Goal: Task Accomplishment & Management: Use online tool/utility

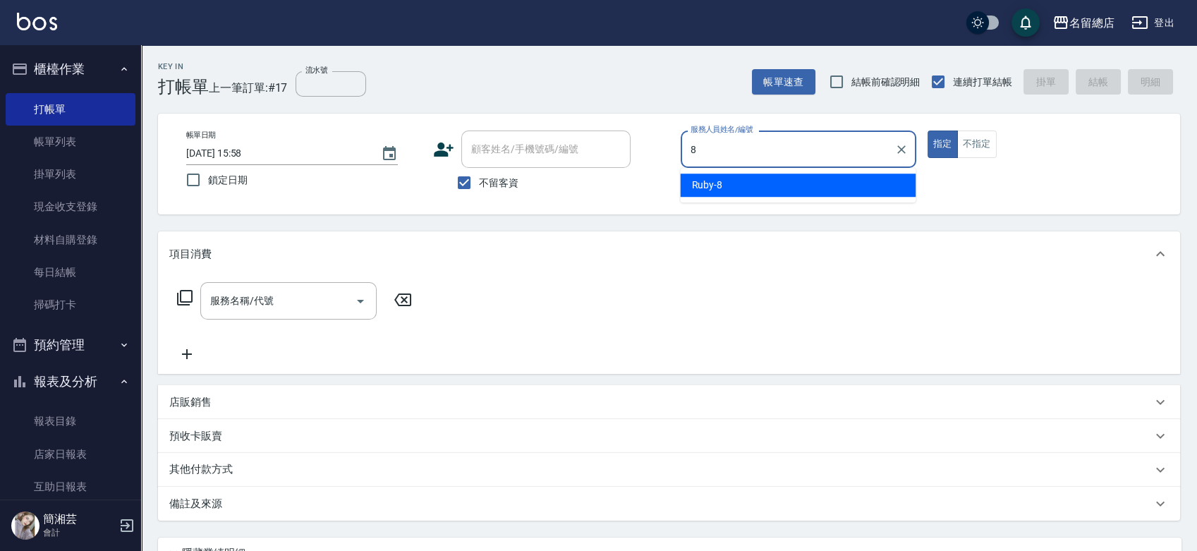
type input "Ruby-8"
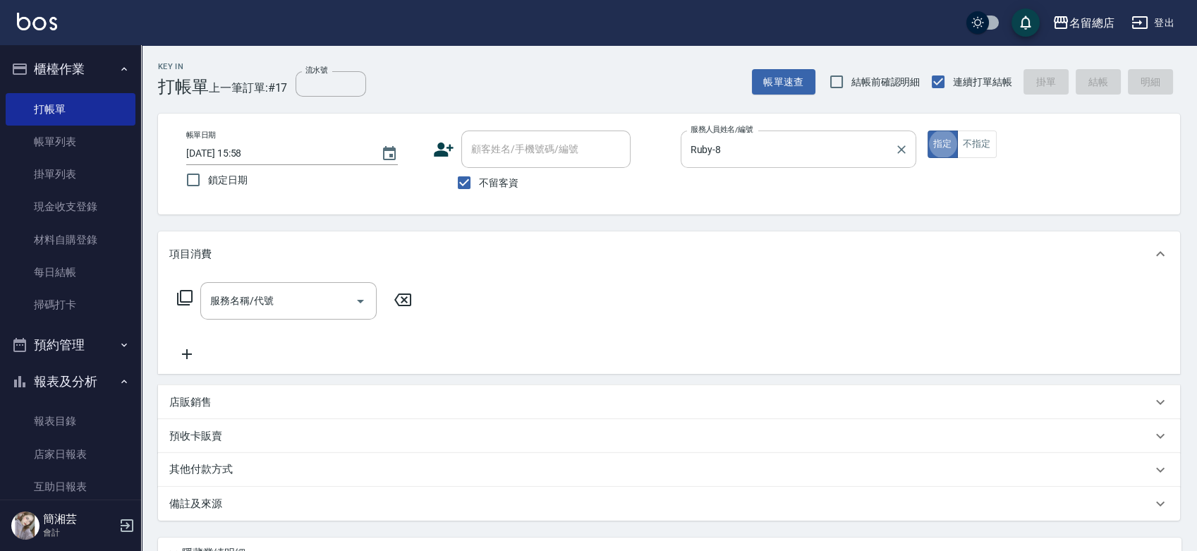
type button "true"
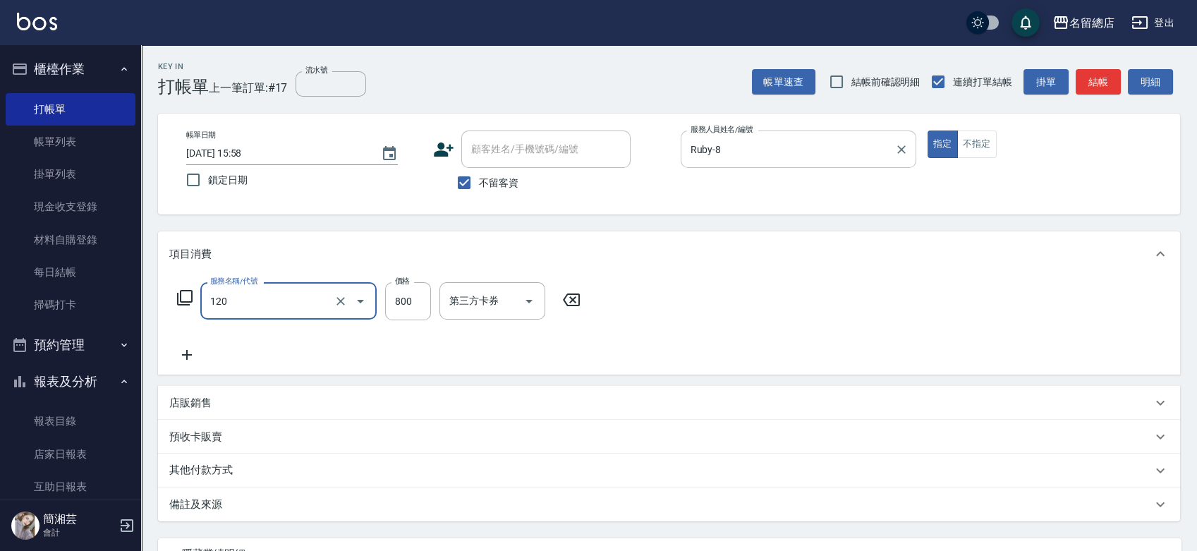
type input "自備頭皮(120)"
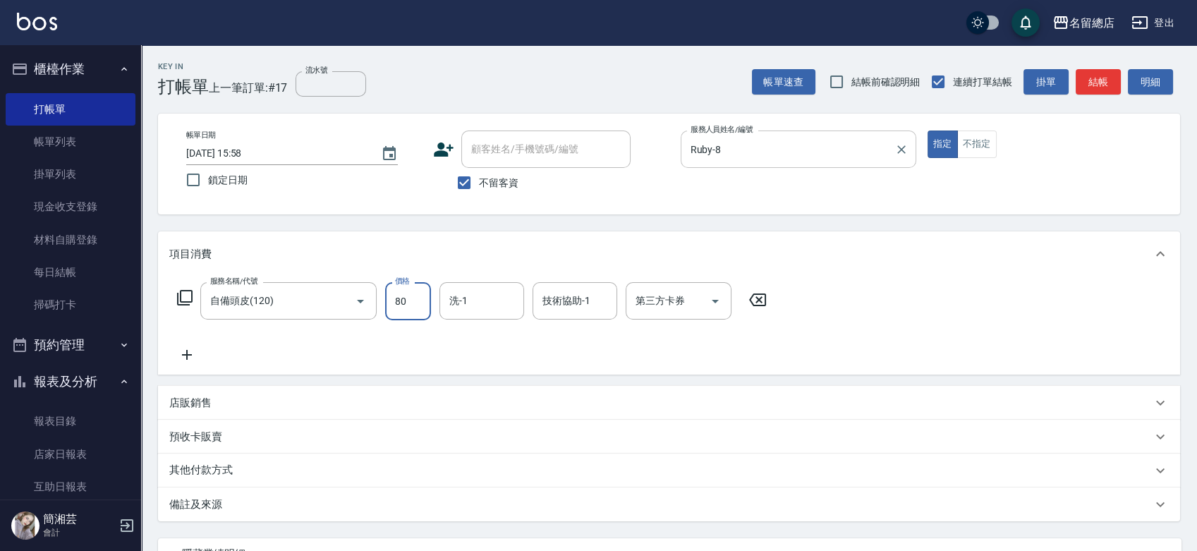
type input "800"
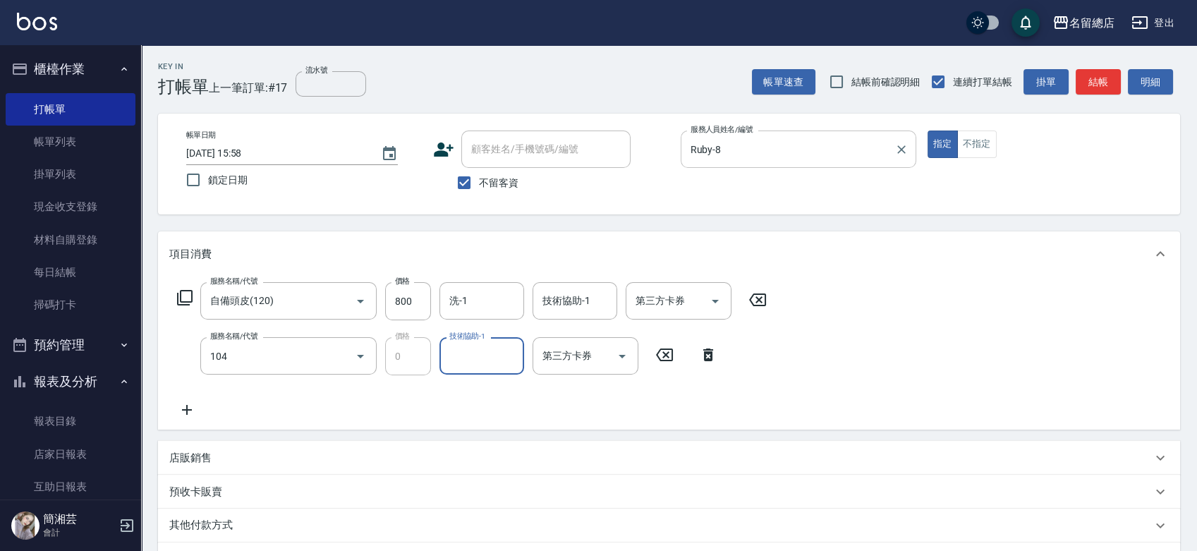
type input "頭皮蓋卡2點(104)"
type input "sally-41"
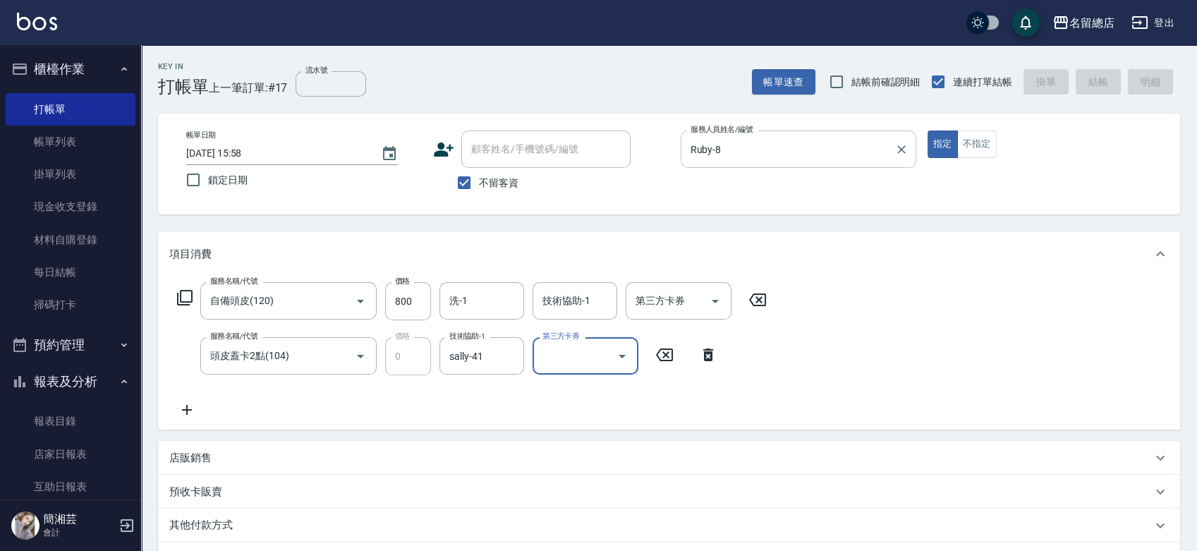
type input "[DATE] 17:12"
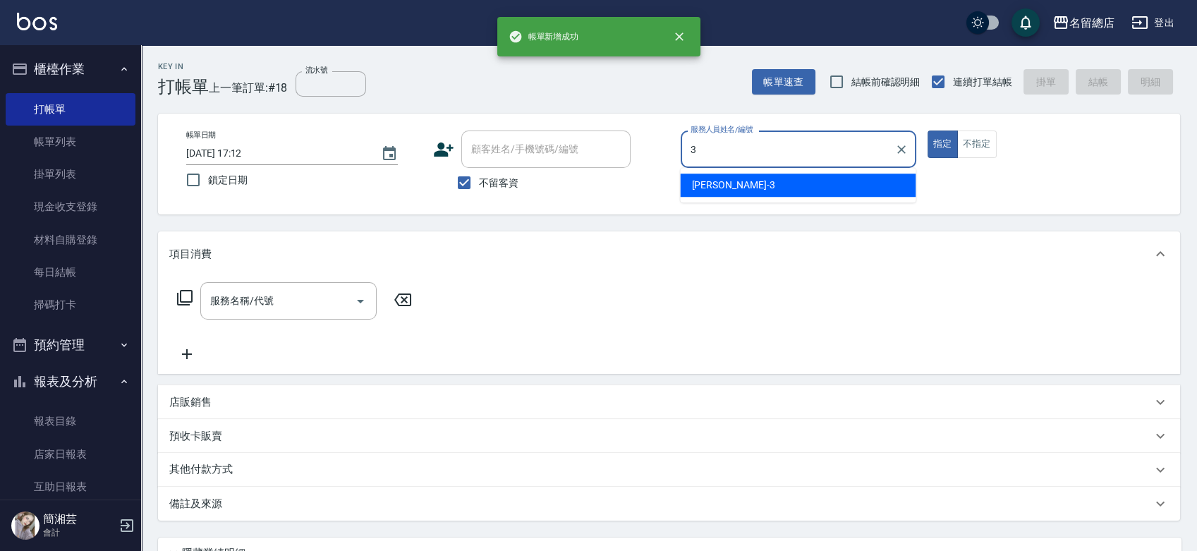
type input "芷涵-3"
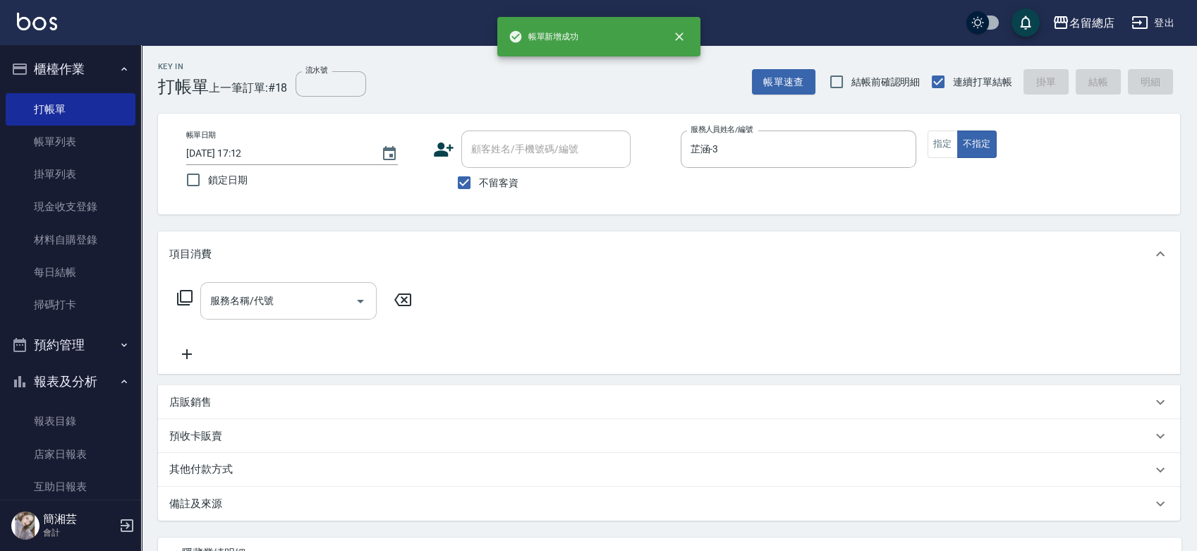
click at [295, 286] on div "服務名稱/代號" at bounding box center [288, 300] width 176 height 37
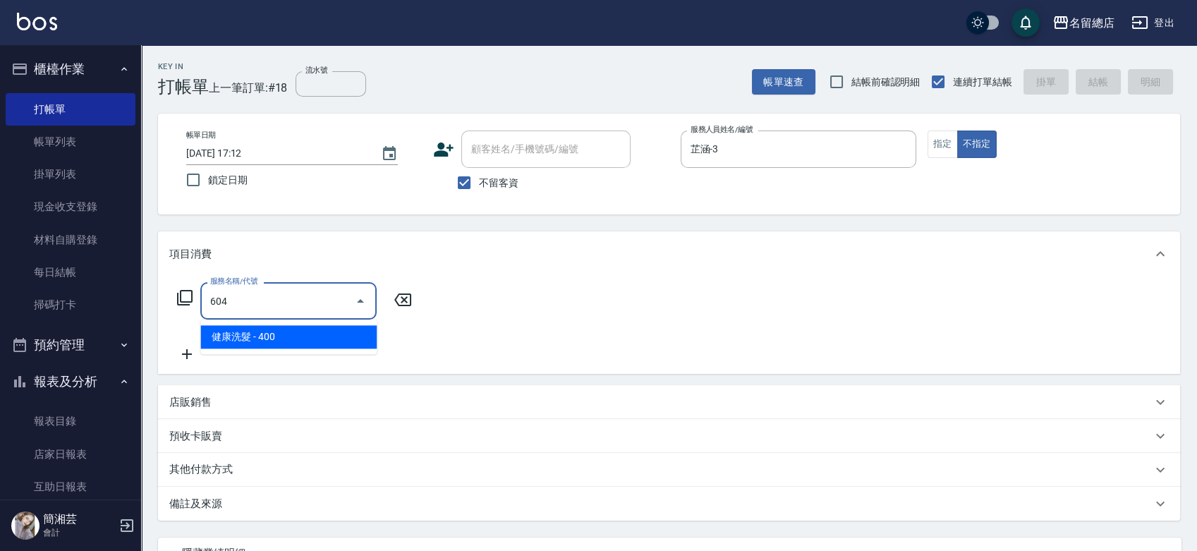
type input "健康洗髮(604)"
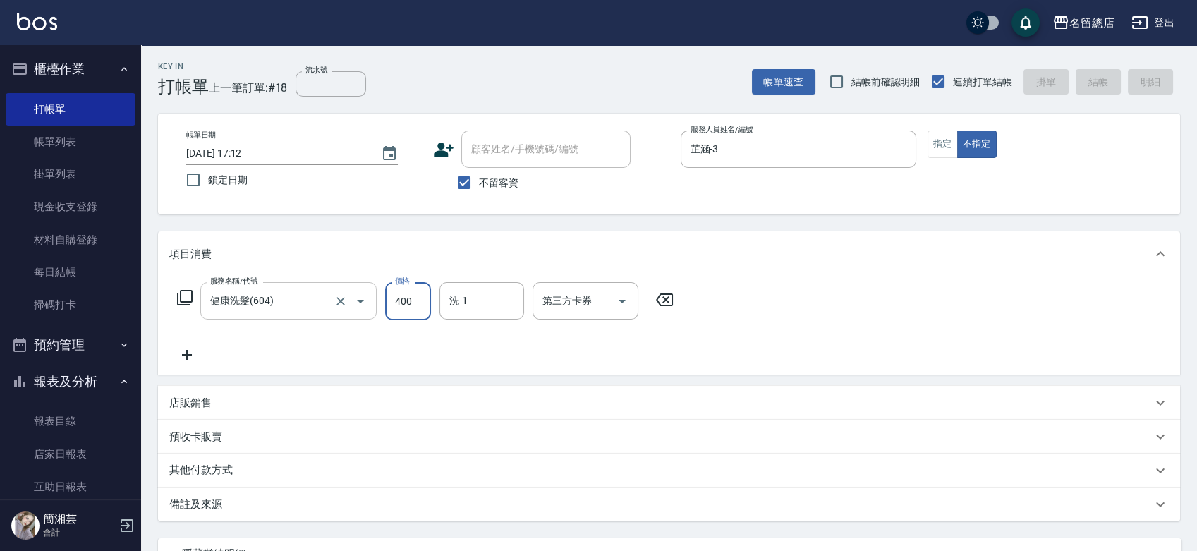
type input "[DATE] 17:13"
click at [475, 173] on input "不留客資" at bounding box center [464, 183] width 30 height 30
checkbox input "false"
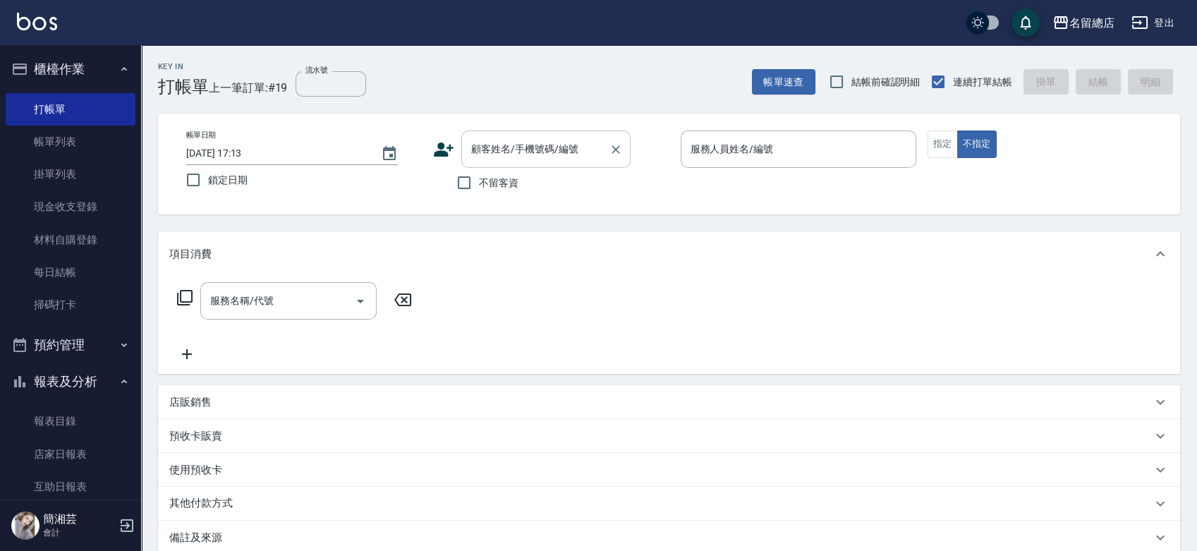
click at [492, 142] on div "顧客姓名/手機號碼/編號 顧客姓名/手機號碼/編號" at bounding box center [545, 148] width 169 height 37
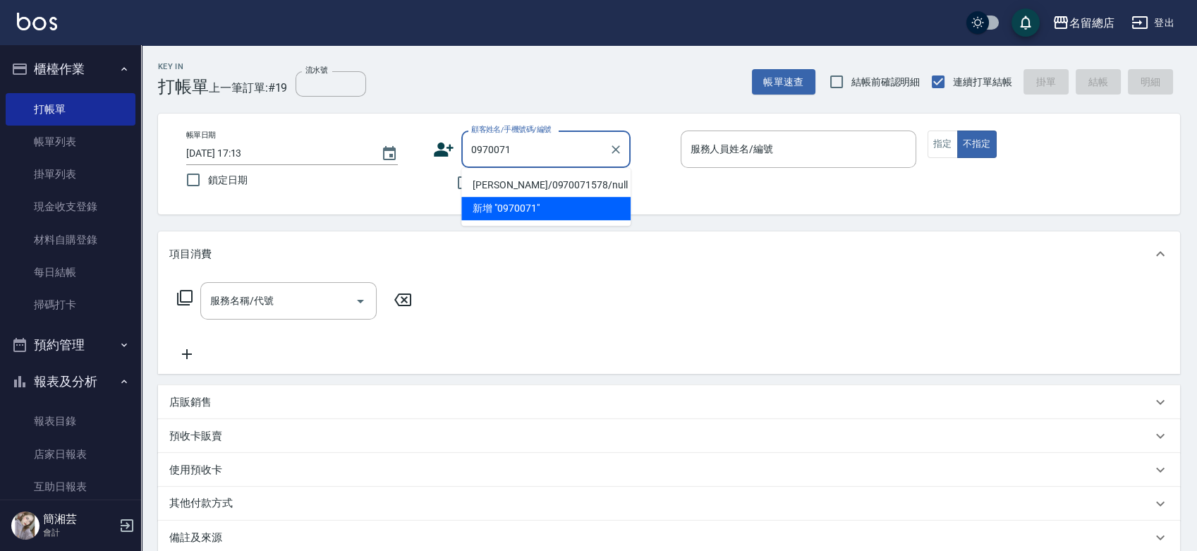
click at [530, 180] on li "[PERSON_NAME]/0970071578/null" at bounding box center [545, 184] width 169 height 23
type input "[PERSON_NAME]/0970071578/null"
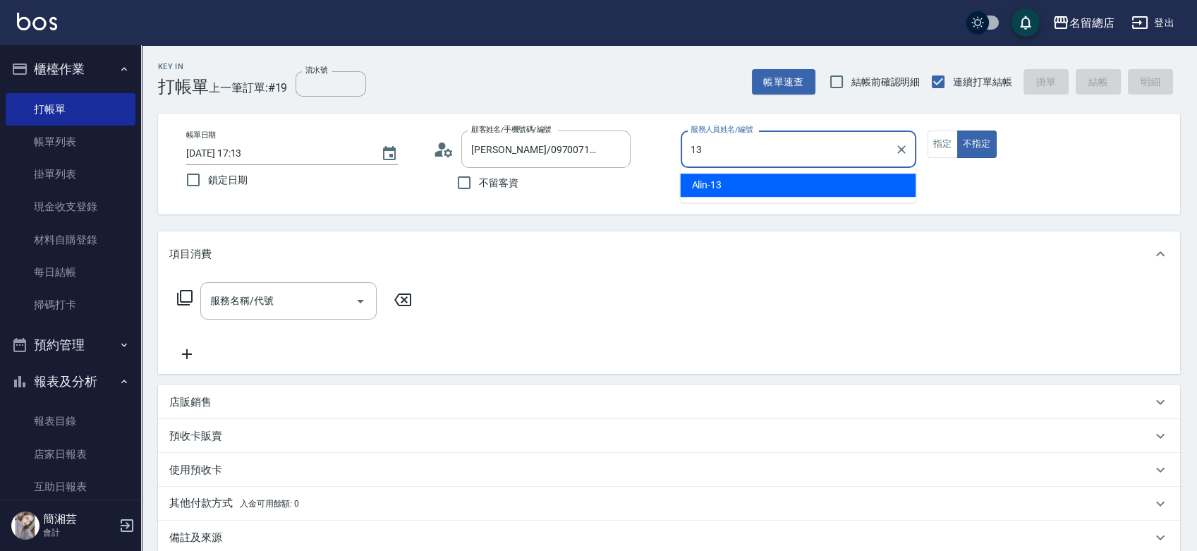
type input "Alin-13"
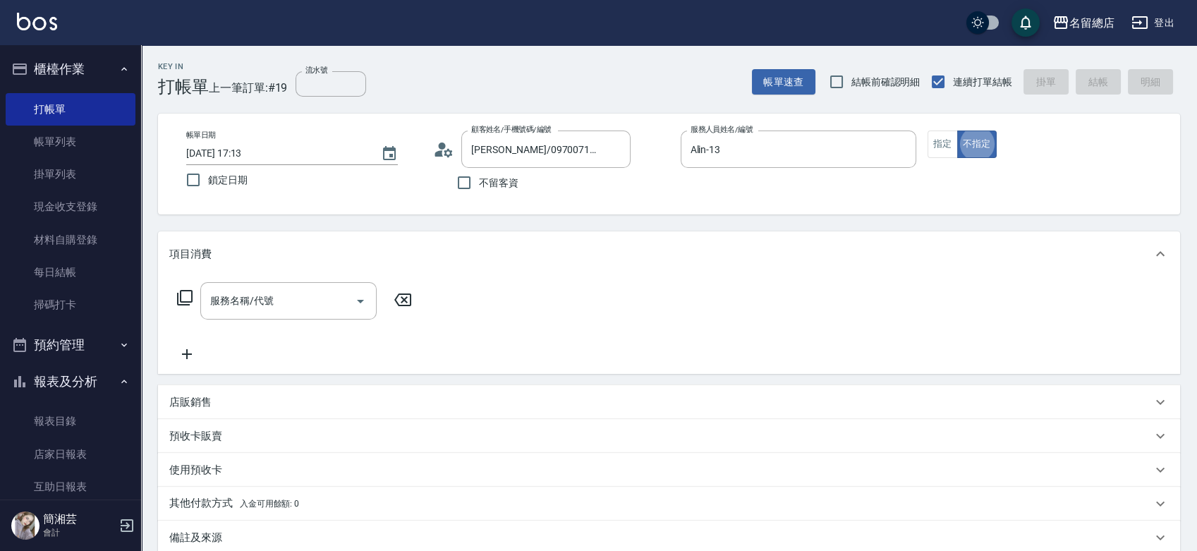
type button "false"
click at [944, 144] on button "指定" at bounding box center [942, 144] width 30 height 28
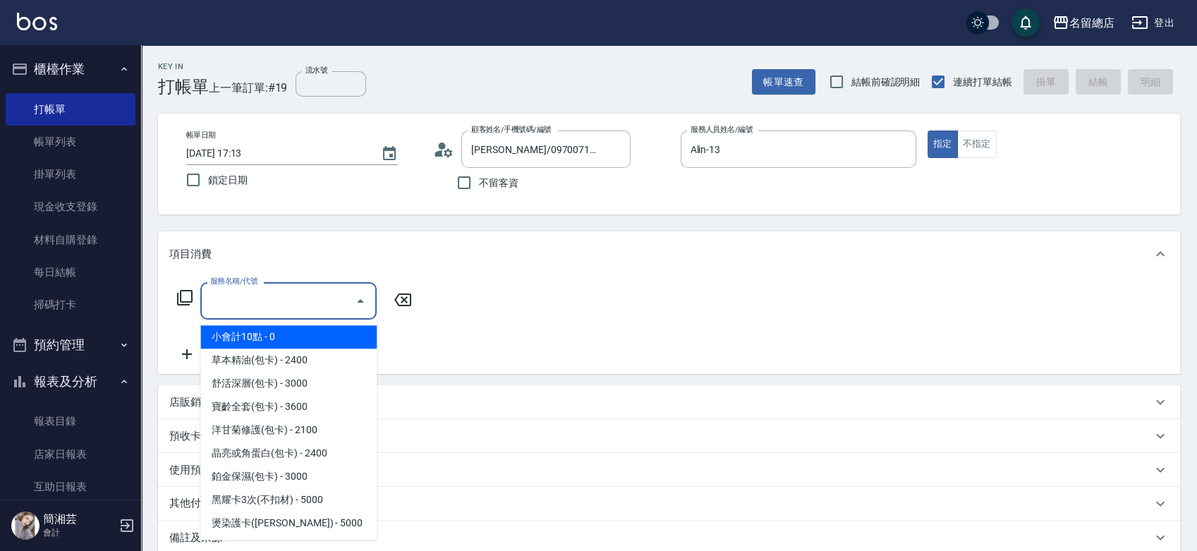
drag, startPoint x: 287, startPoint y: 306, endPoint x: 248, endPoint y: 297, distance: 39.9
click at [283, 305] on input "服務名稱/代號" at bounding box center [278, 300] width 142 height 25
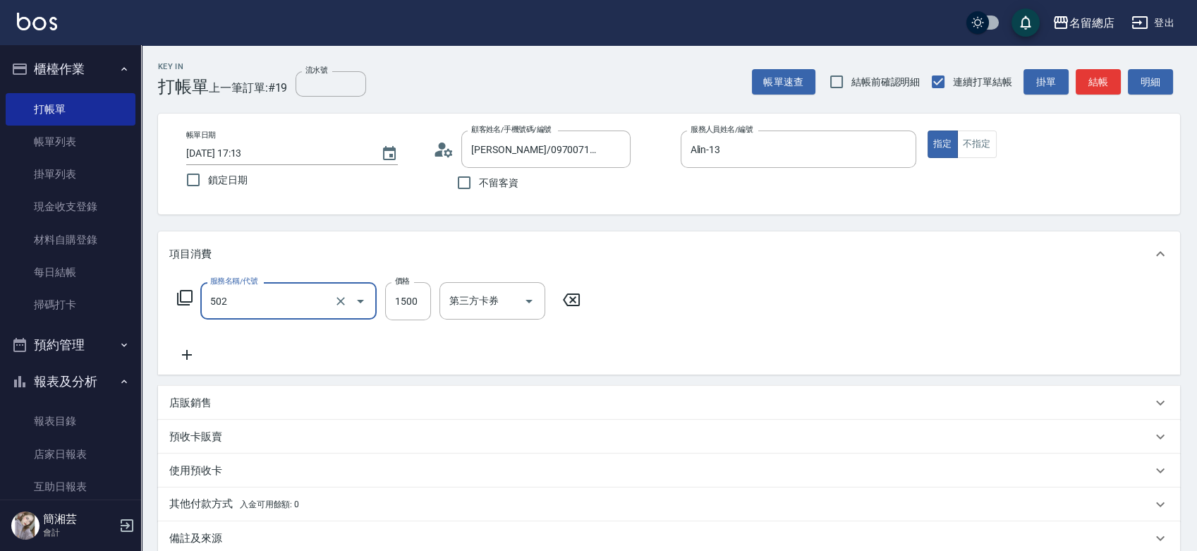
type input "染髮1500以上(502)"
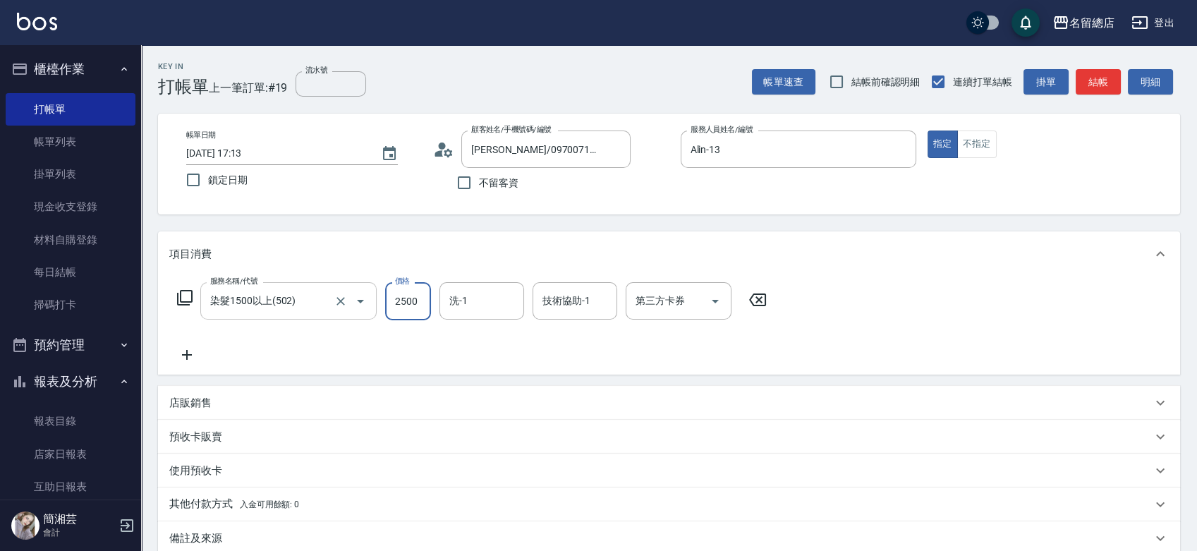
type input "2500"
type input "[PERSON_NAME]-35"
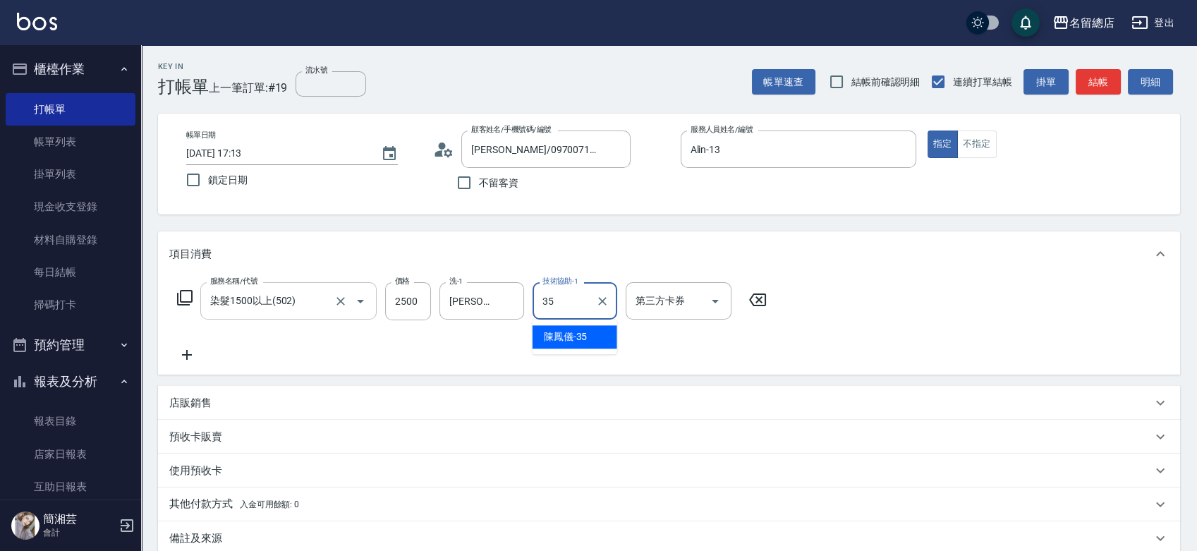
type input "[PERSON_NAME]-35"
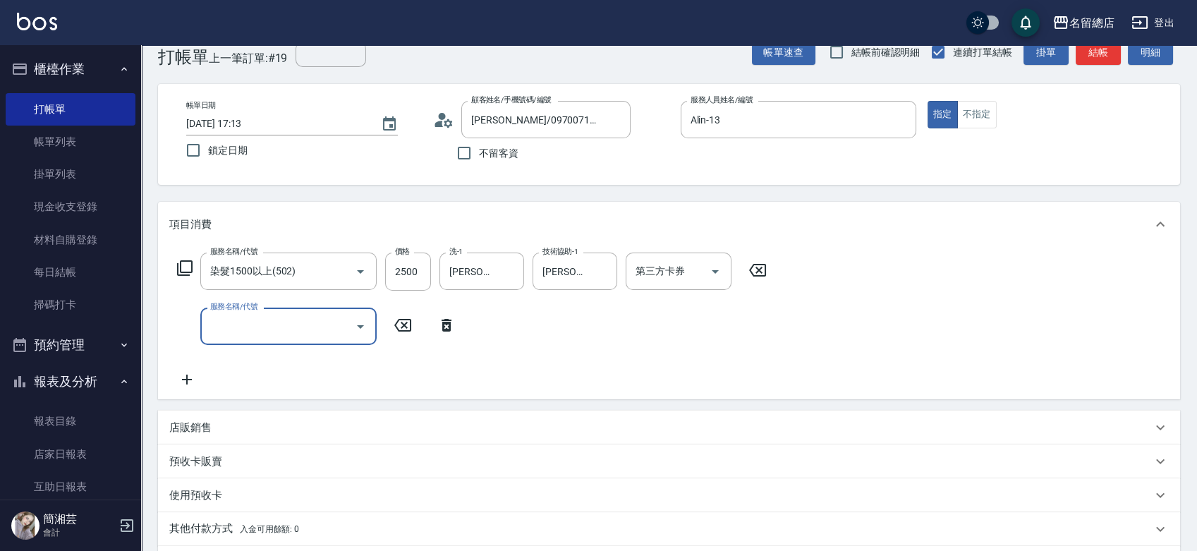
scroll to position [78, 0]
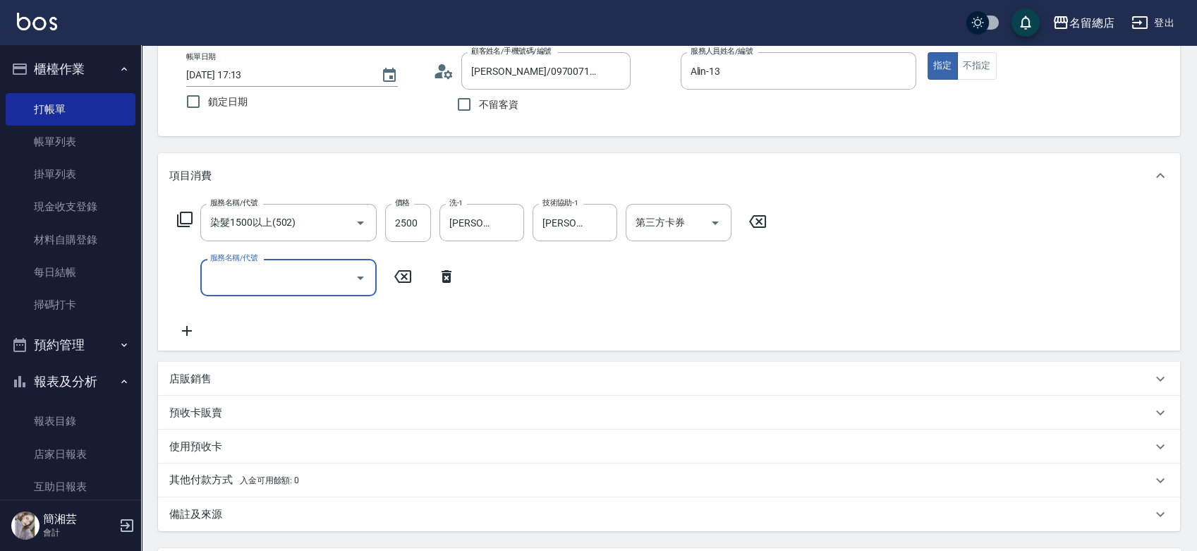
click at [197, 418] on p "預收卡販賣" at bounding box center [195, 413] width 53 height 15
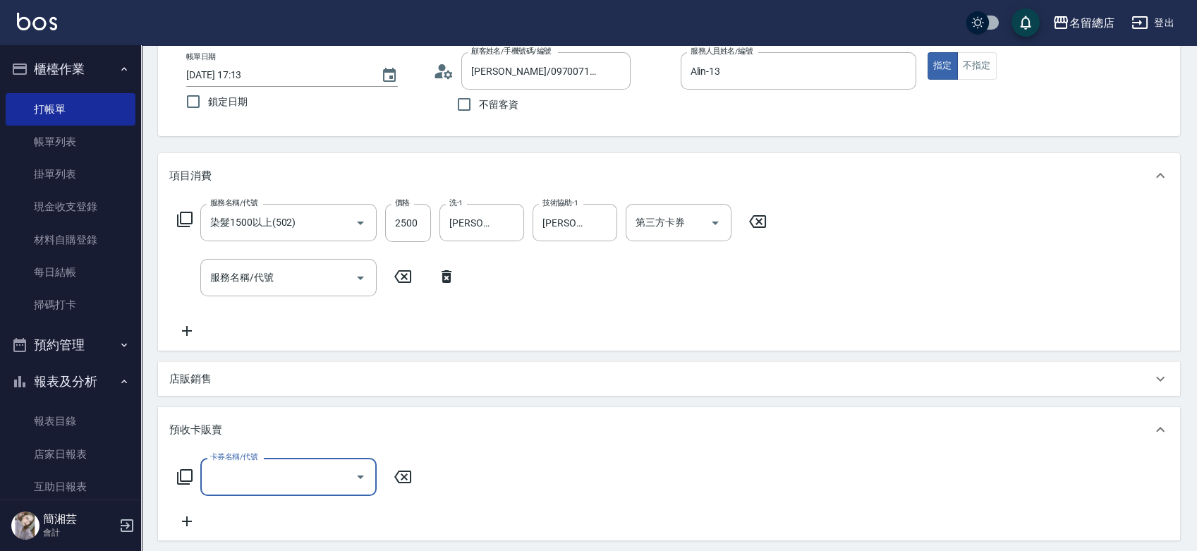
scroll to position [0, 0]
type input "二段自備卡(407)"
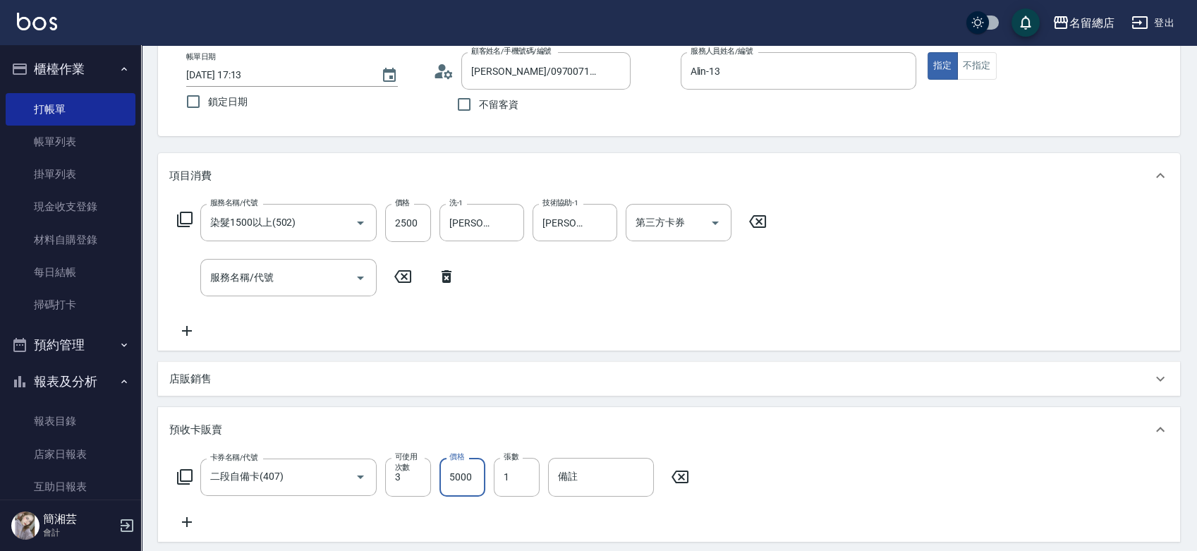
type input "5000"
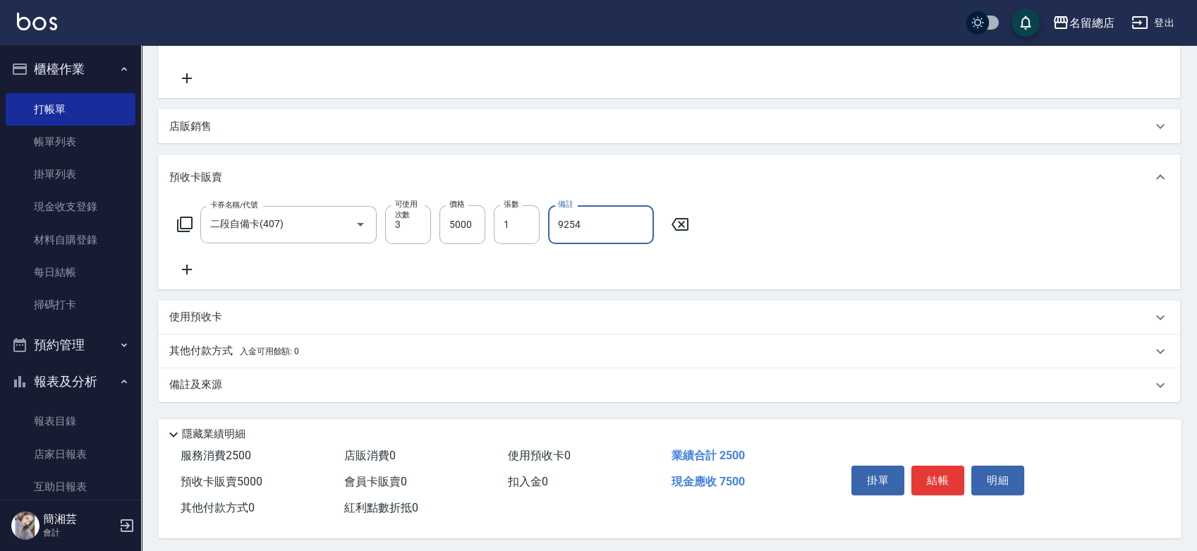
scroll to position [339, 0]
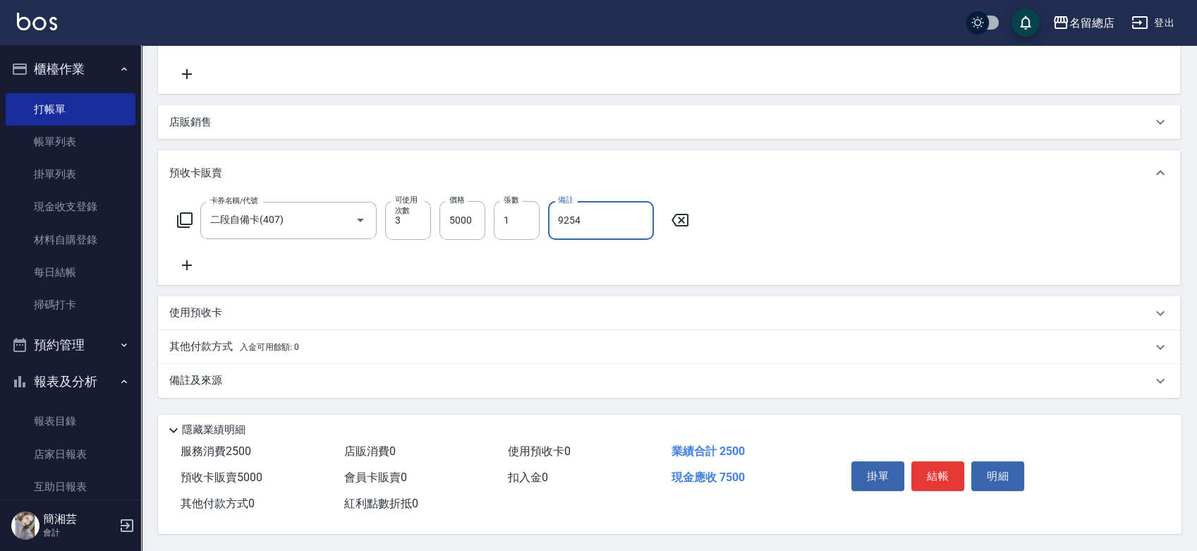
type input "9254"
click at [247, 342] on span "入金可用餘額: 0" at bounding box center [270, 347] width 60 height 10
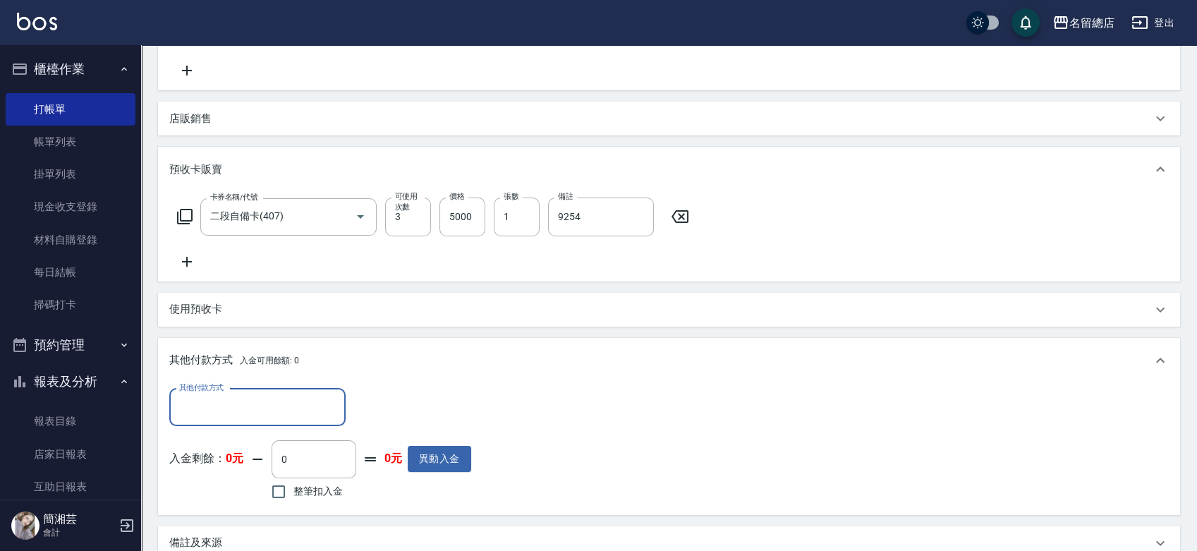
scroll to position [0, 0]
click at [237, 389] on div "其他付款方式" at bounding box center [257, 407] width 176 height 37
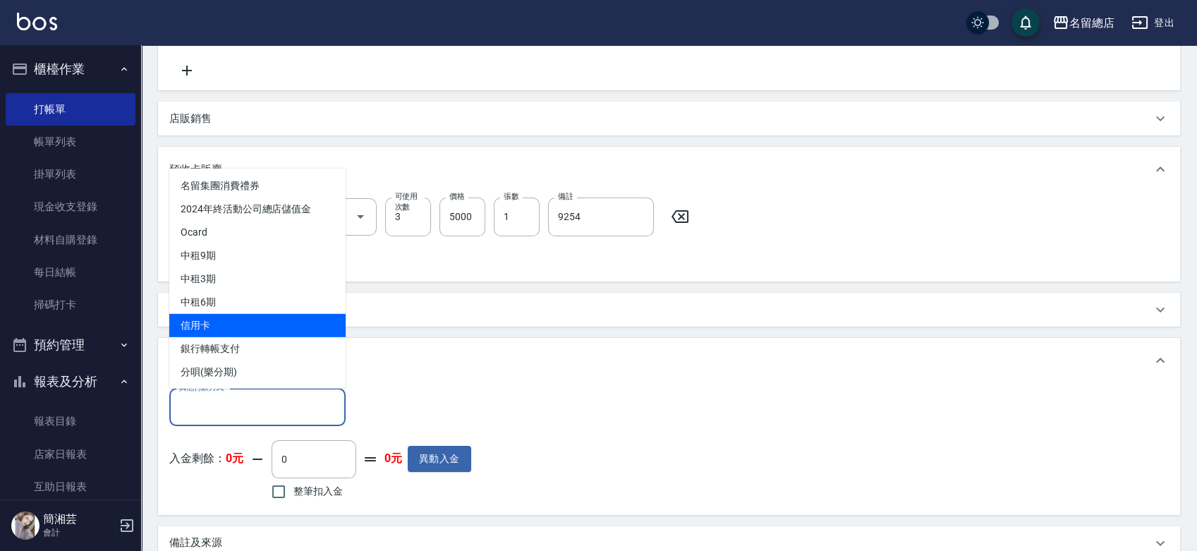
click at [241, 331] on span "信用卡" at bounding box center [257, 324] width 176 height 23
type input "信用卡"
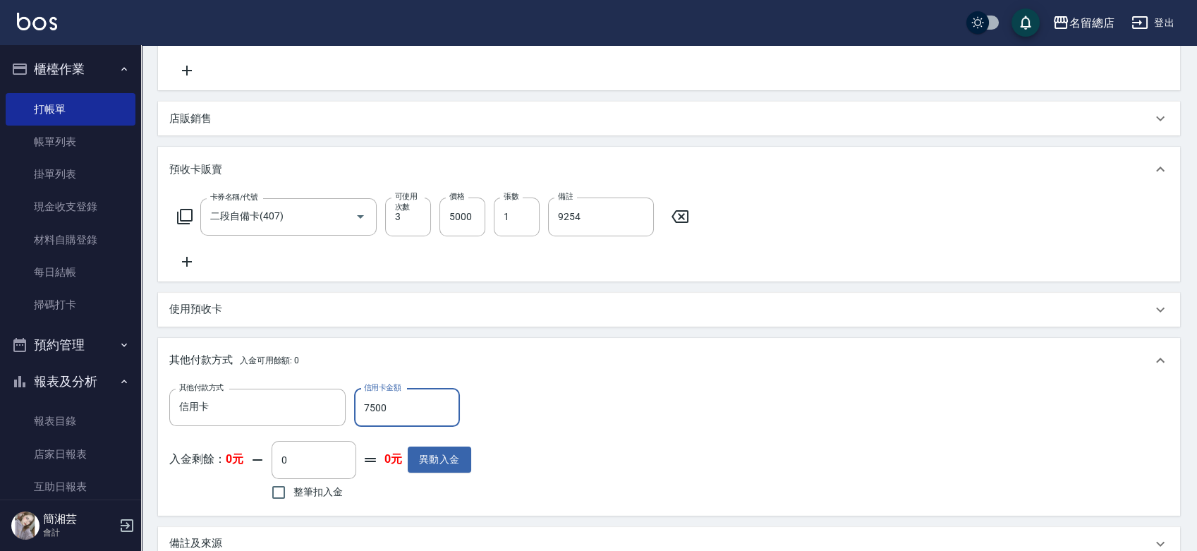
type input "7500"
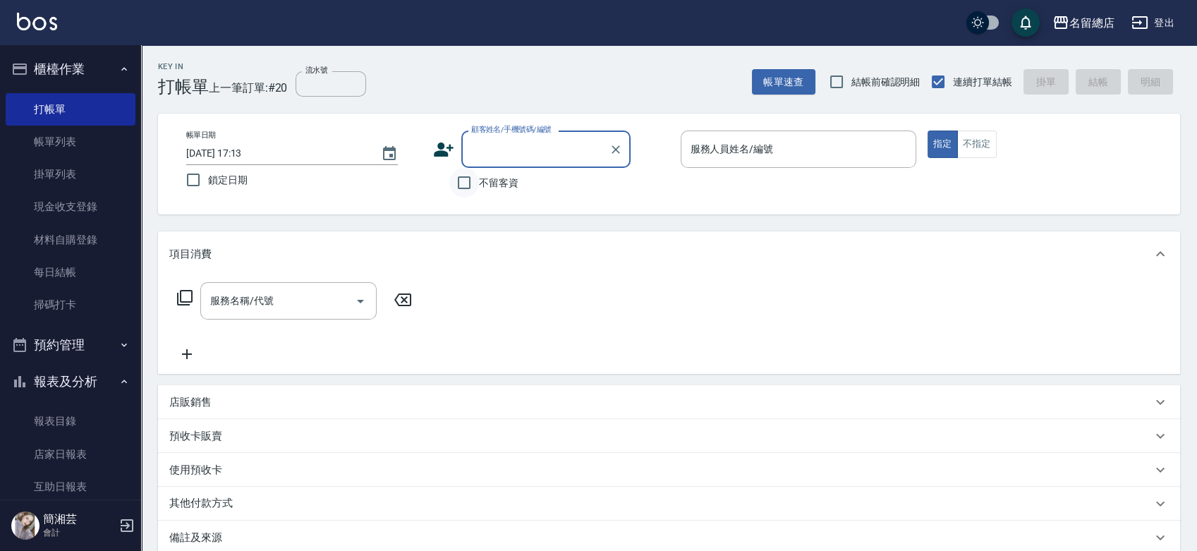
click at [457, 194] on input "不留客資" at bounding box center [464, 183] width 30 height 30
checkbox input "true"
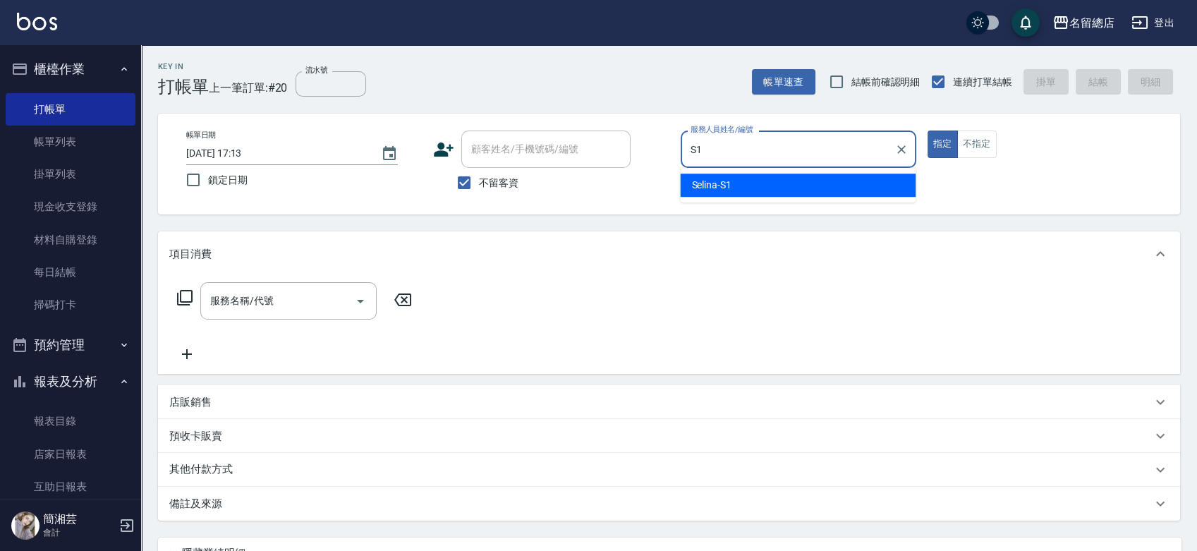
type input "Selina-S1"
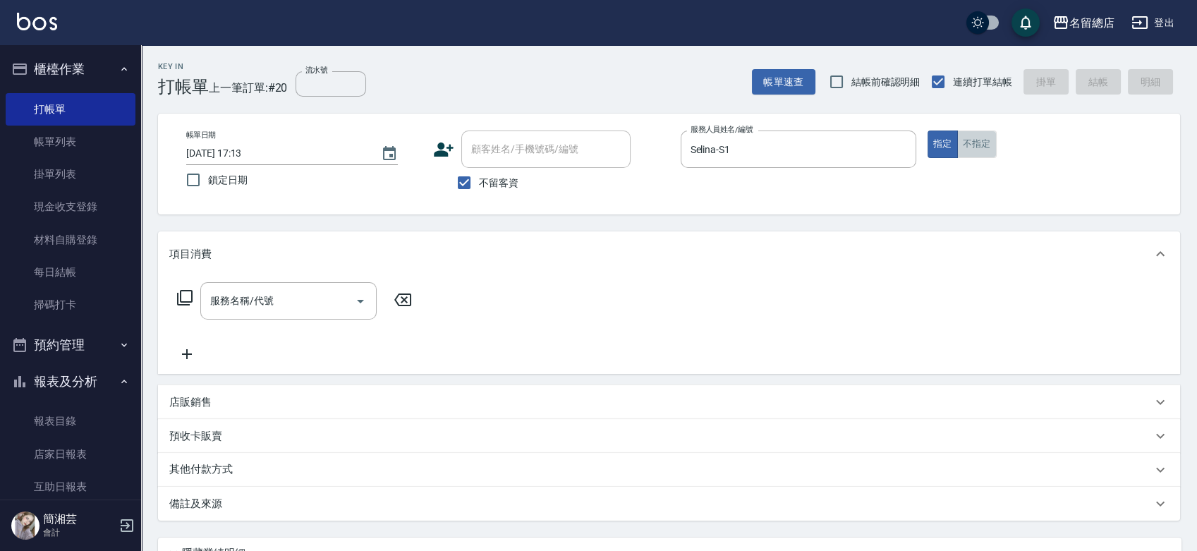
drag, startPoint x: 970, startPoint y: 146, endPoint x: 513, endPoint y: 224, distance: 462.8
click at [970, 146] on button "不指定" at bounding box center [976, 144] width 39 height 28
click at [296, 298] on input "服務名稱/代號" at bounding box center [278, 300] width 142 height 25
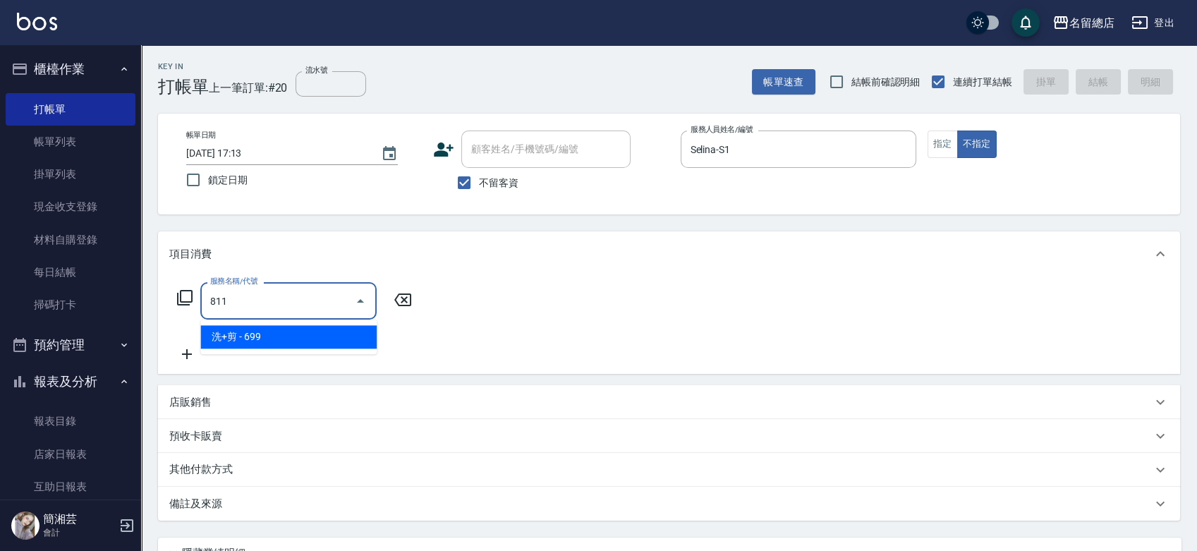
type input "洗+剪(811)"
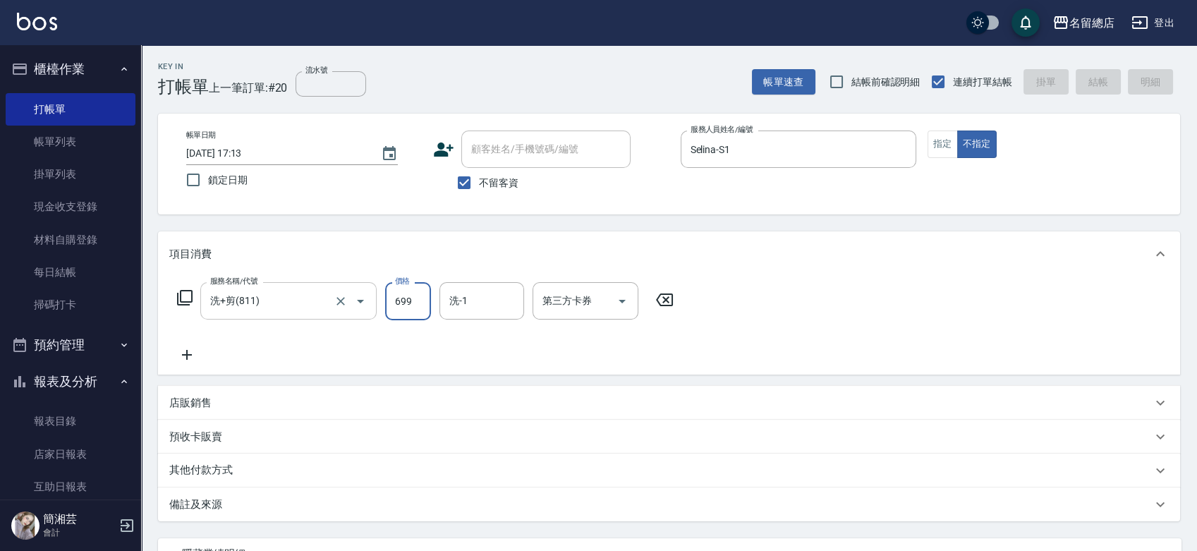
type input "[DATE] 17:14"
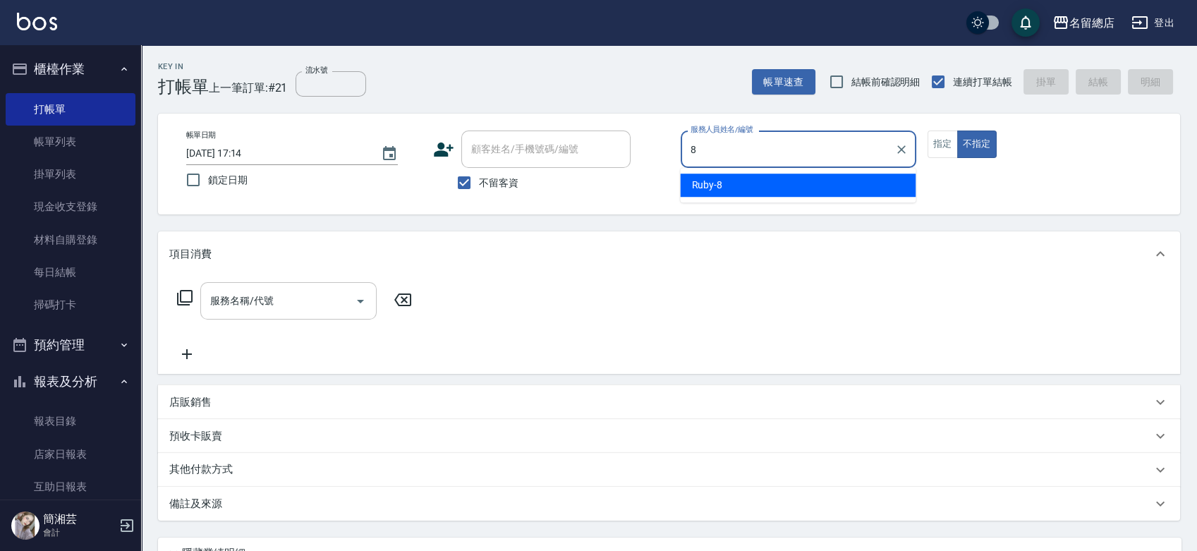
type input "Ruby-8"
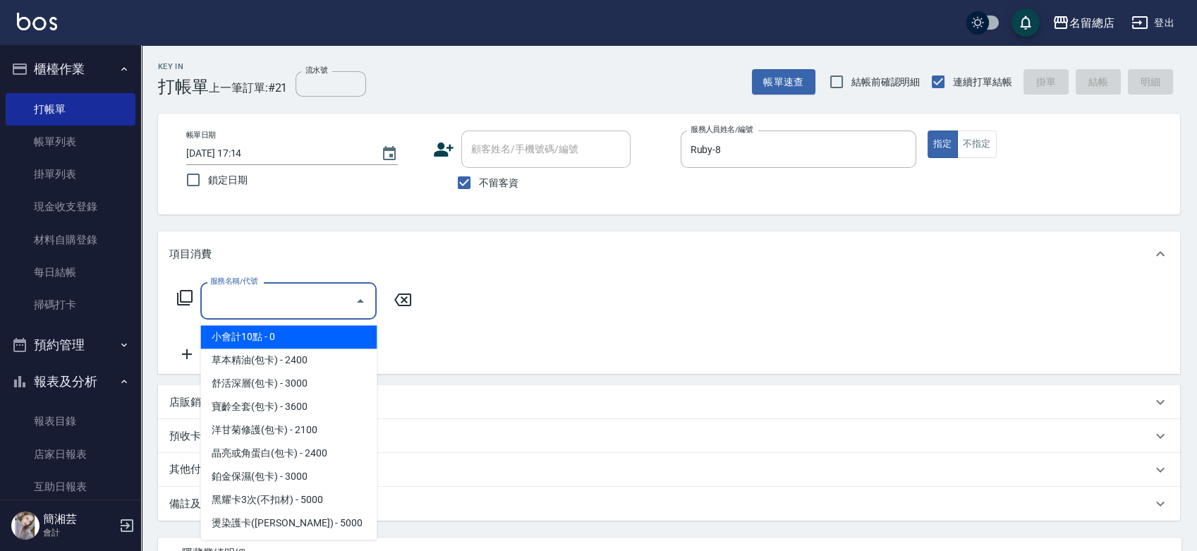
click at [249, 310] on input "服務名稱/代號" at bounding box center [278, 300] width 142 height 25
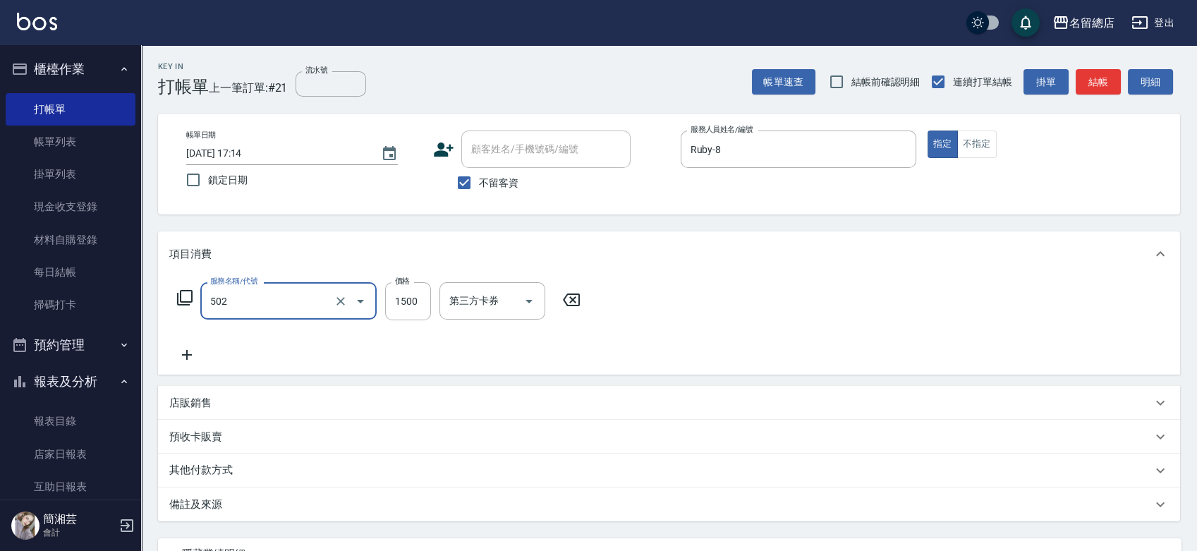
type input "染髮1500以上(502)"
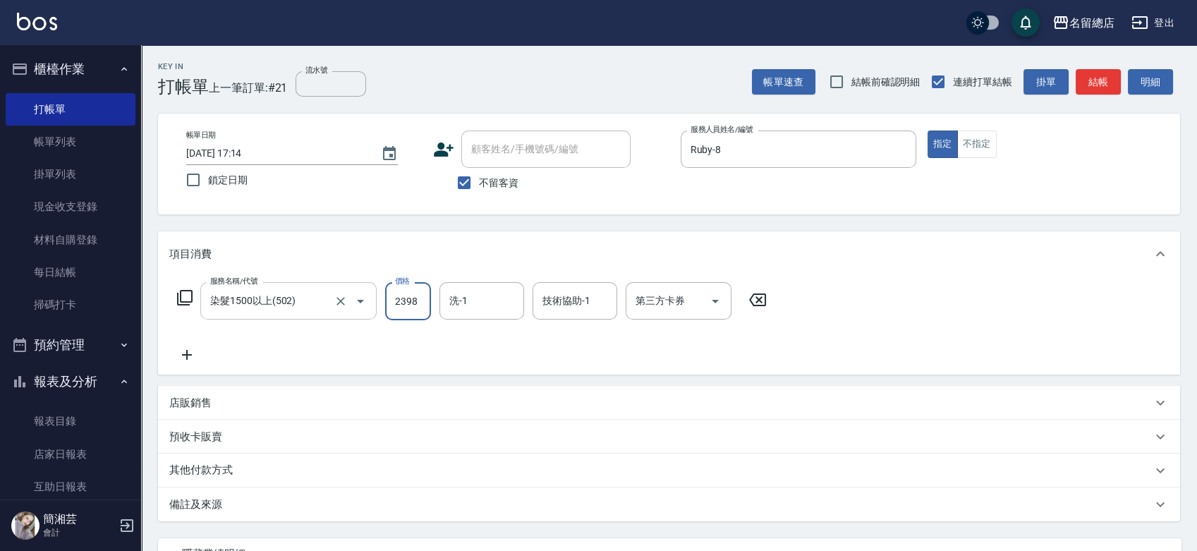
type input "2398"
type input "[PERSON_NAME]-43"
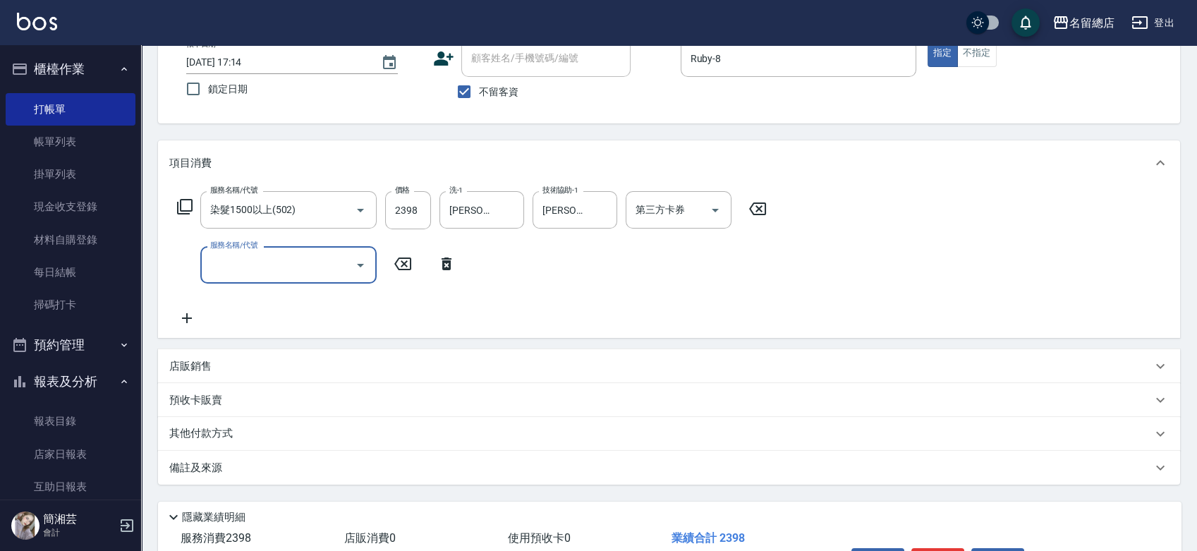
scroll to position [182, 0]
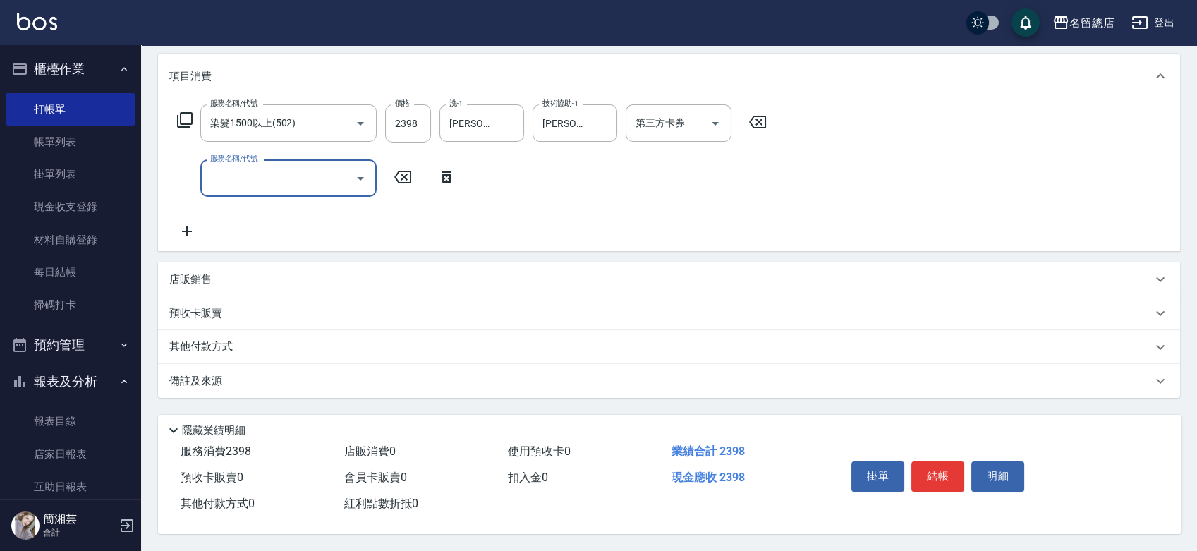
click at [209, 346] on p "其他付款方式" at bounding box center [204, 347] width 71 height 16
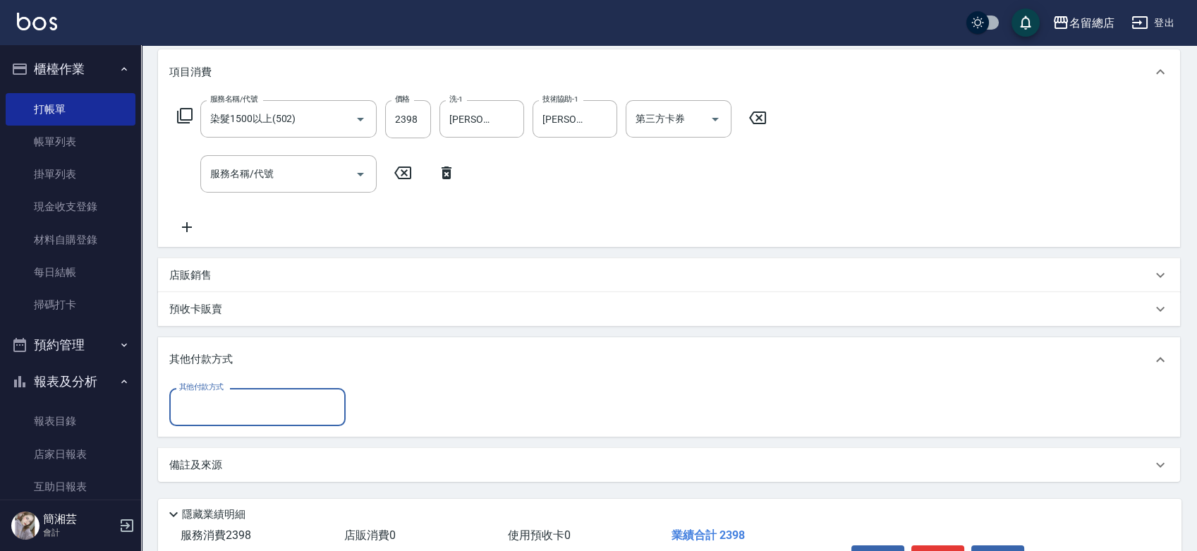
scroll to position [0, 0]
click at [215, 413] on input "其他付款方式" at bounding box center [258, 406] width 164 height 25
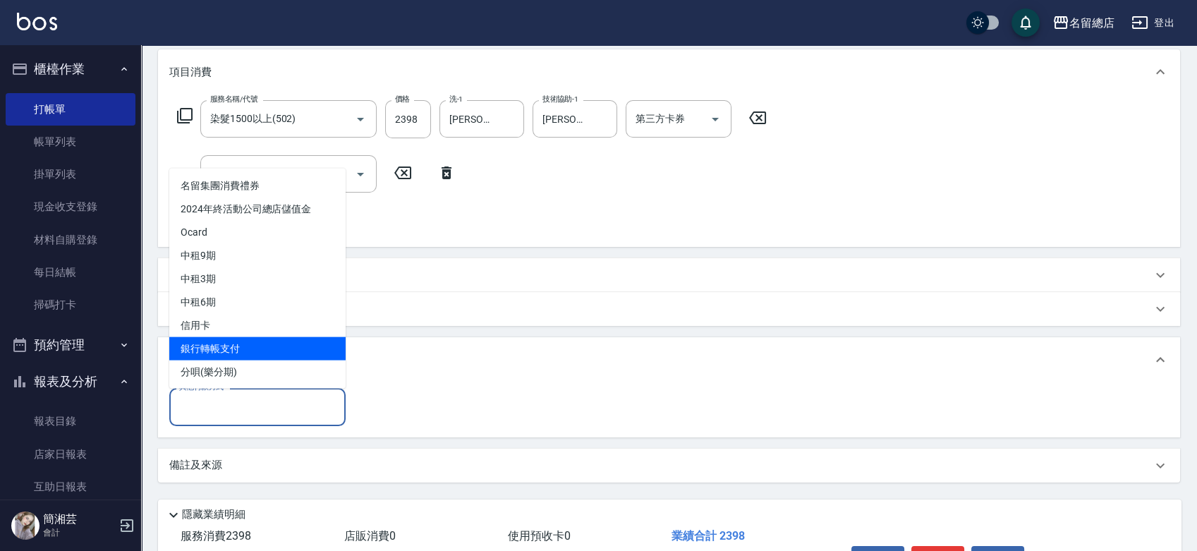
click at [218, 348] on span "銀行轉帳支付" at bounding box center [257, 347] width 176 height 23
type input "銀行轉帳支付"
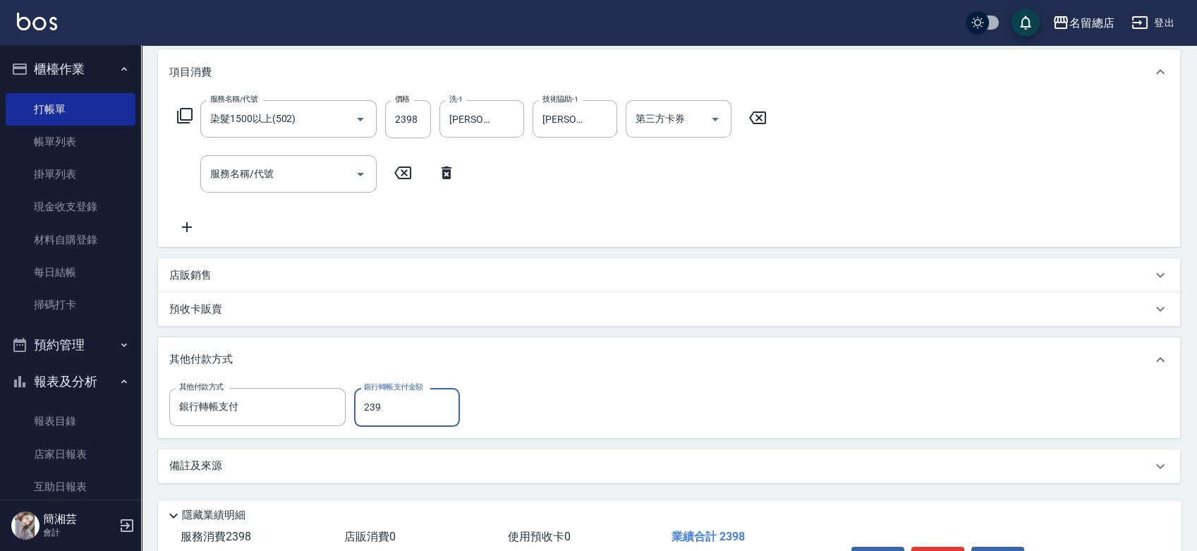
type input "2398"
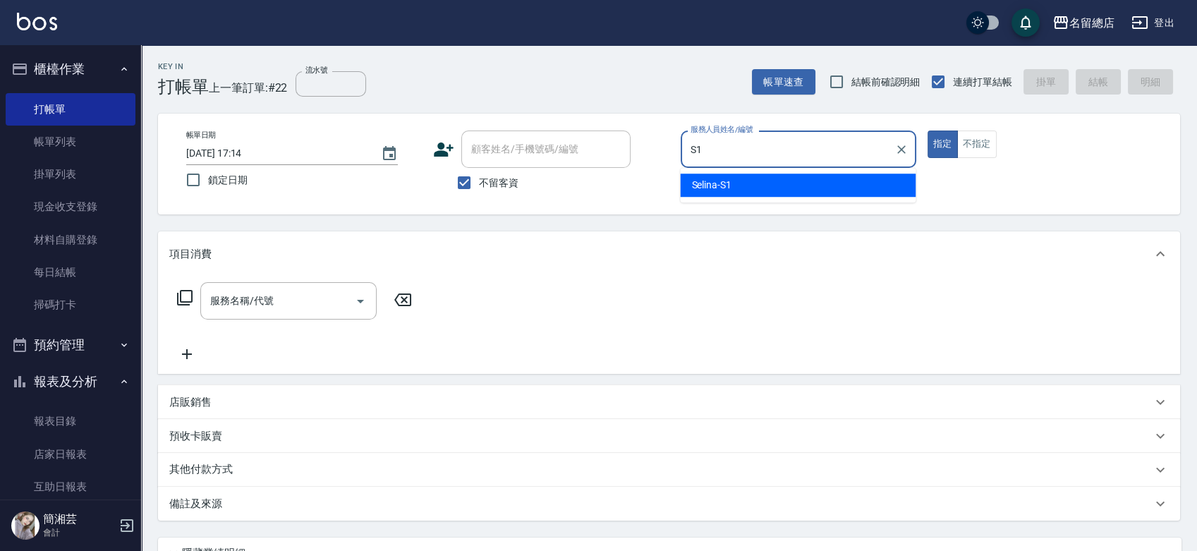
type input "Selina-S1"
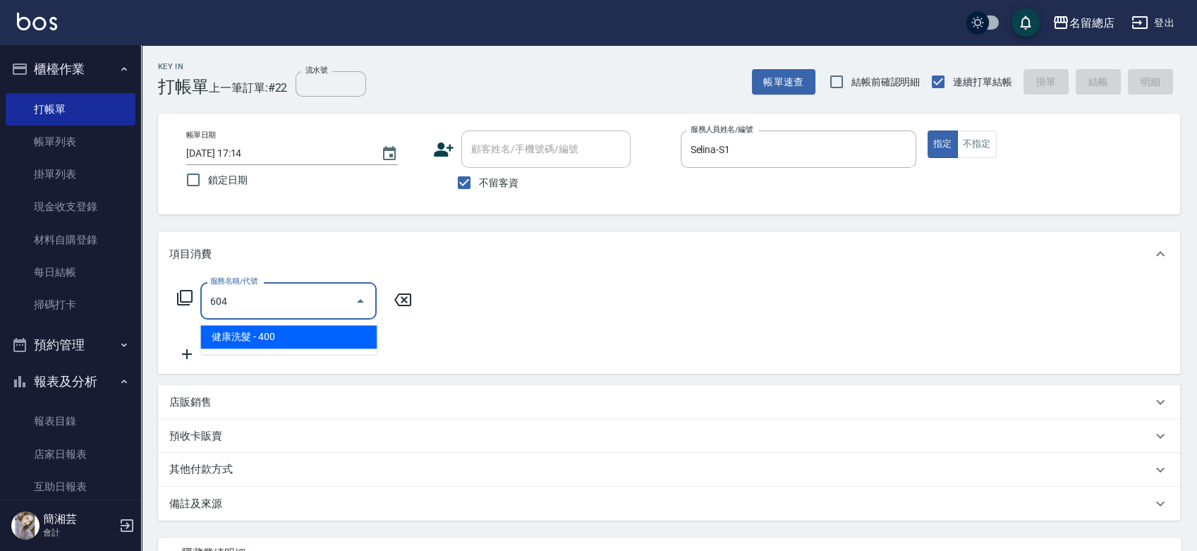
type input "健康洗髮(604)"
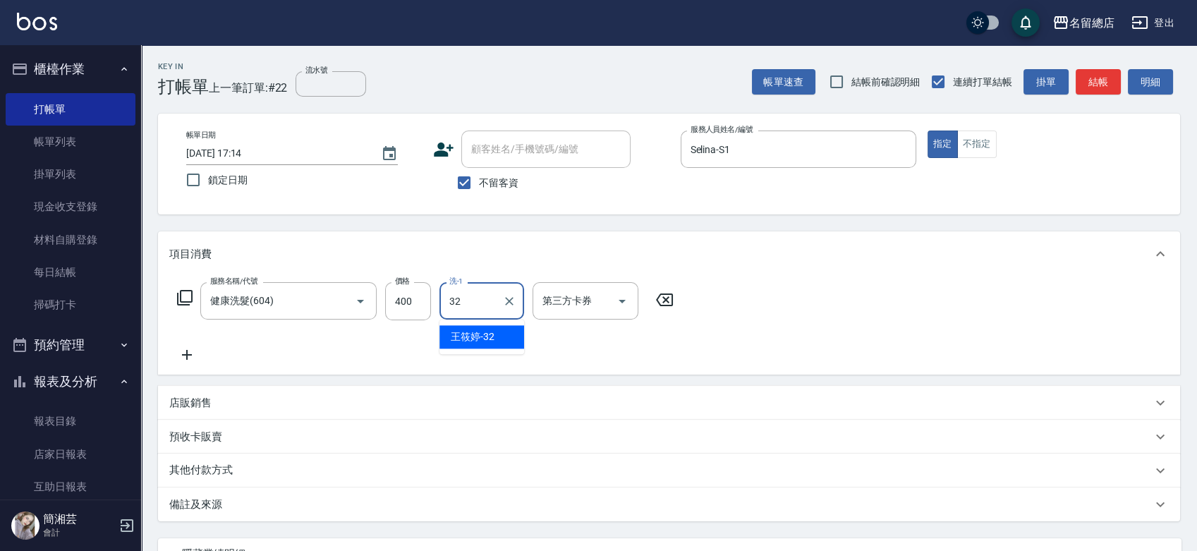
type input "[PERSON_NAME]-32"
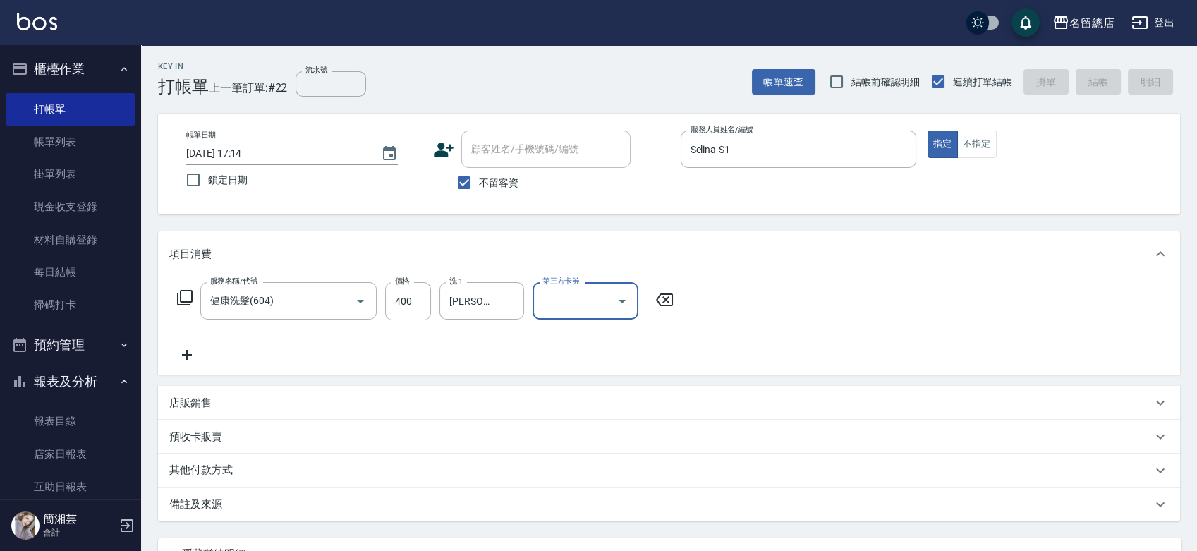
type input "[DATE] 17:15"
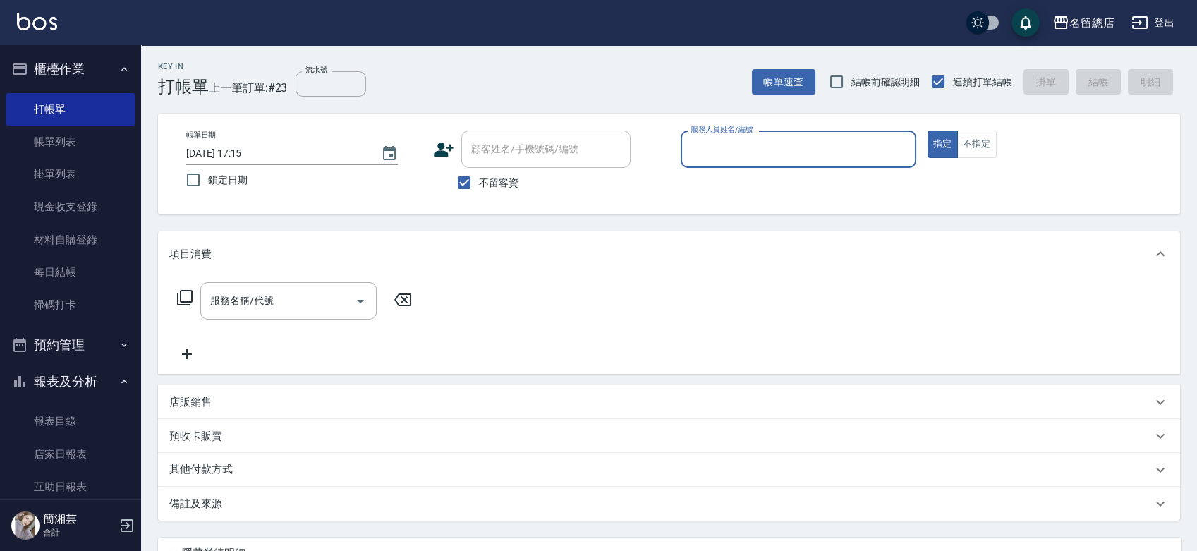
type input "1"
type input "Selina-S1"
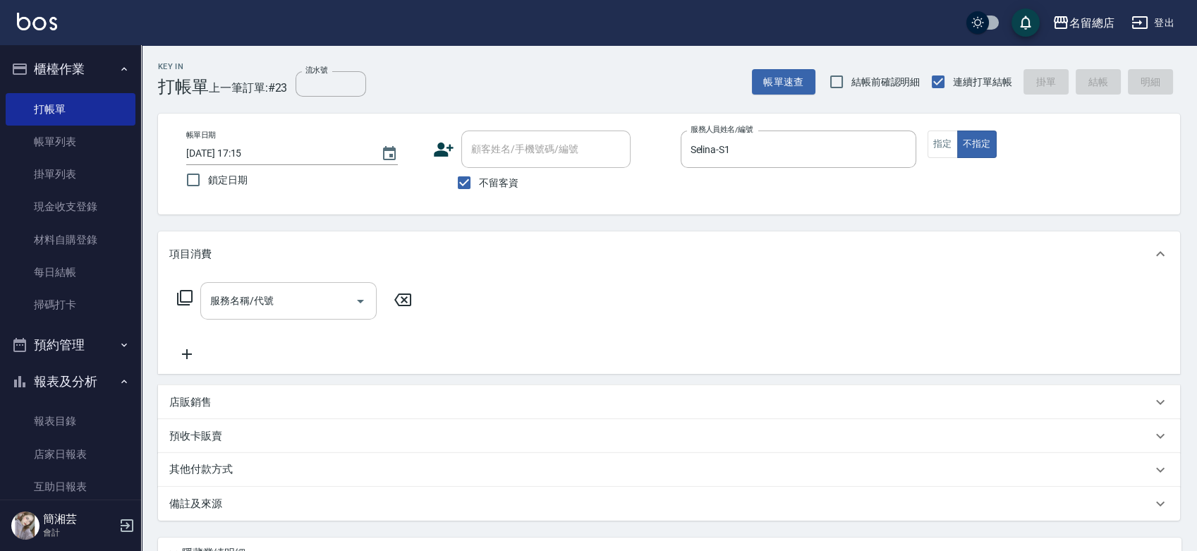
click at [231, 315] on div "服務名稱/代號" at bounding box center [288, 300] width 176 height 37
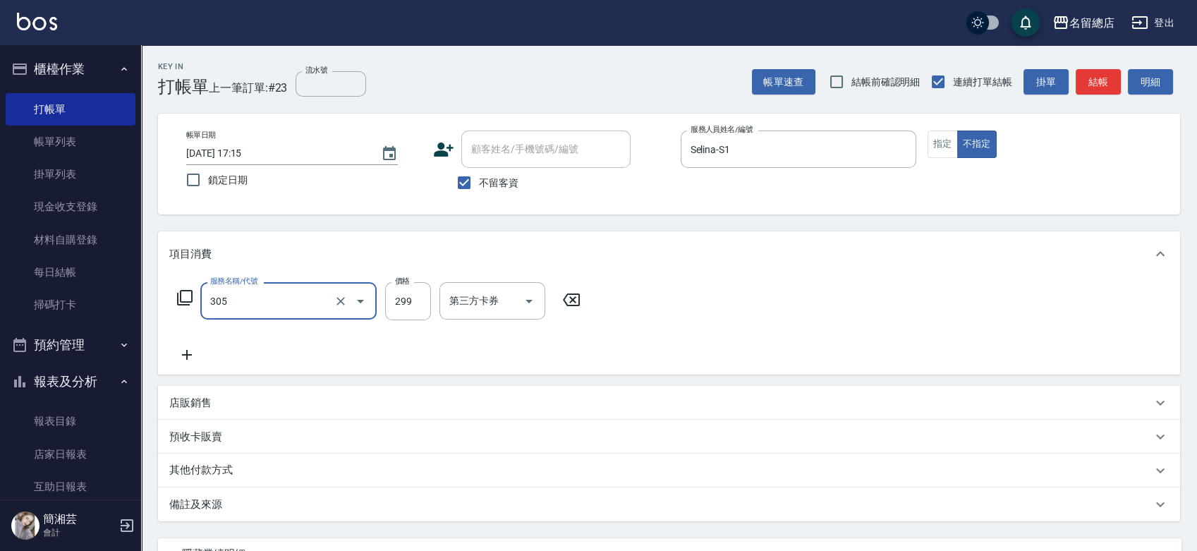
type input "剪髮(305)"
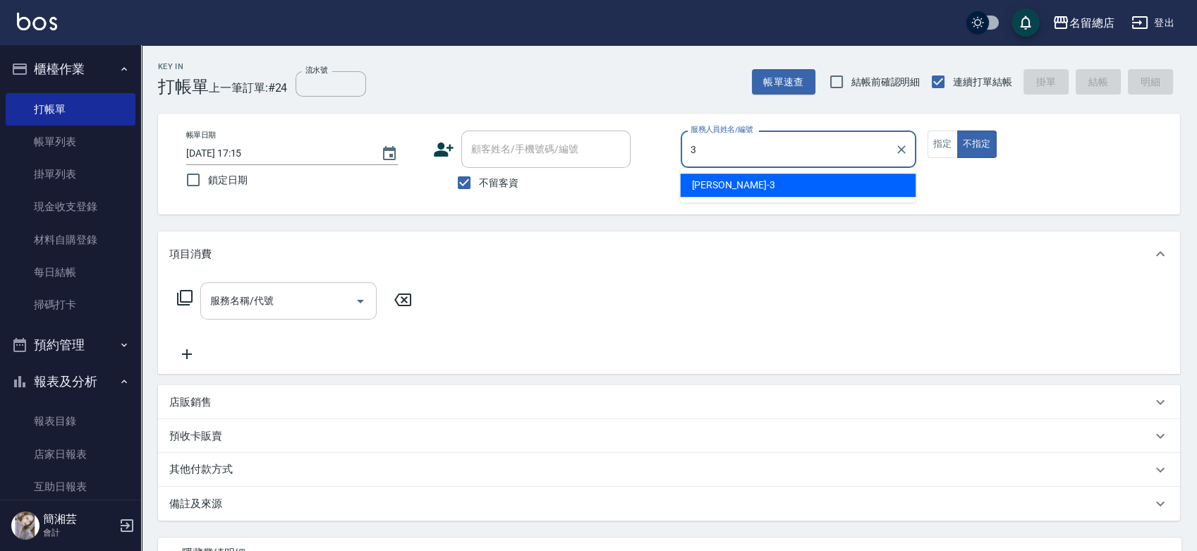
type input "芷涵-3"
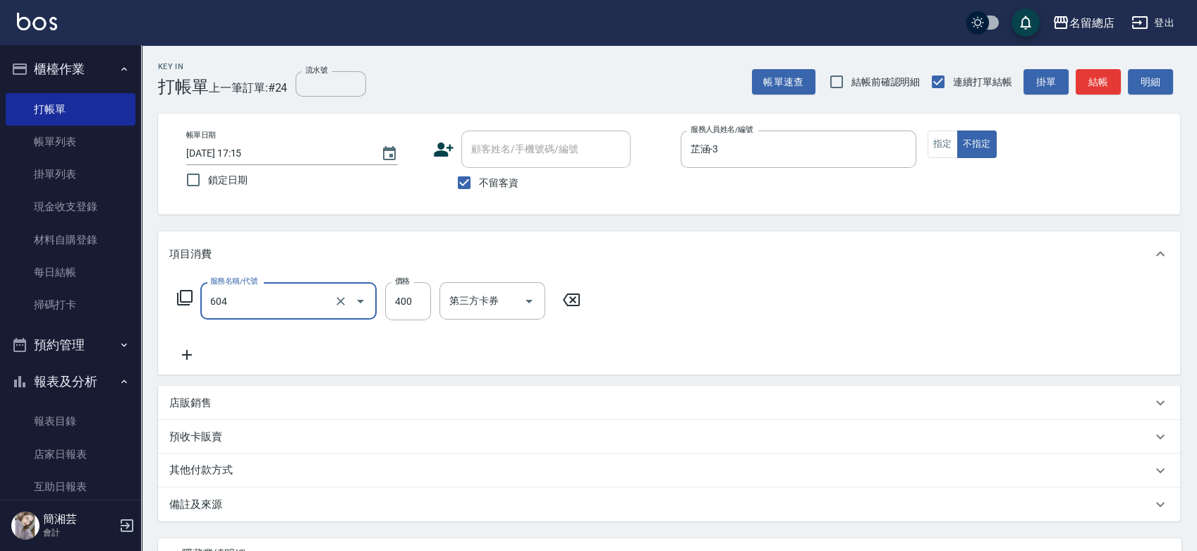
type input "健康洗髮(604)"
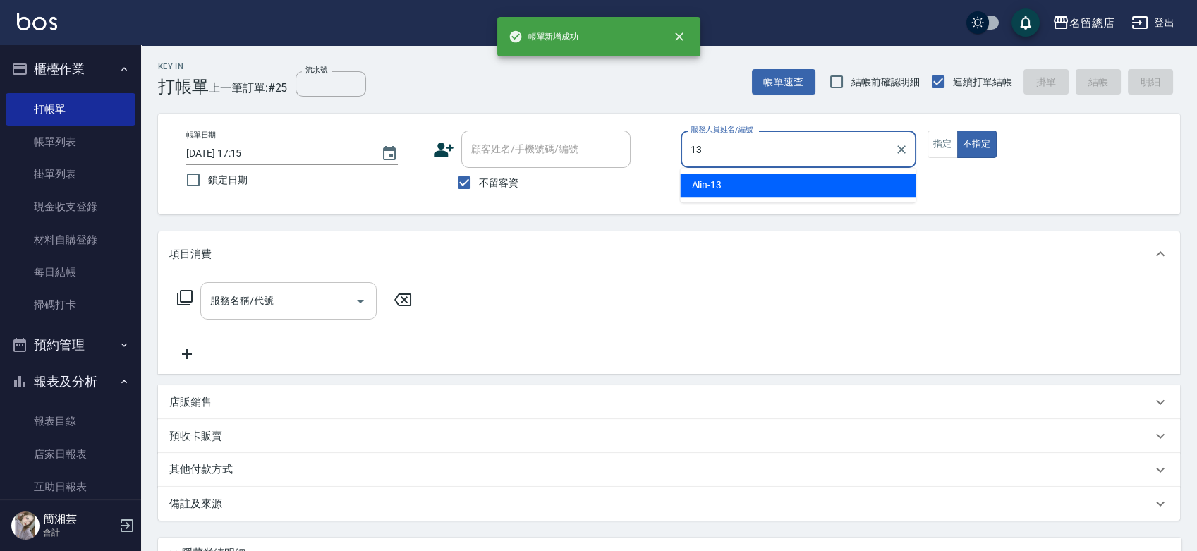
type input "Alin-13"
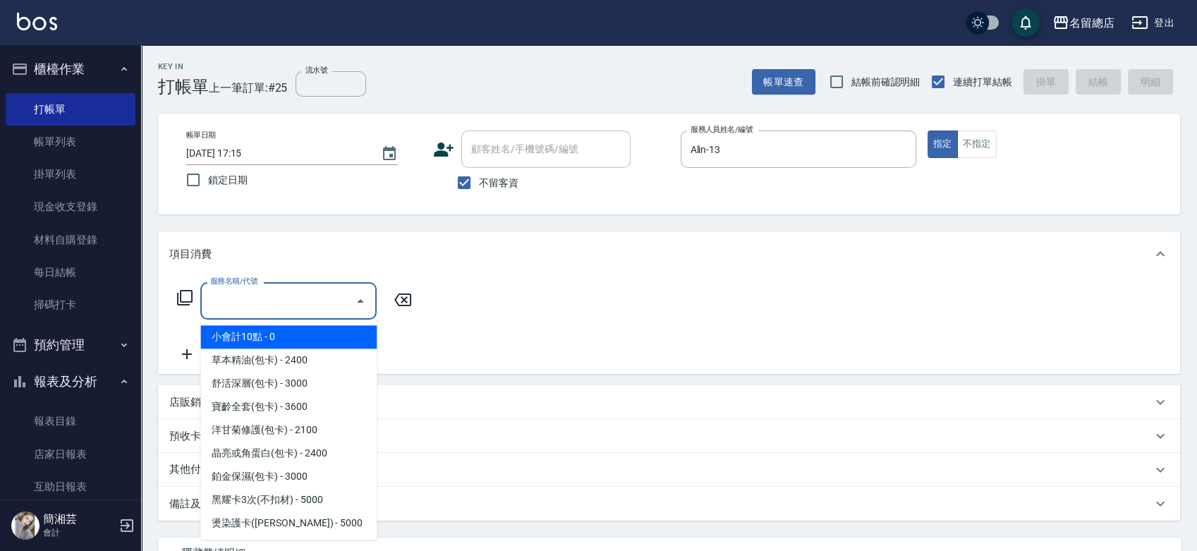
click at [239, 305] on input "服務名稱/代號" at bounding box center [278, 300] width 142 height 25
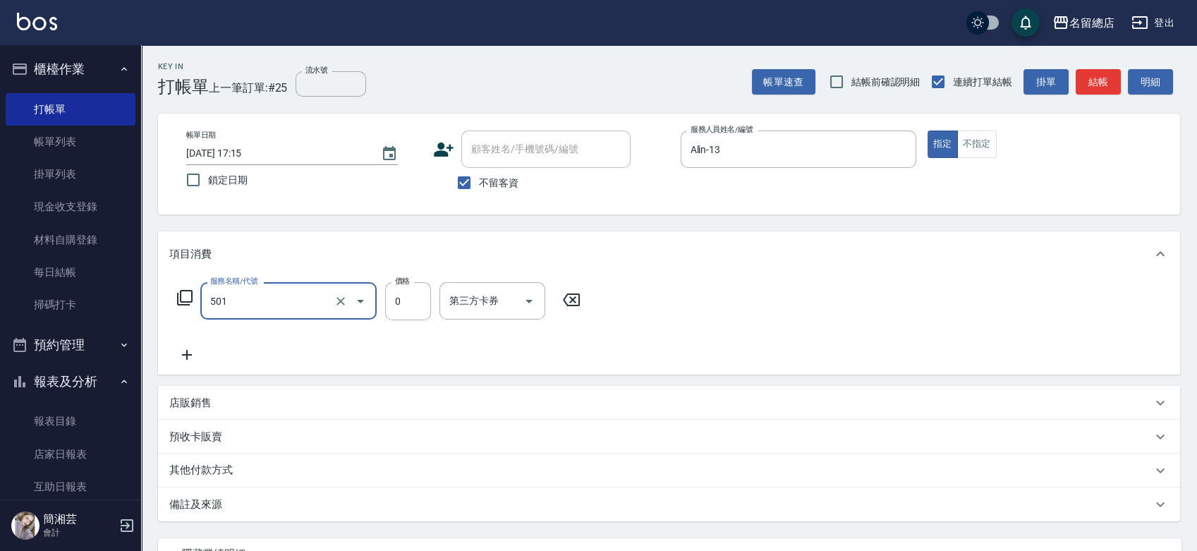
type input "2段蓋卡1300以上(501)"
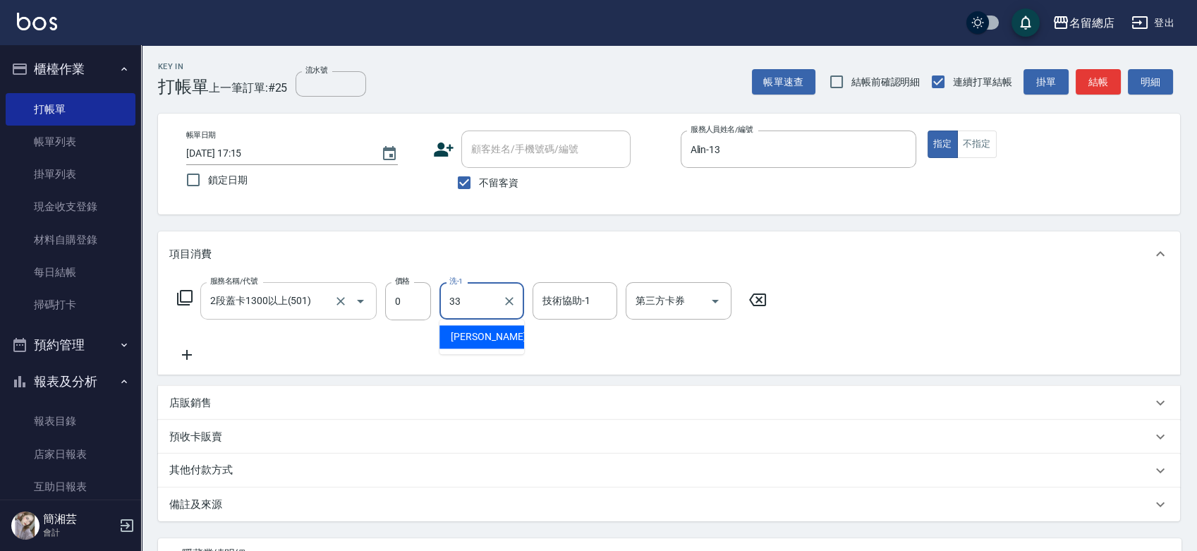
type input "[PERSON_NAME]-33"
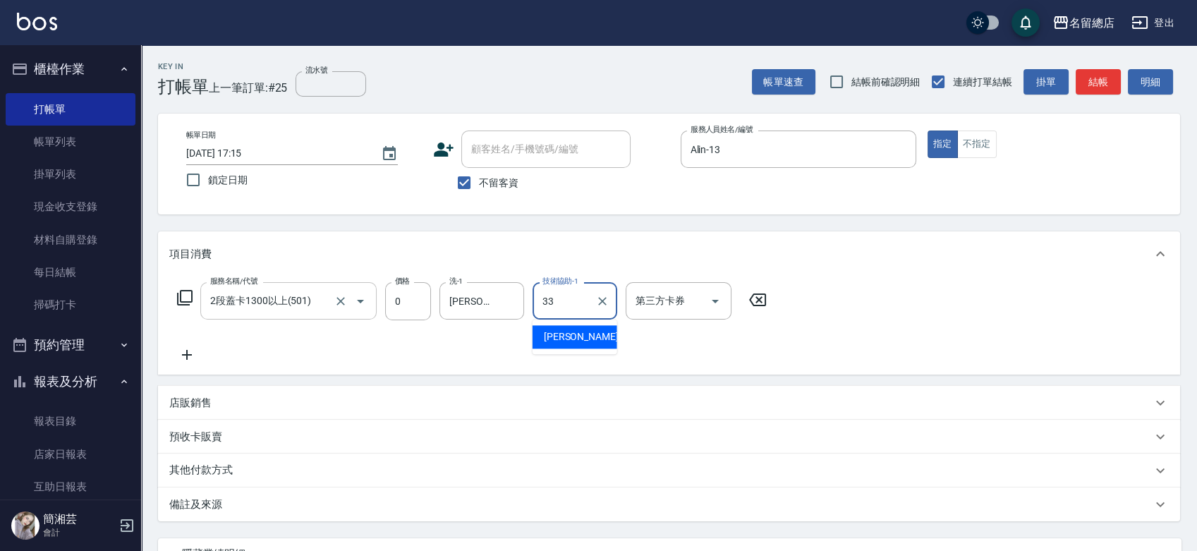
type input "[PERSON_NAME]-33"
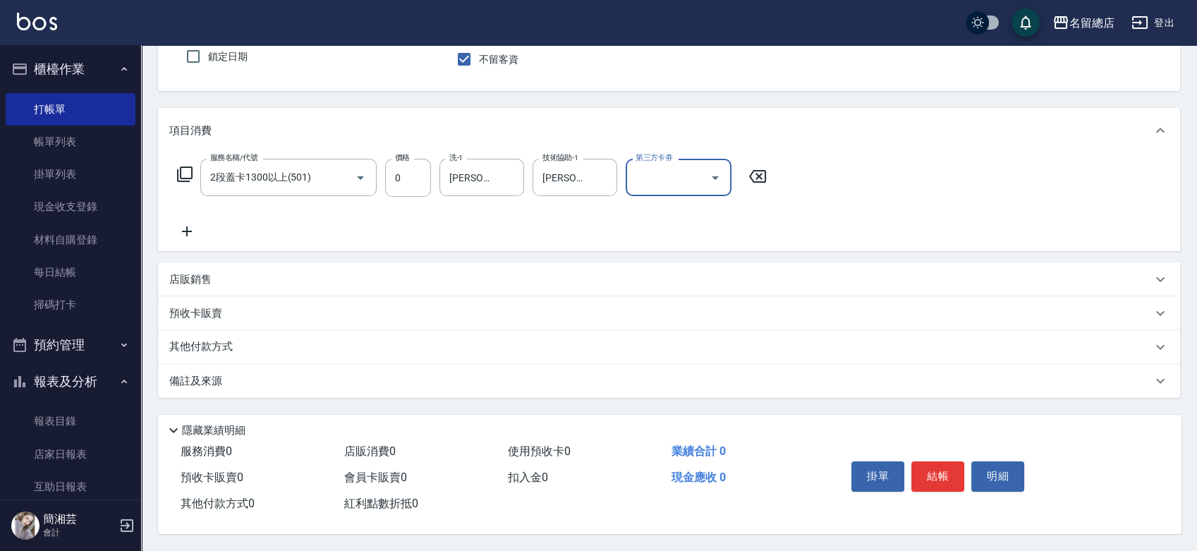
scroll to position [128, 0]
click at [265, 331] on div "其他付款方式" at bounding box center [669, 347] width 1022 height 34
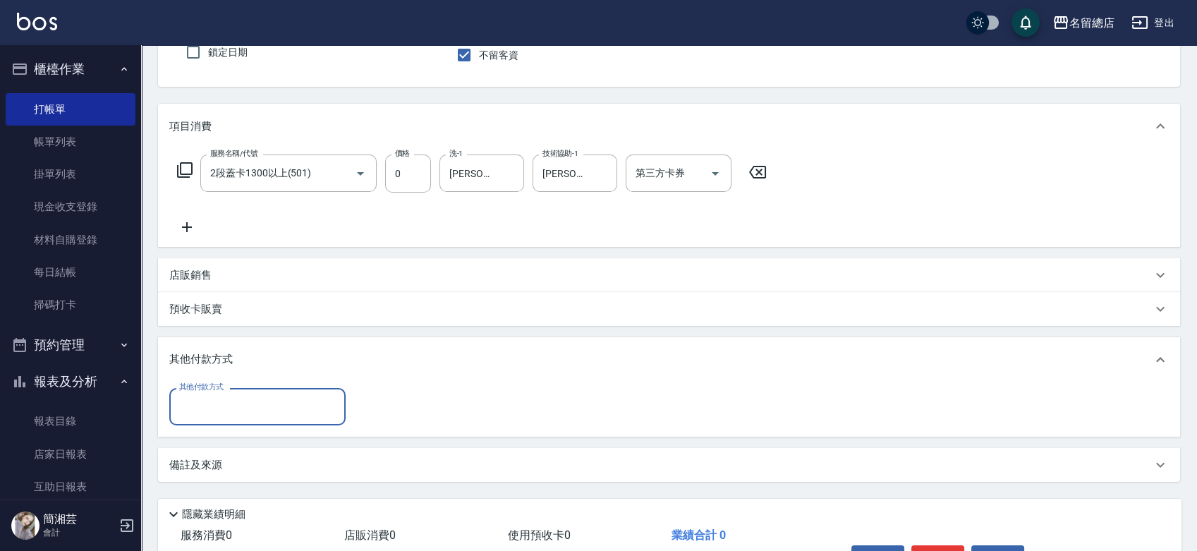
scroll to position [0, 0]
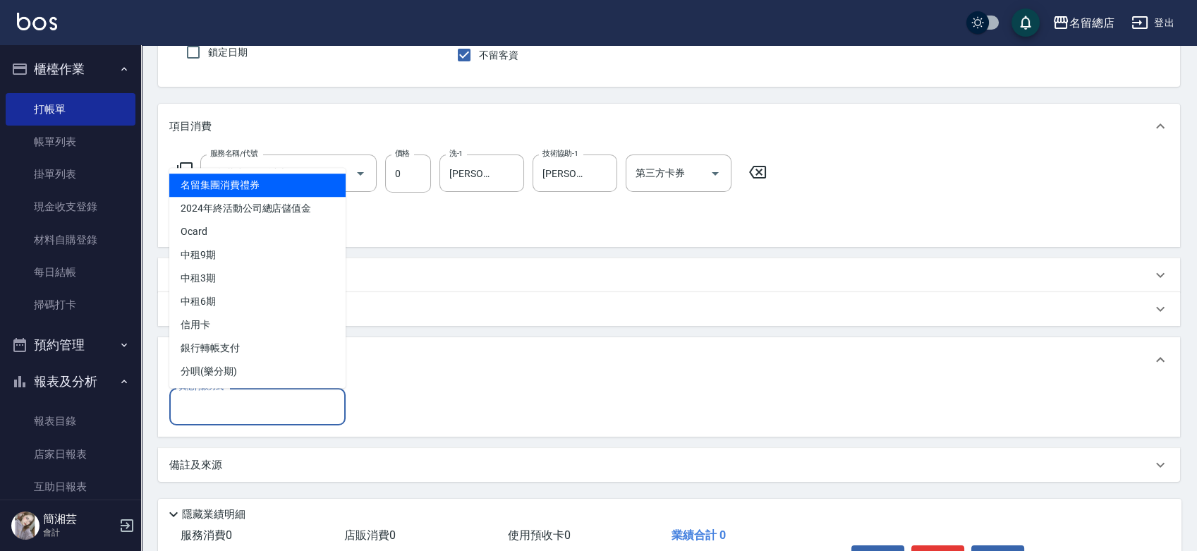
click at [248, 400] on input "其他付款方式" at bounding box center [258, 406] width 164 height 25
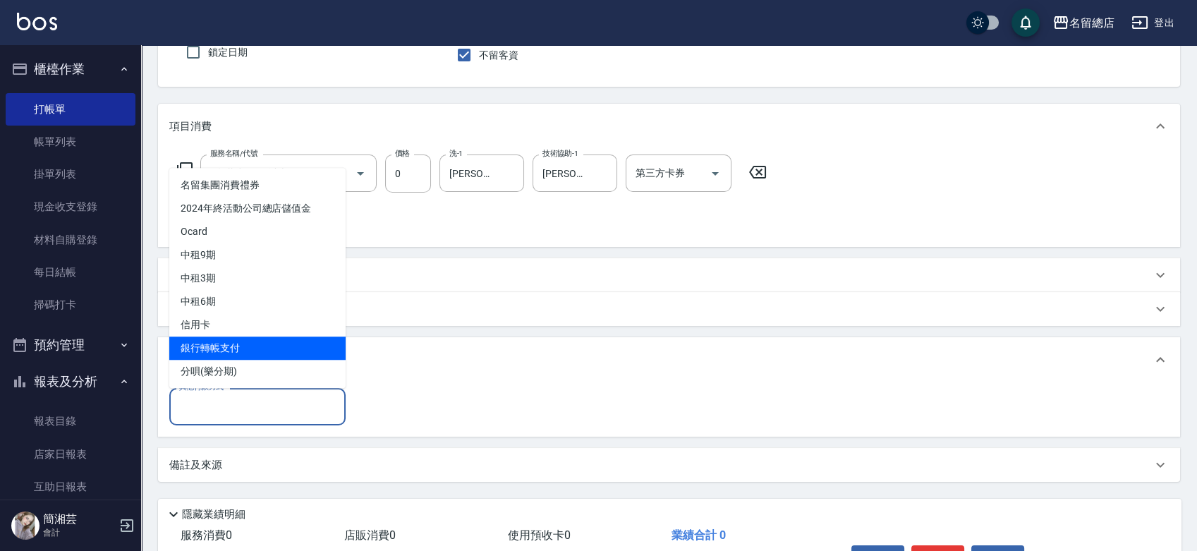
click at [500, 365] on div "其他付款方式" at bounding box center [660, 360] width 982 height 16
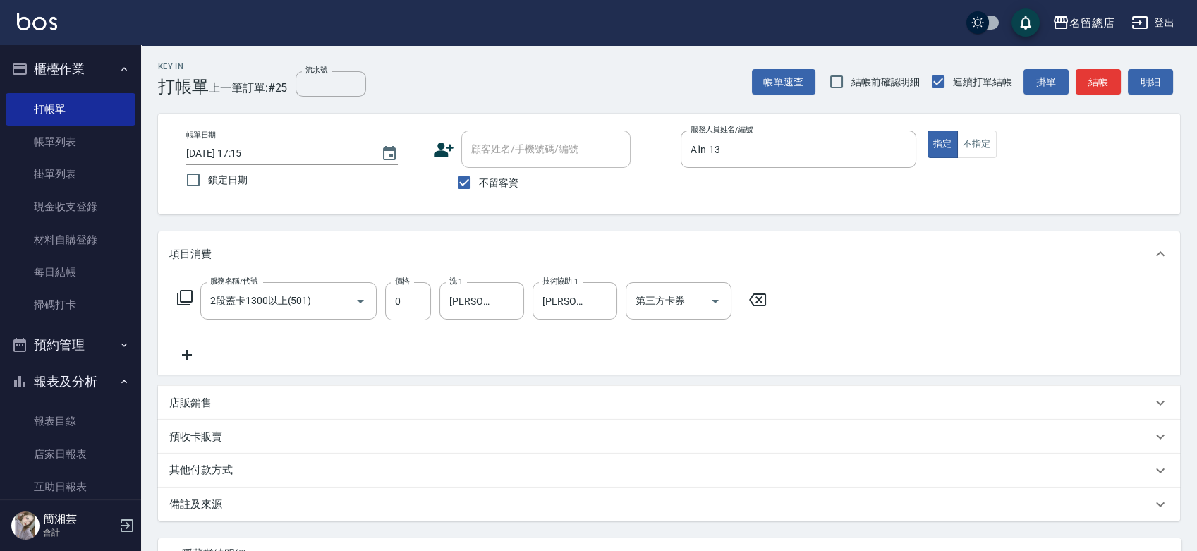
click at [484, 191] on label "不留客資" at bounding box center [483, 183] width 69 height 30
click at [479, 191] on input "不留客資" at bounding box center [464, 183] width 30 height 30
checkbox input "false"
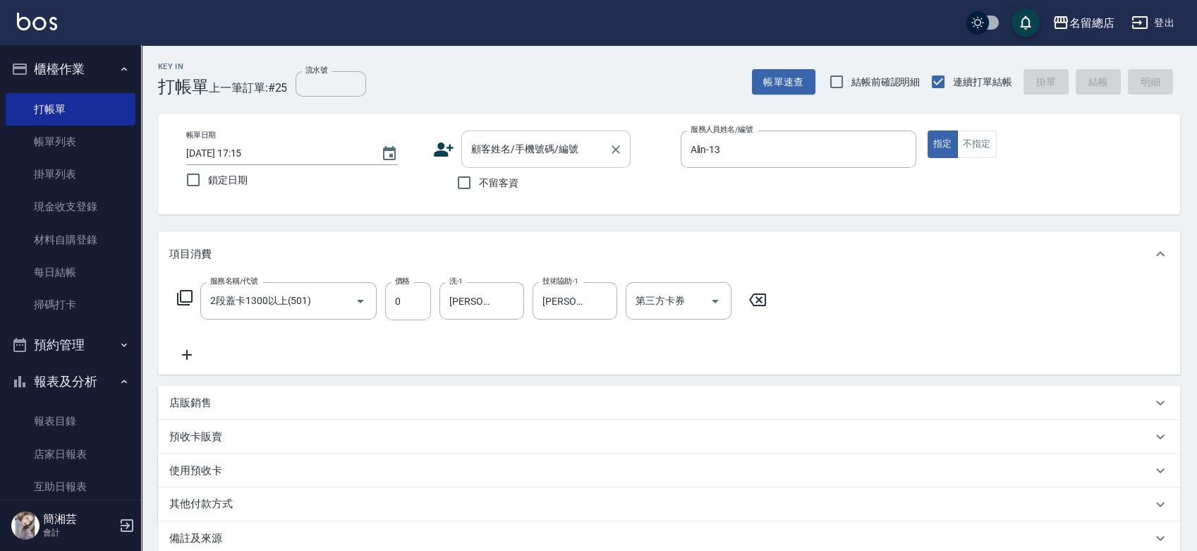
click at [487, 155] on input "顧客姓名/手機號碼/編號" at bounding box center [535, 149] width 135 height 25
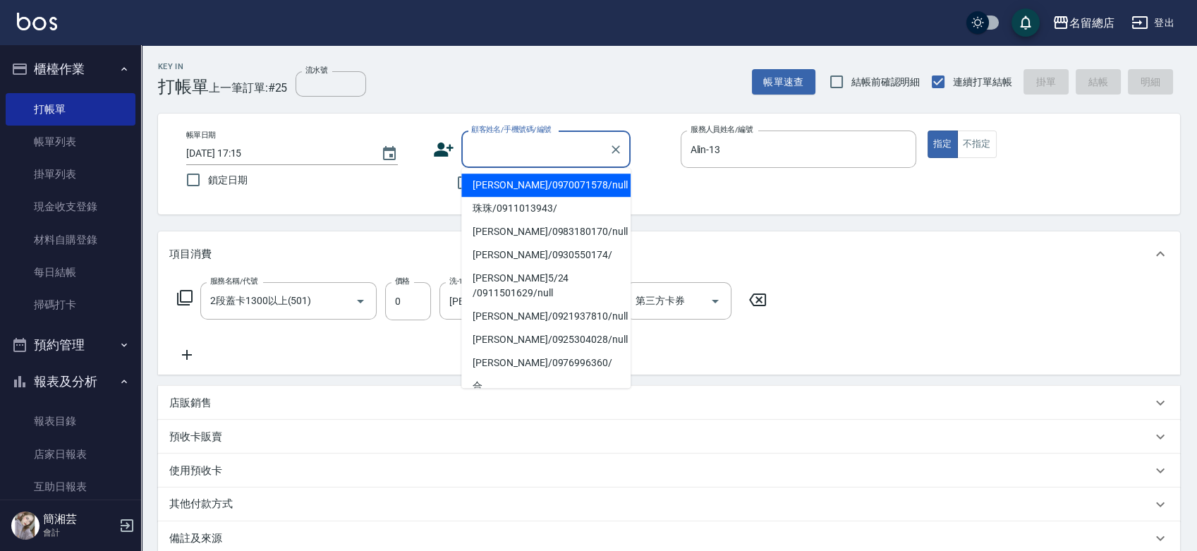
click at [488, 188] on li "[PERSON_NAME]/0970071578/null" at bounding box center [545, 184] width 169 height 23
type input "[PERSON_NAME]/0970071578/null"
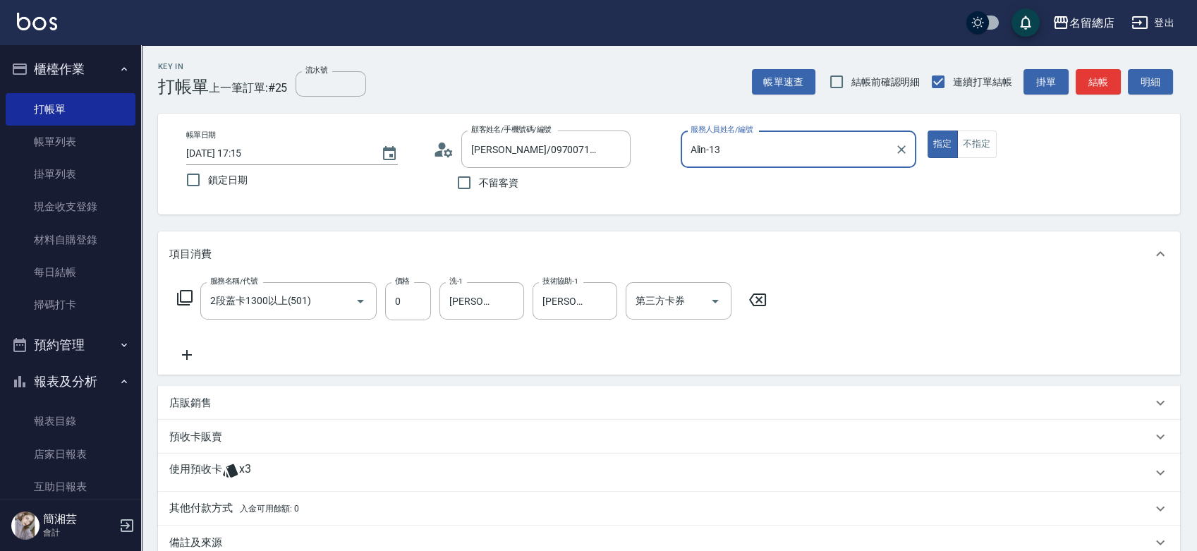
scroll to position [157, 0]
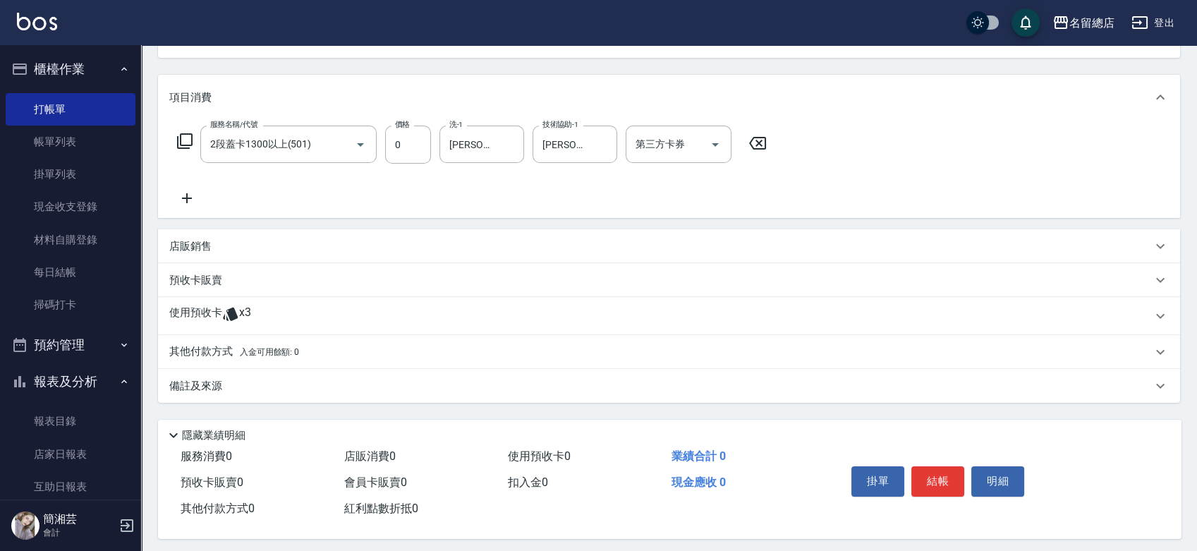
click at [264, 305] on div "使用預收卡 x3" at bounding box center [660, 315] width 982 height 21
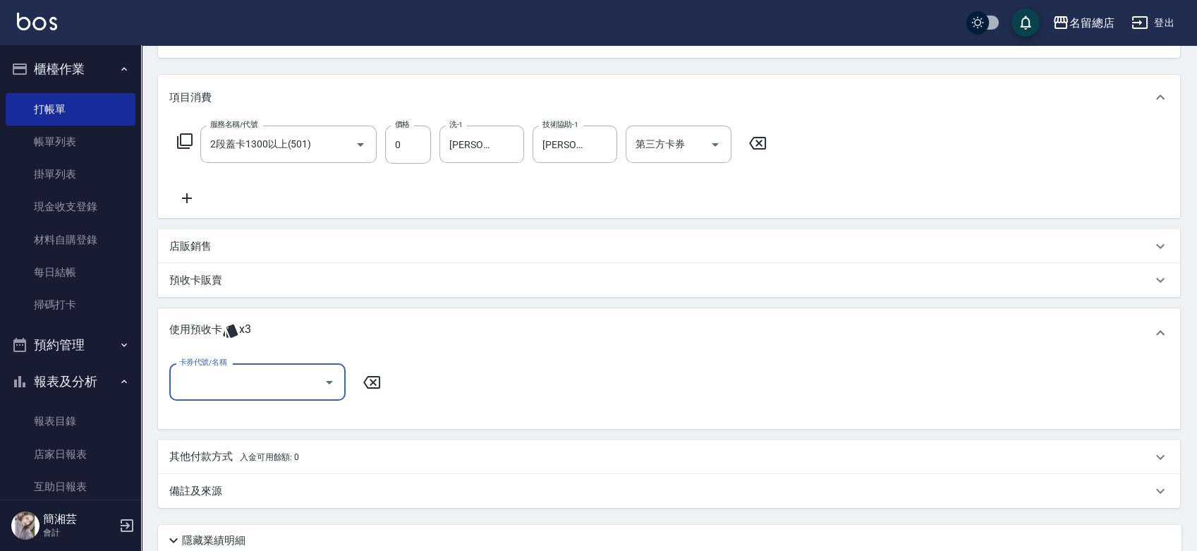
scroll to position [0, 0]
click at [252, 391] on input "卡券代號/名稱" at bounding box center [247, 382] width 142 height 25
click at [257, 418] on div "二段自備卡 剩餘3張 9254" at bounding box center [257, 417] width 176 height 23
type input "二段自備卡 9254"
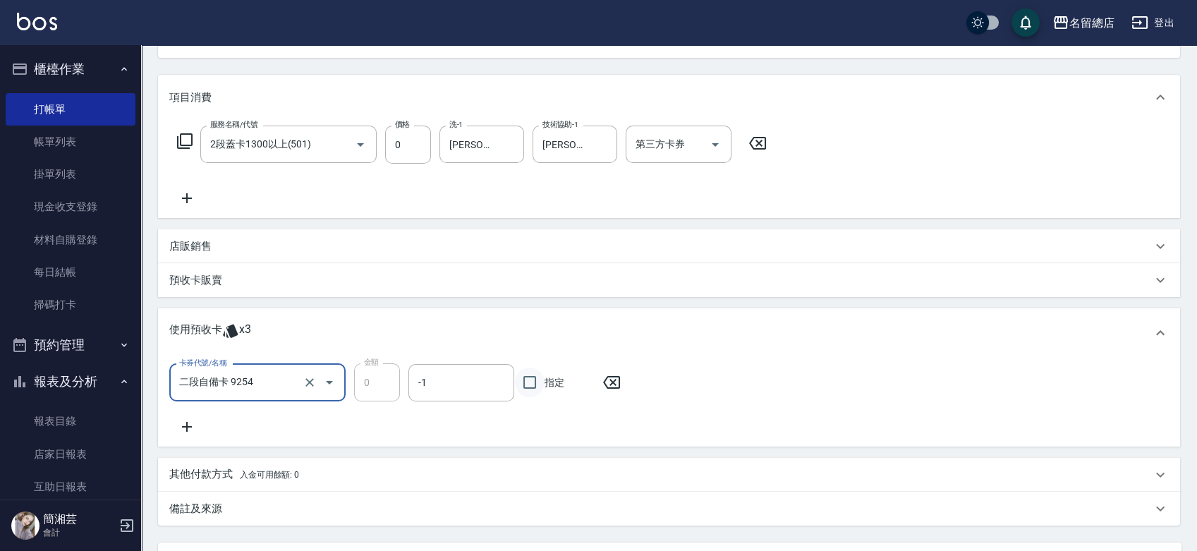
click at [525, 386] on input "指定" at bounding box center [530, 382] width 30 height 30
checkbox input "true"
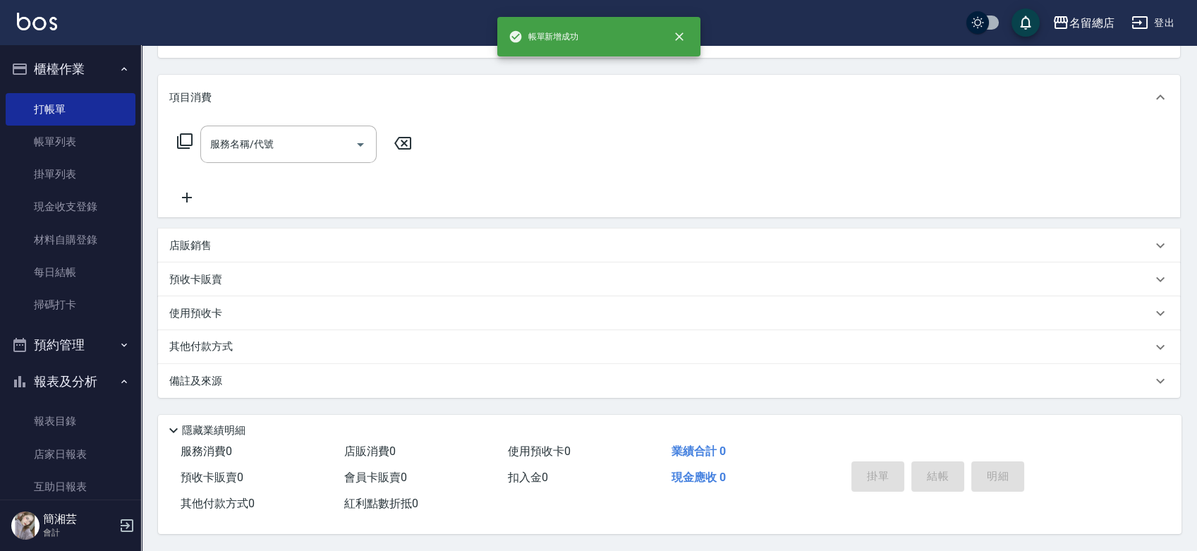
scroll to position [136, 0]
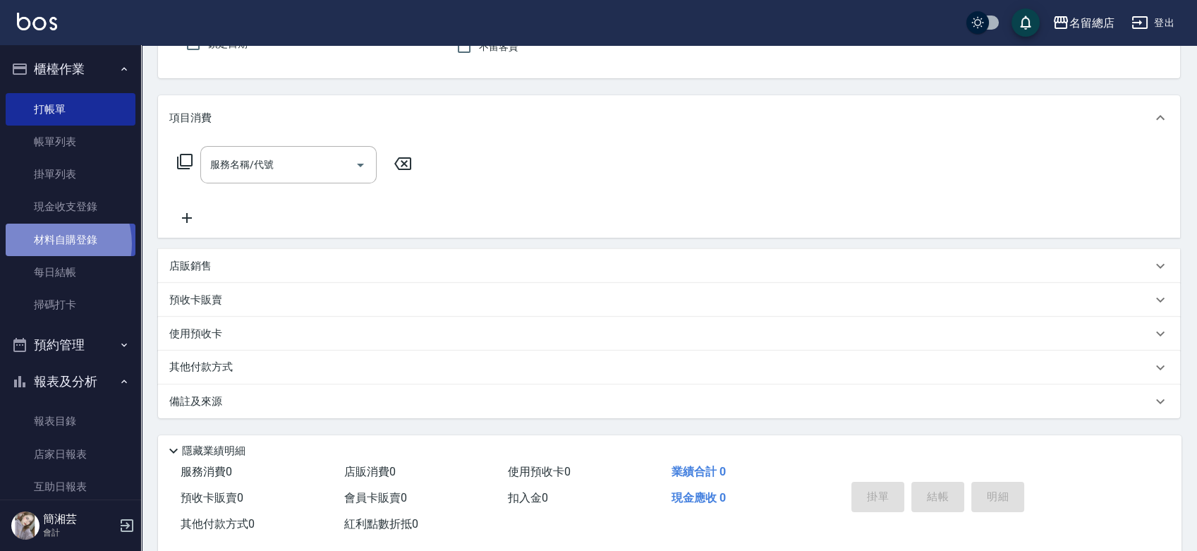
click at [51, 243] on link "材料自購登錄" at bounding box center [71, 240] width 130 height 32
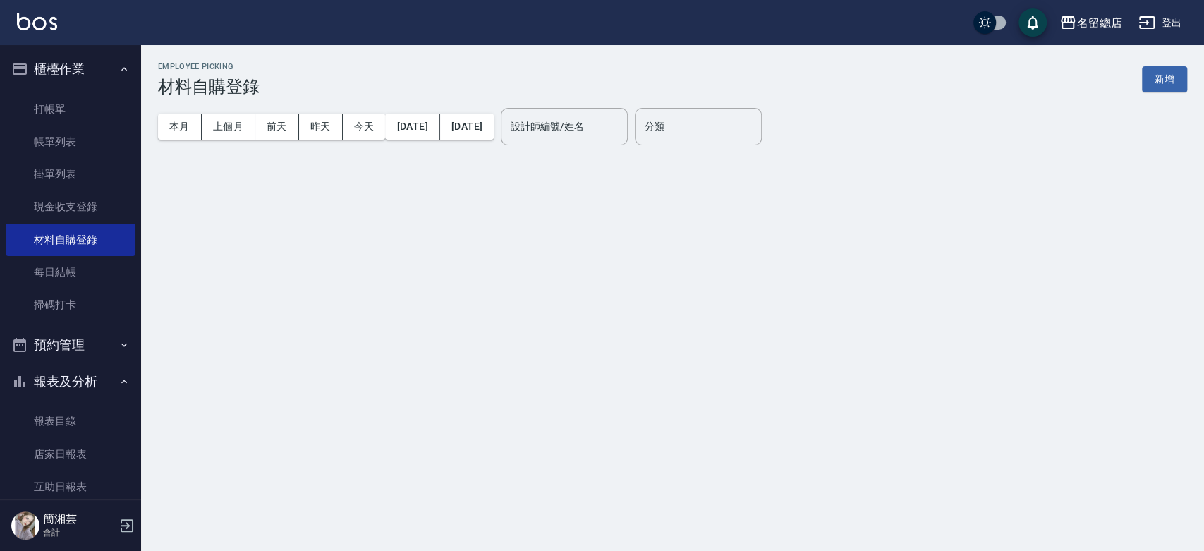
click at [1175, 83] on button "新增" at bounding box center [1164, 79] width 45 height 26
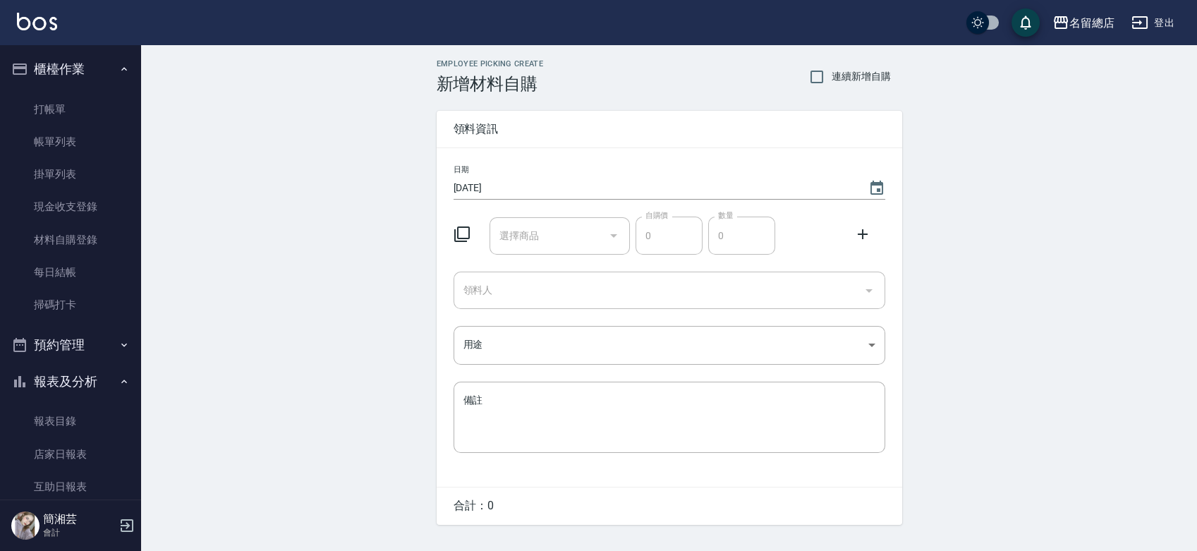
click at [580, 238] on input "選擇商品" at bounding box center [549, 236] width 106 height 25
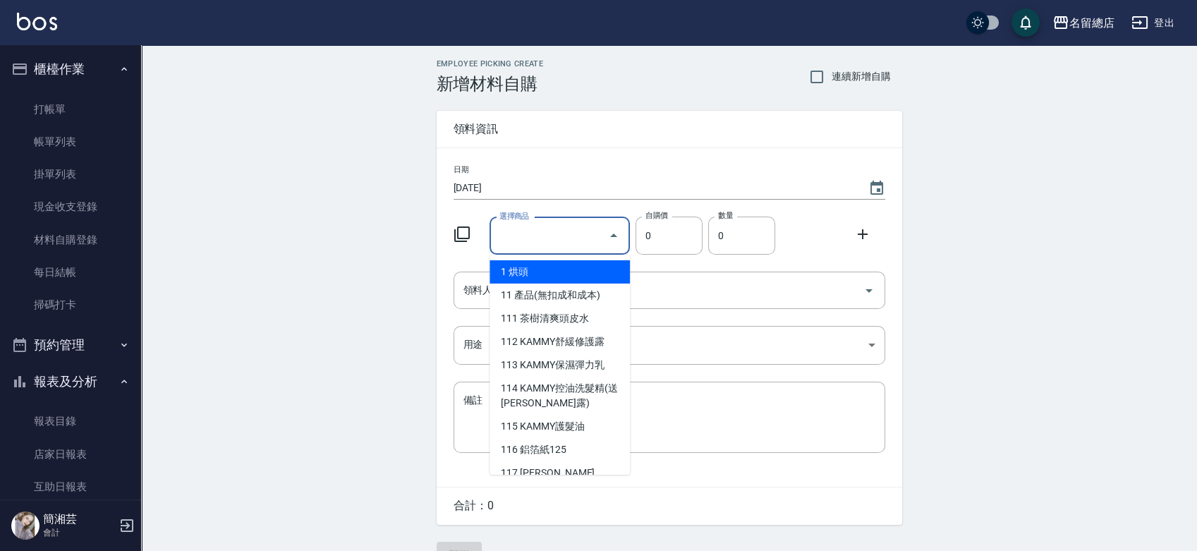
type input "9%色水"
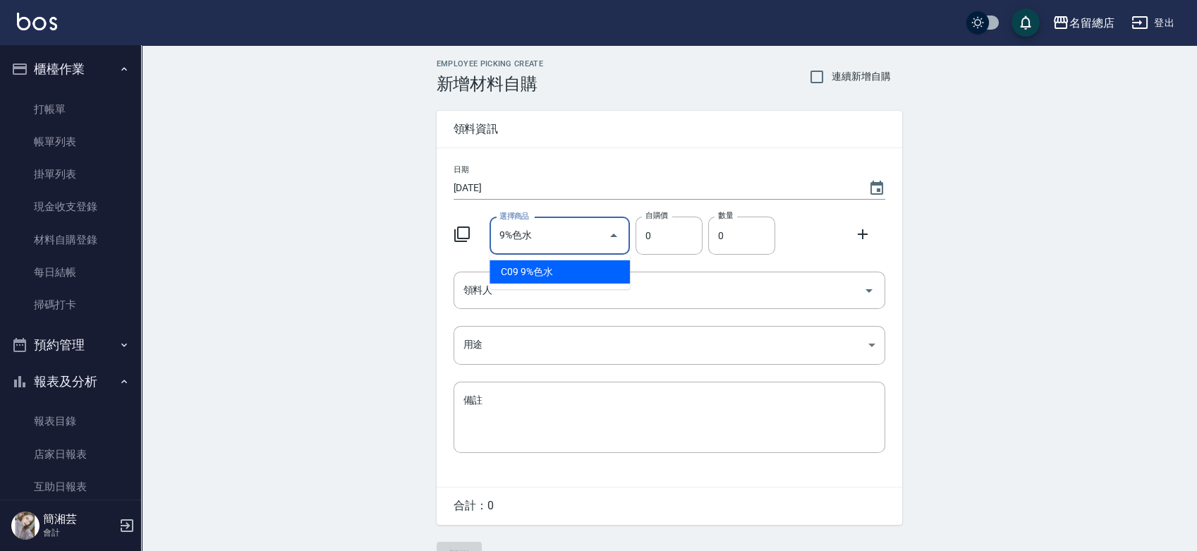
click at [561, 276] on li "C09 9%色水" at bounding box center [559, 271] width 140 height 23
type input "105"
type input "1"
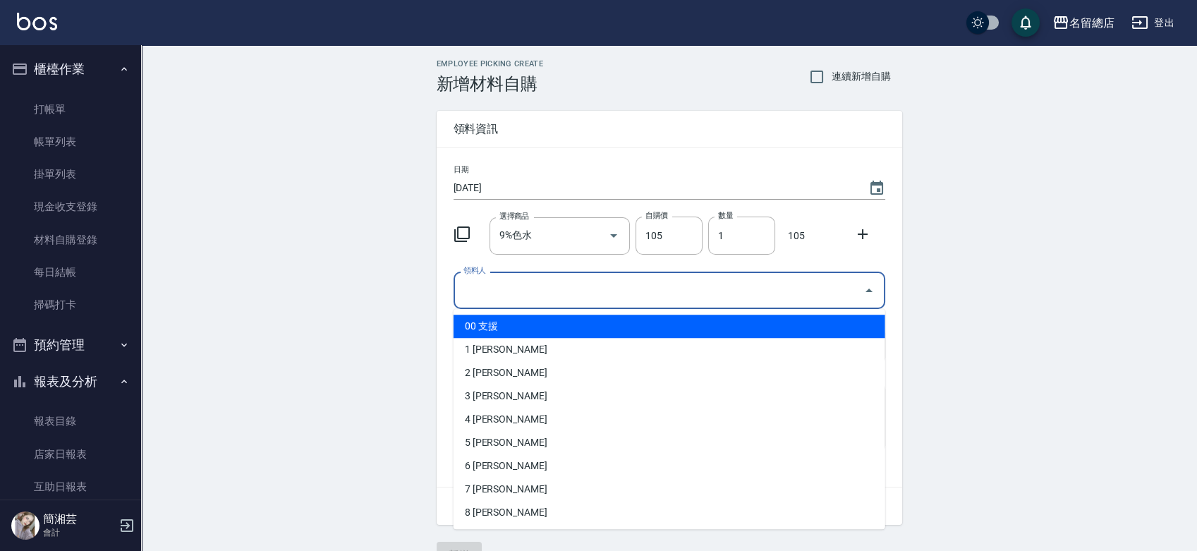
click at [585, 293] on input "領料人" at bounding box center [659, 290] width 398 height 25
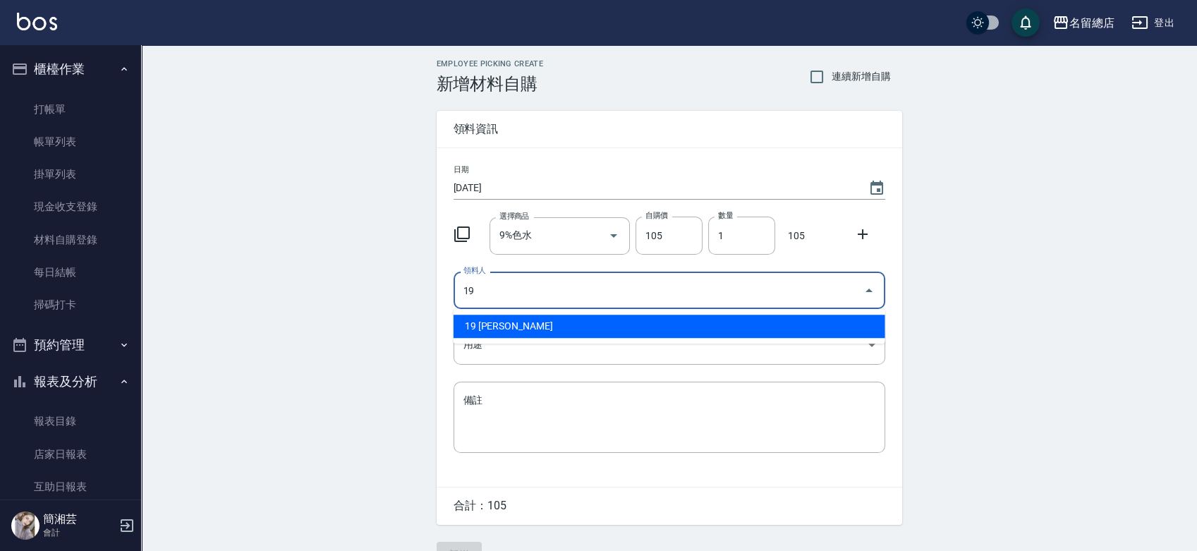
type input "19 [PERSON_NAME]"
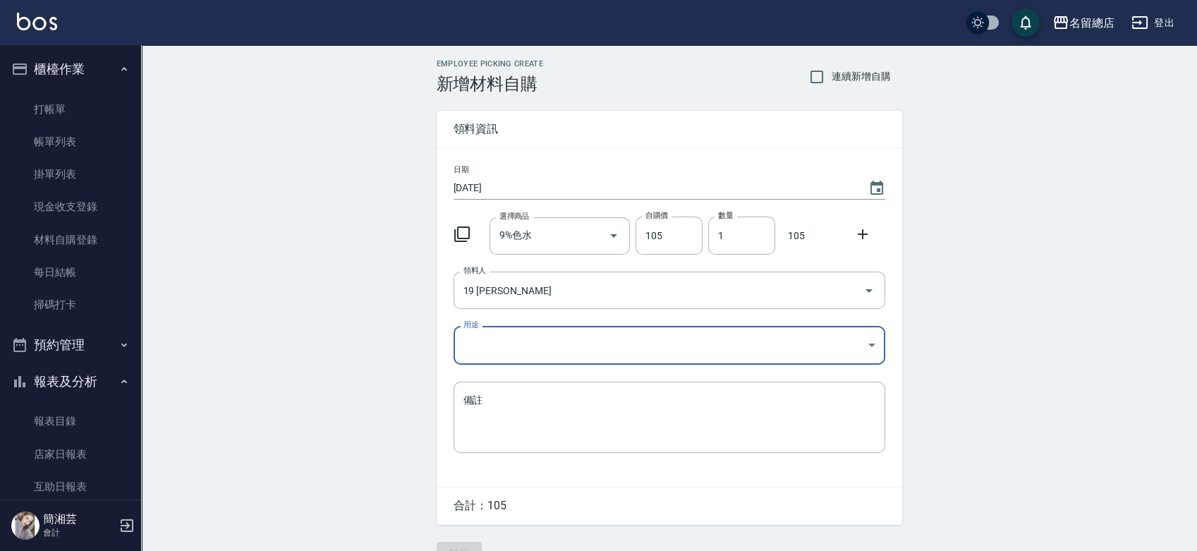
click at [563, 343] on body "名留總店 登出 櫃檯作業 打帳單 帳單列表 掛單列表 現金收支登錄 材料自購登錄 每日結帳 掃碼打卡 預約管理 預約管理 單日預約紀錄 單週預約紀錄 報表及分…" at bounding box center [598, 290] width 1197 height 581
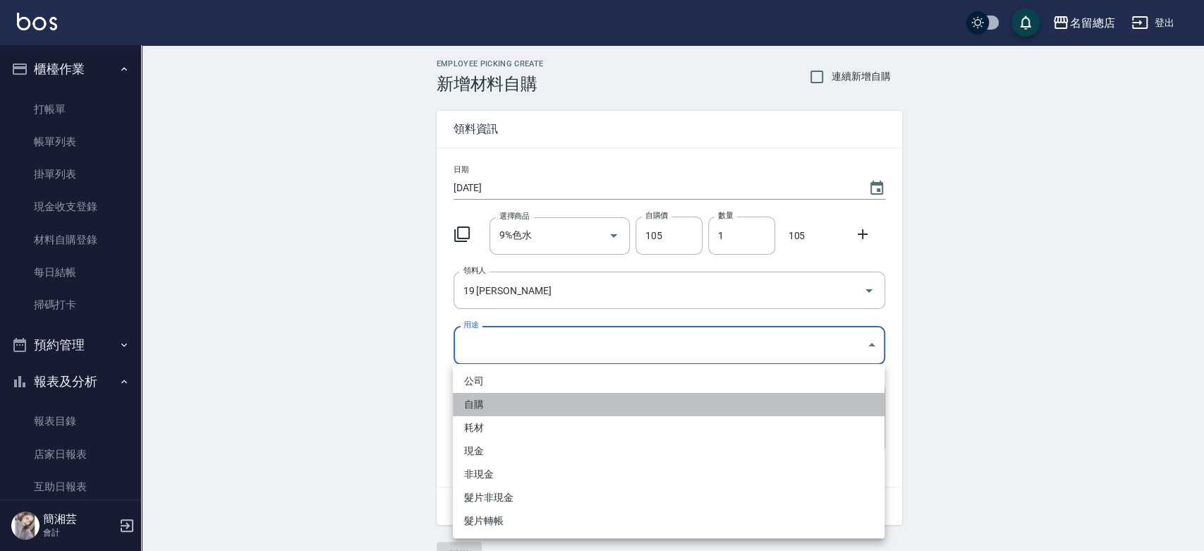
click at [511, 406] on li "自購" at bounding box center [669, 404] width 432 height 23
type input "自購"
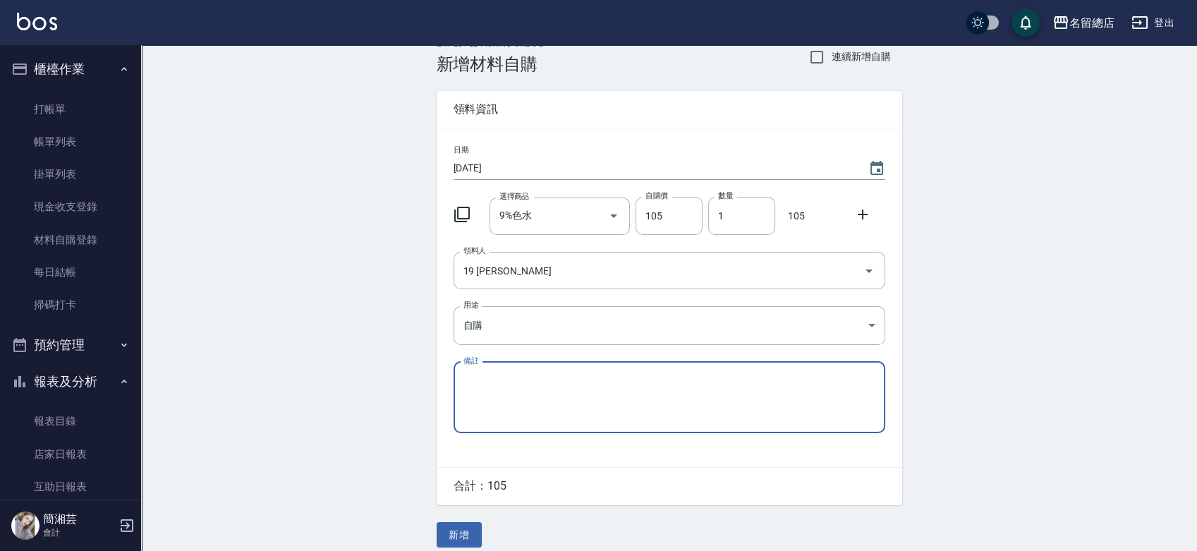
scroll to position [31, 0]
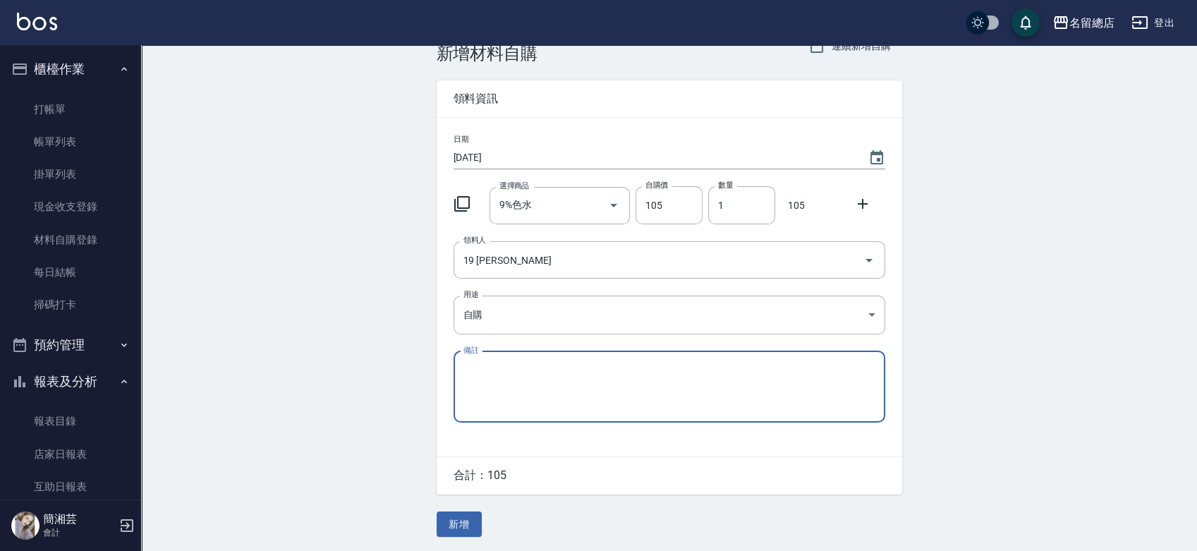
click at [449, 514] on button "新增" at bounding box center [459, 524] width 45 height 26
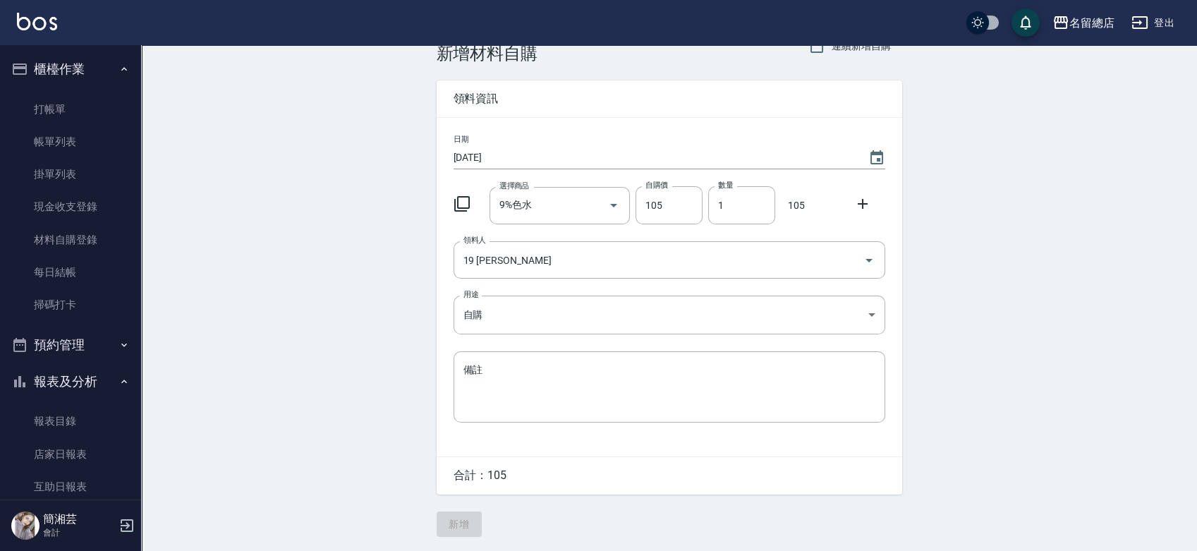
click at [449, 518] on div "Employee Picking Create 新增材料自購 連續新增自購 領料資訊 日期 [DATE] 選擇商品 9%色水 選擇商品 自購價 105 自購價…" at bounding box center [598, 260] width 1197 height 581
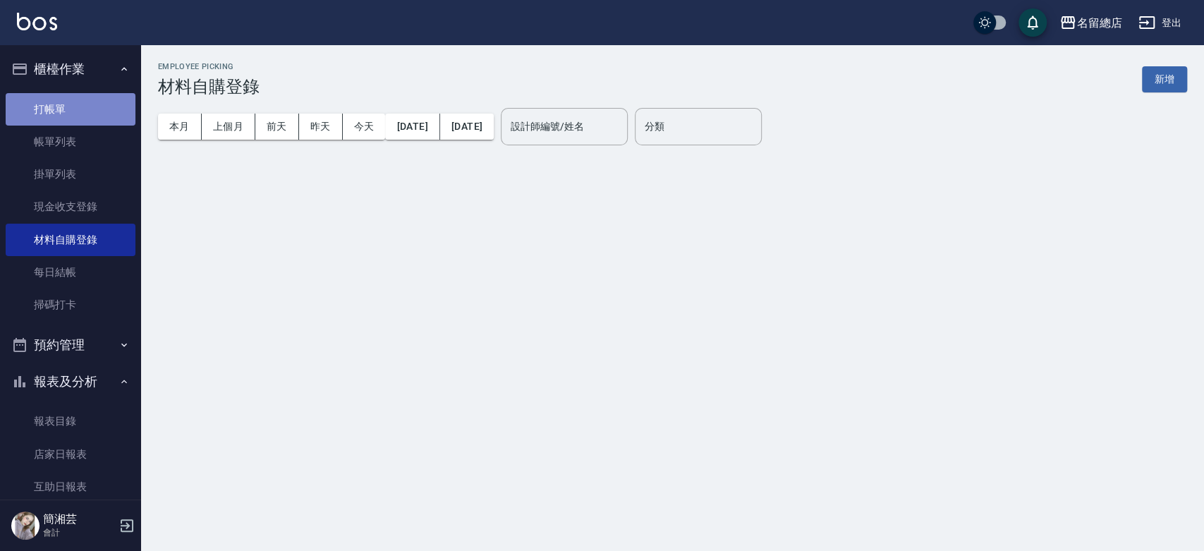
drag, startPoint x: 102, startPoint y: 95, endPoint x: 82, endPoint y: 109, distance: 25.3
click at [102, 95] on link "打帳單" at bounding box center [71, 109] width 130 height 32
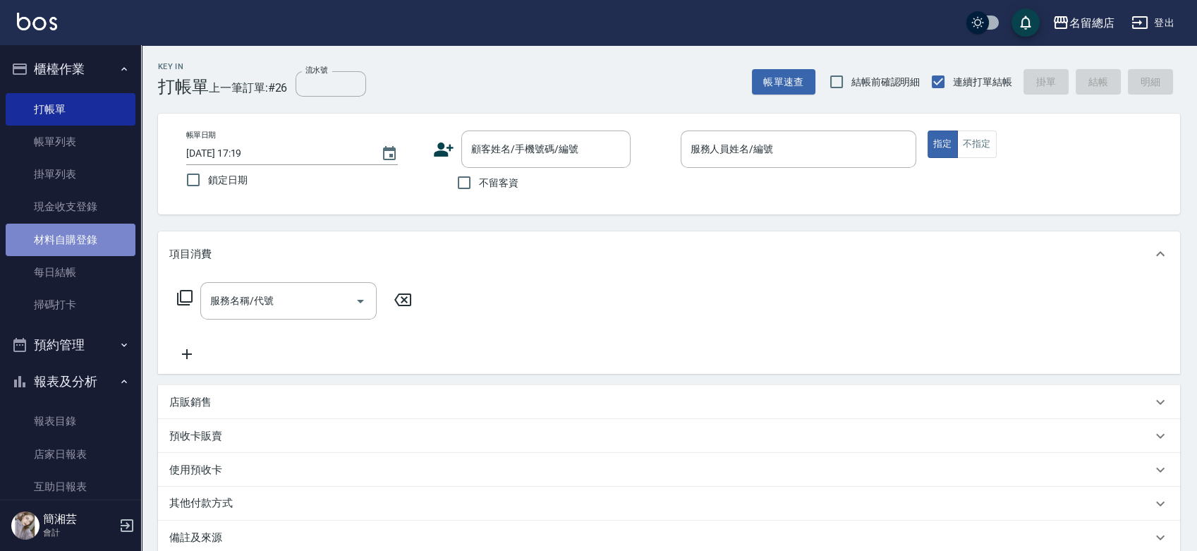
click at [75, 230] on link "材料自購登錄" at bounding box center [71, 240] width 130 height 32
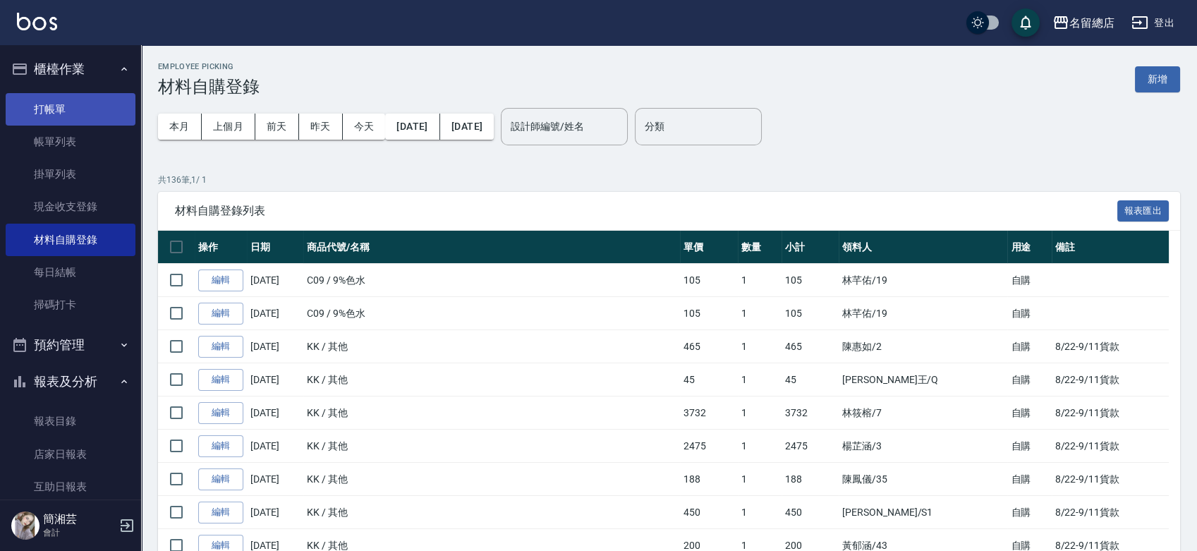
click at [26, 116] on link "打帳單" at bounding box center [71, 109] width 130 height 32
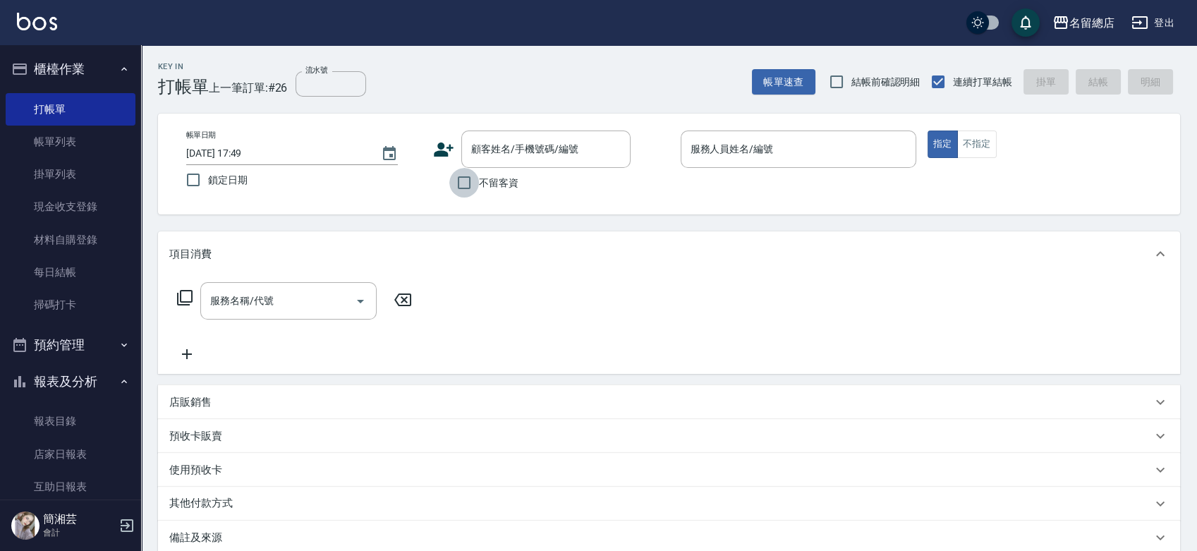
click at [463, 182] on input "不留客資" at bounding box center [464, 183] width 30 height 30
checkbox input "true"
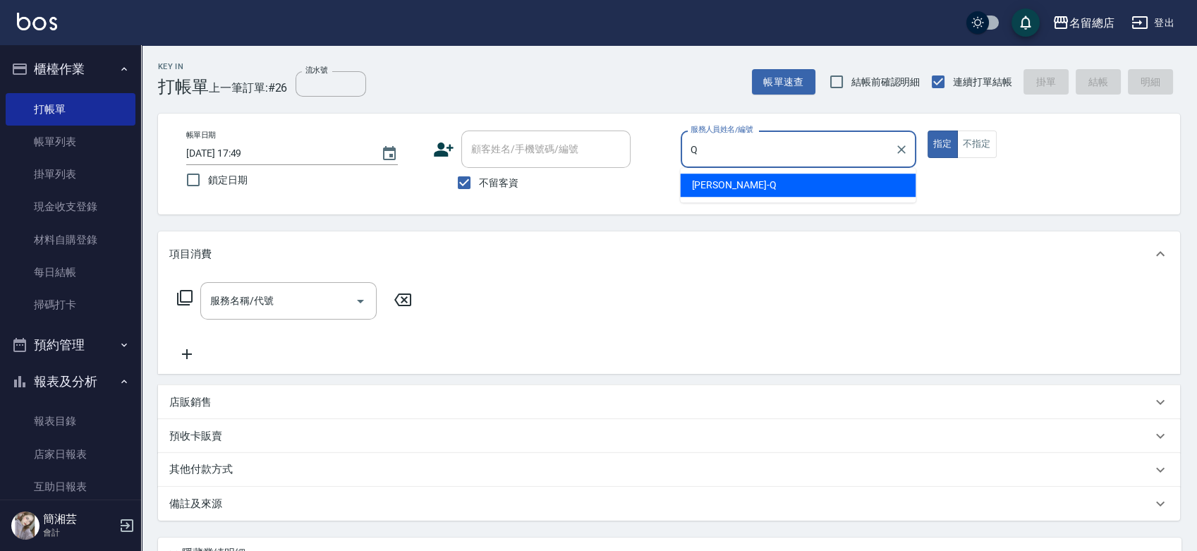
type input "[PERSON_NAME]"
type button "true"
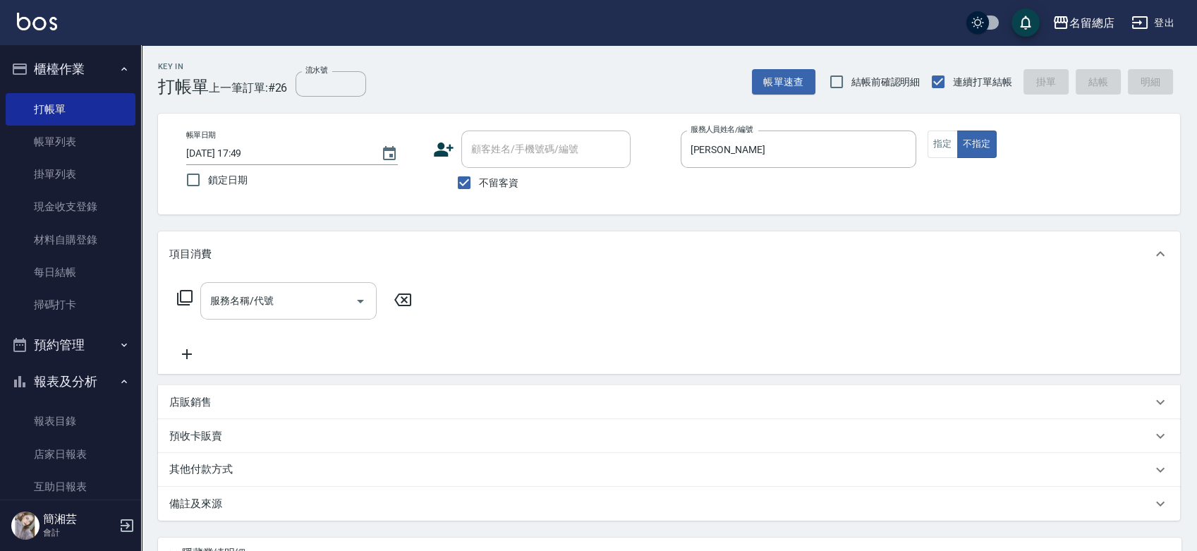
click at [332, 307] on input "服務名稱/代號" at bounding box center [278, 300] width 142 height 25
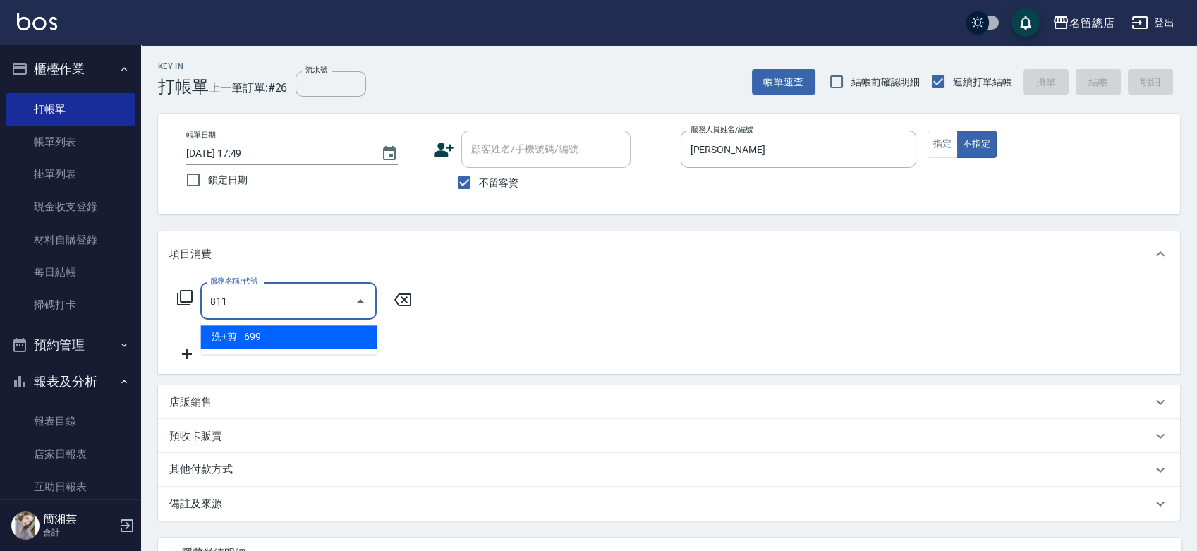
type input "洗+剪(811)"
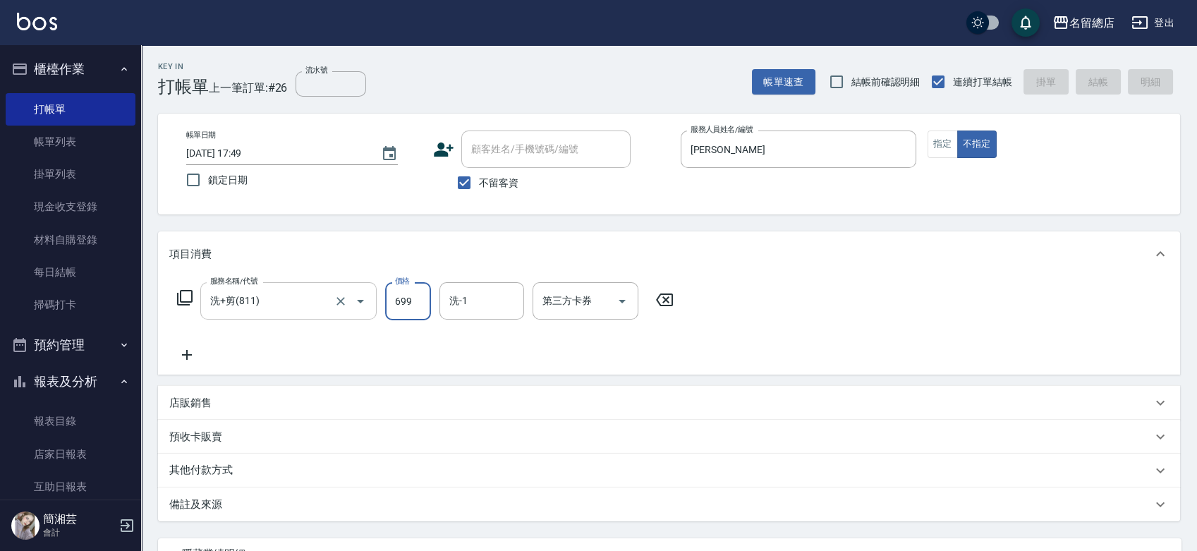
type input "[DATE] 17:52"
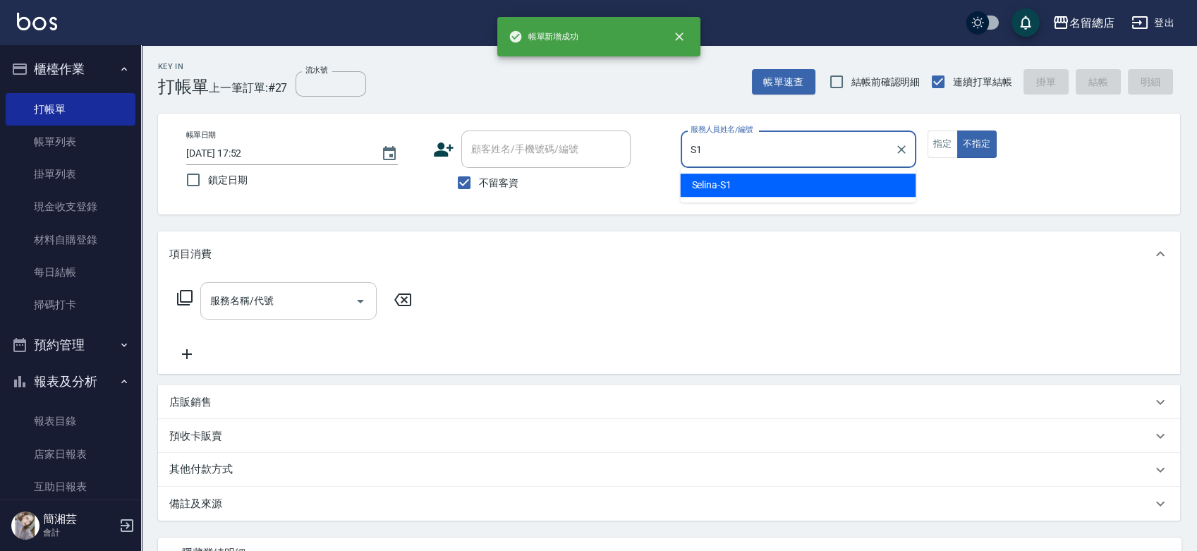
type input "Selina-S1"
type button "false"
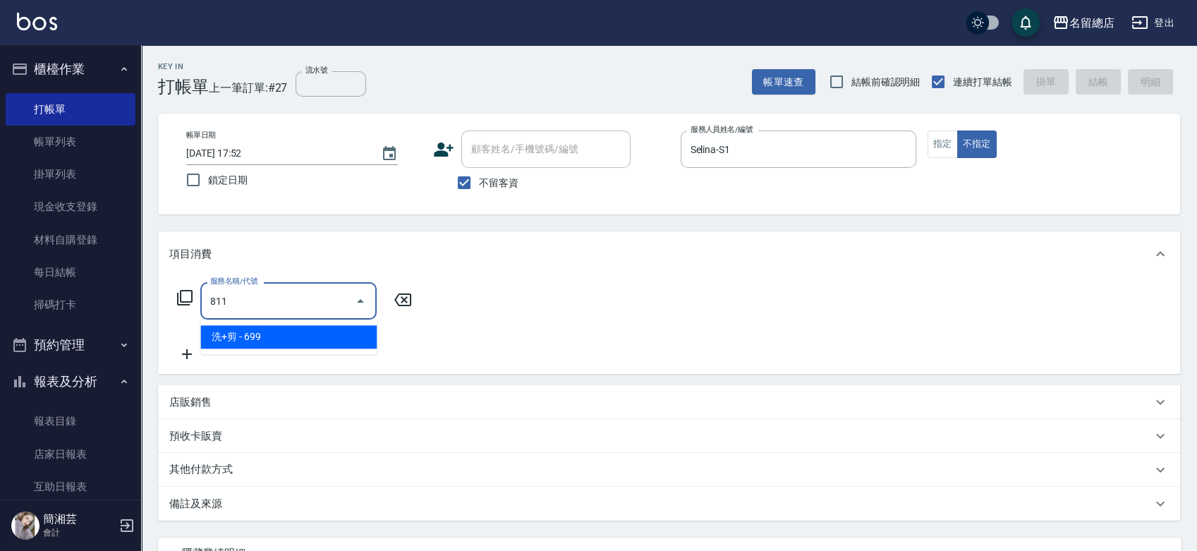
type input "洗+剪(811)"
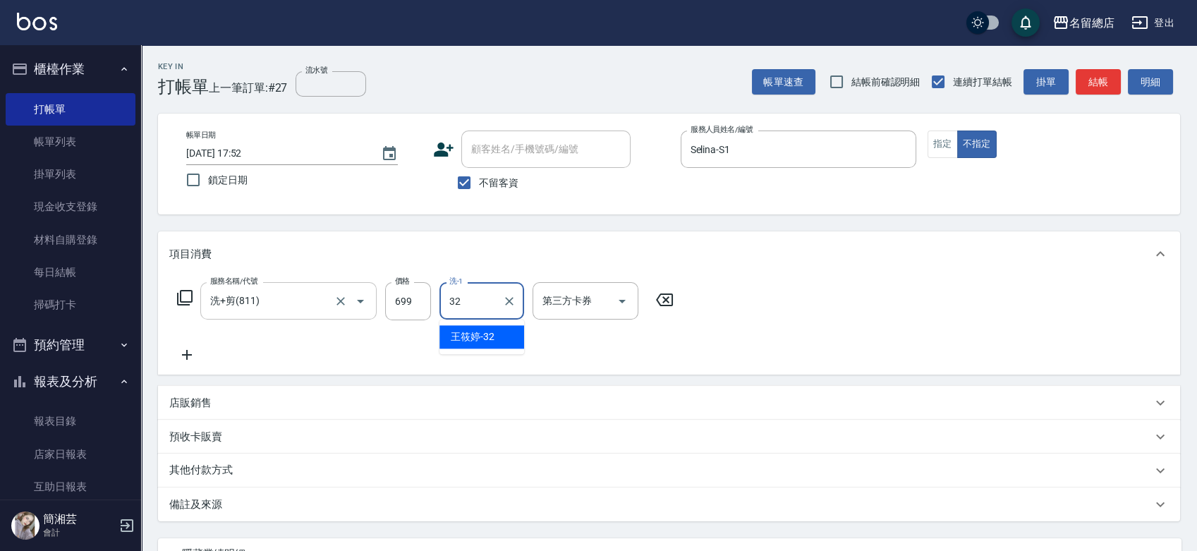
type input "[PERSON_NAME]-32"
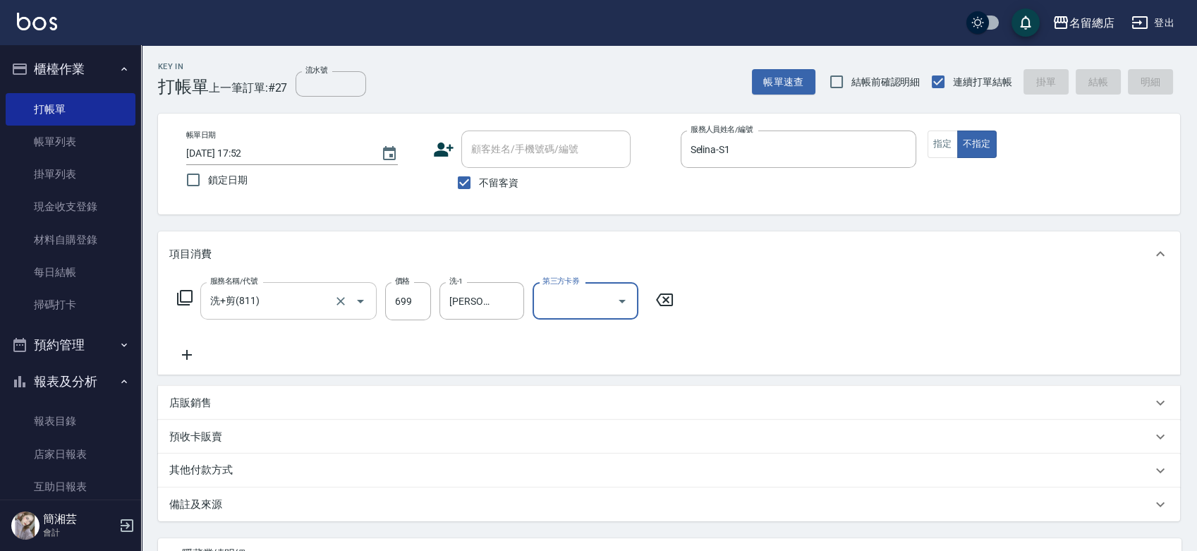
type input "[DATE] 17:53"
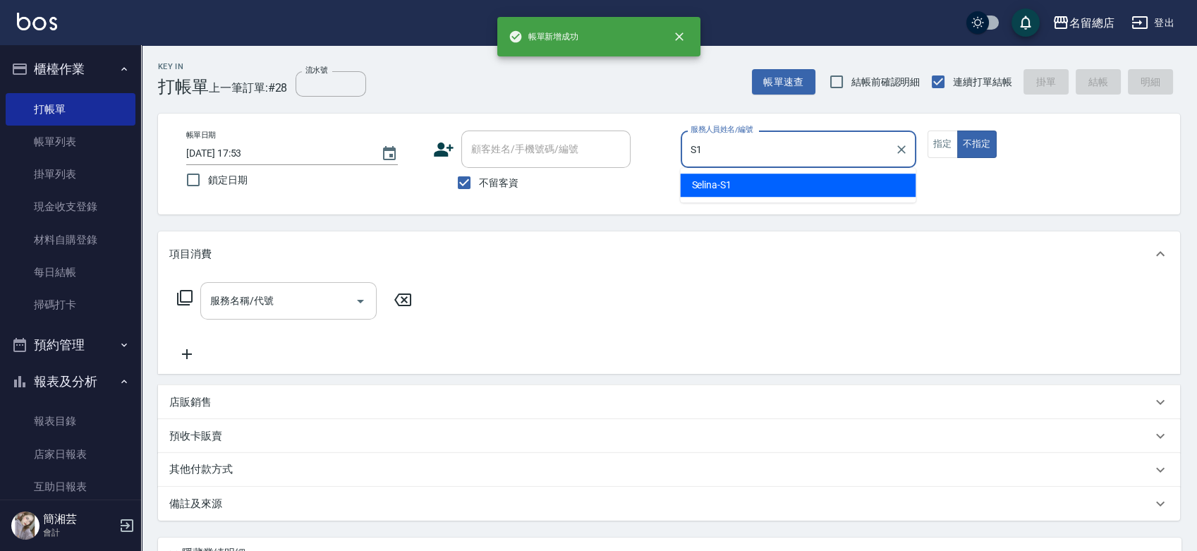
type input "Selina-S1"
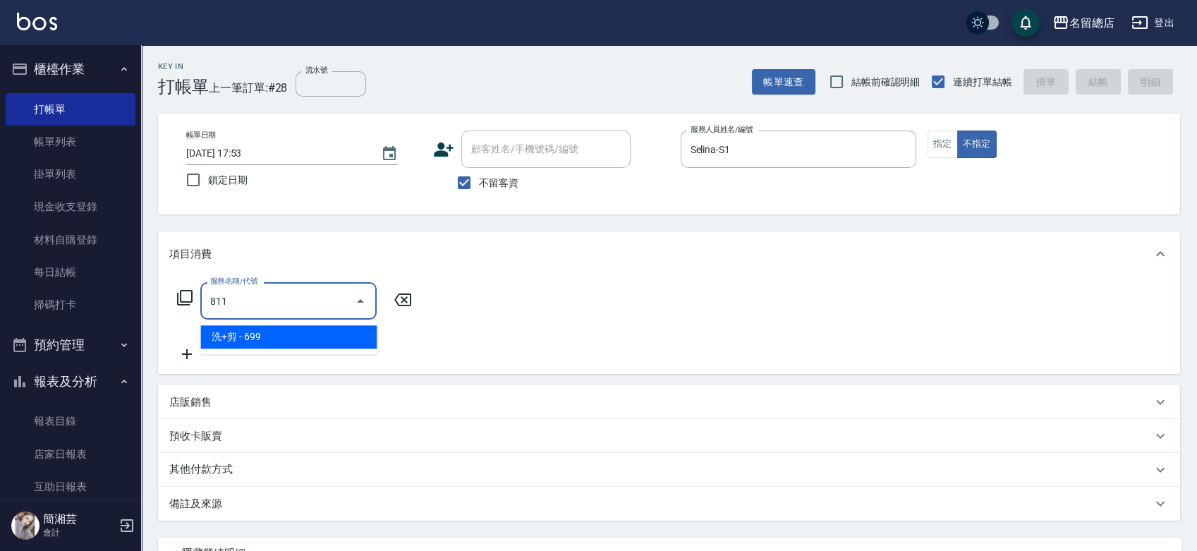
type input "洗+剪(811)"
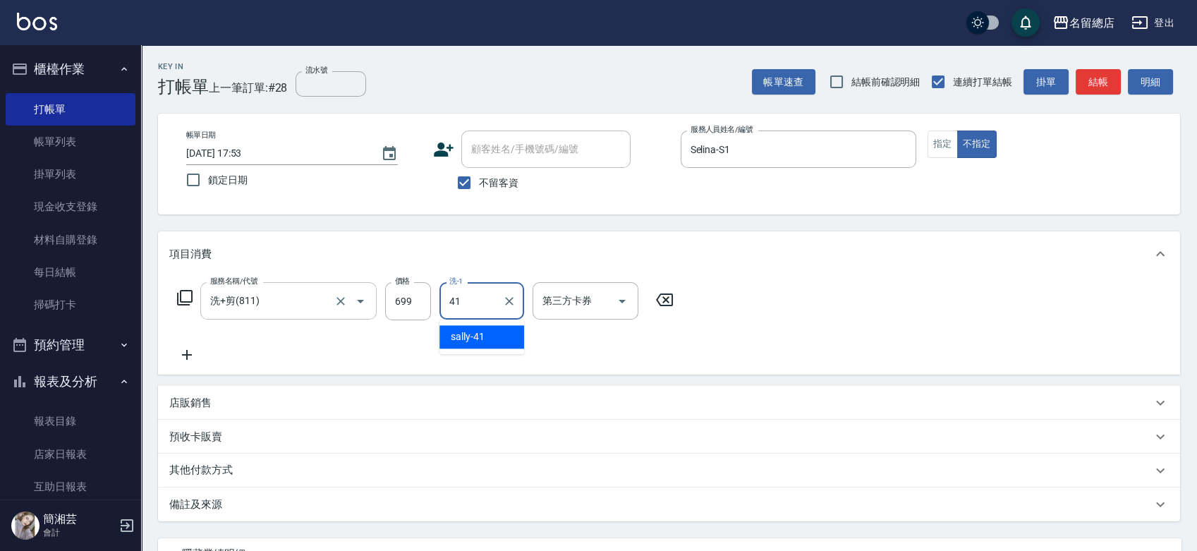
type input "sally-41"
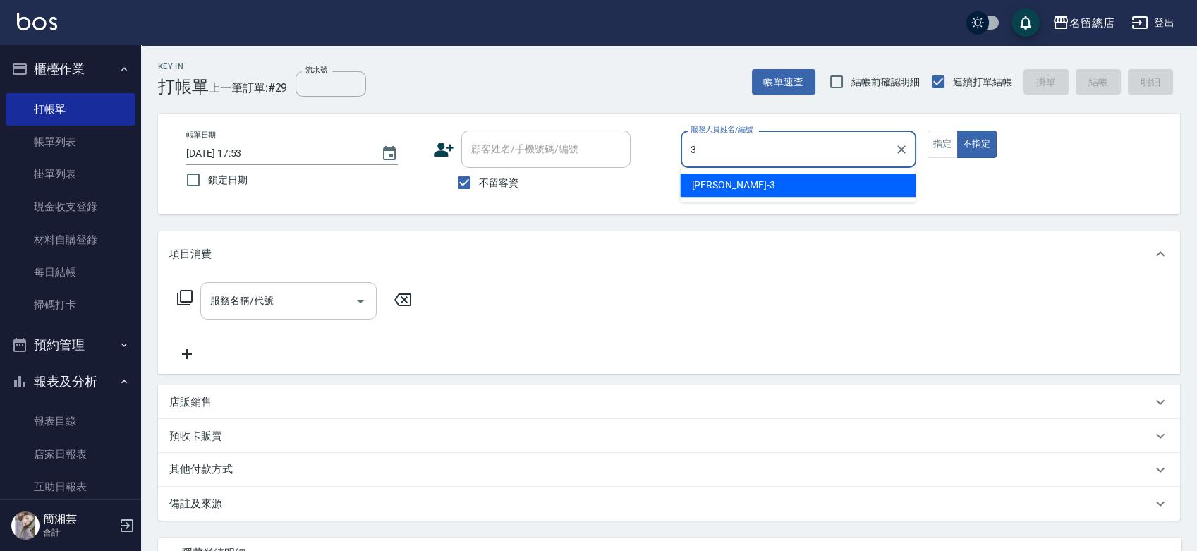
type input "芷涵-3"
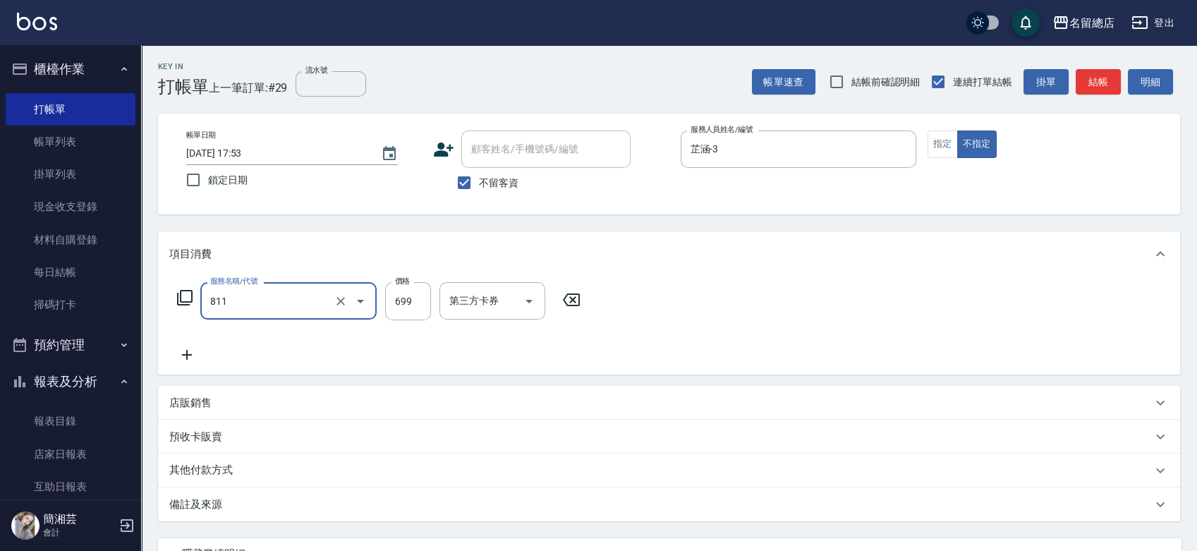
type input "洗+剪(811)"
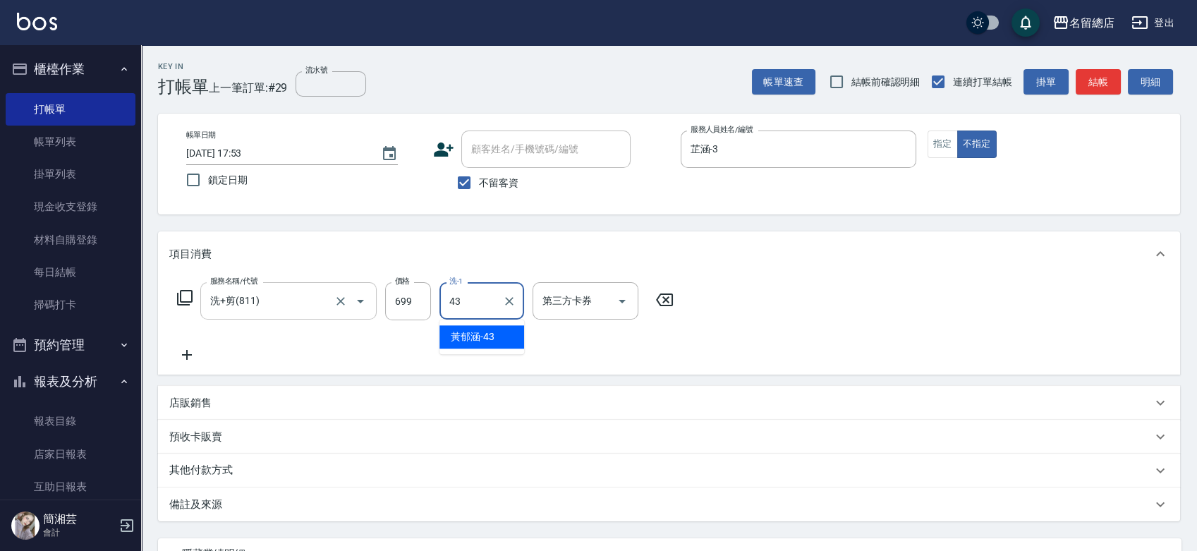
type input "[PERSON_NAME]-43"
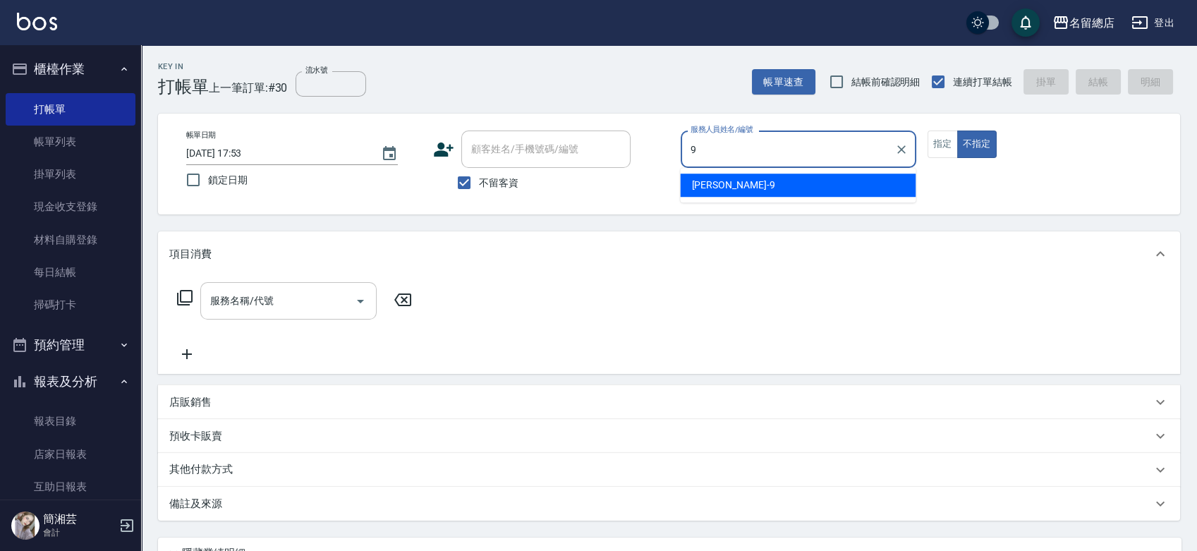
type input "[PERSON_NAME]-9"
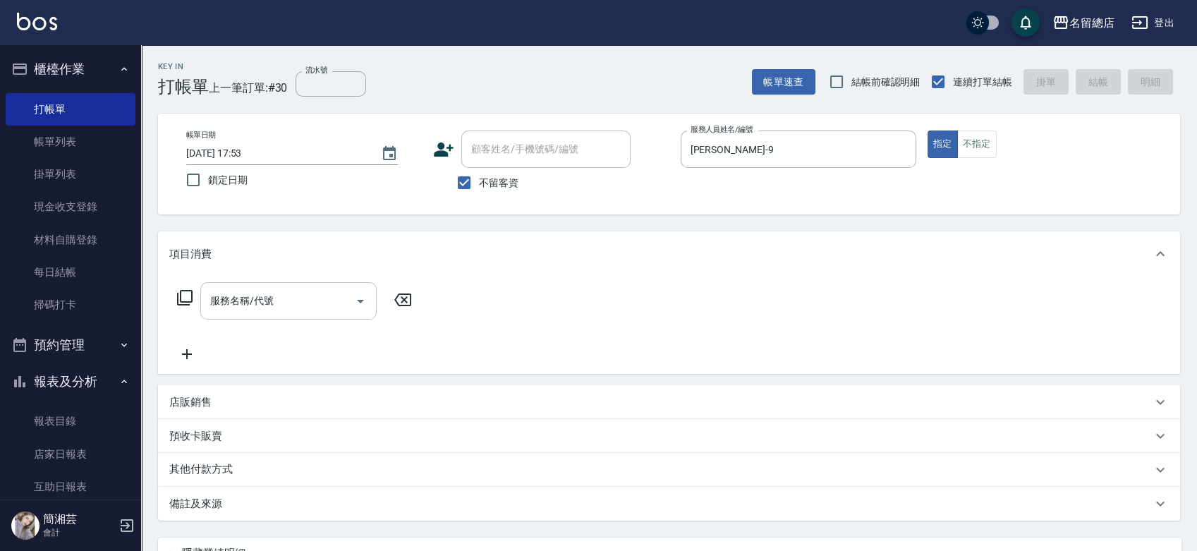
click at [293, 302] on input "服務名稱/代號" at bounding box center [278, 300] width 142 height 25
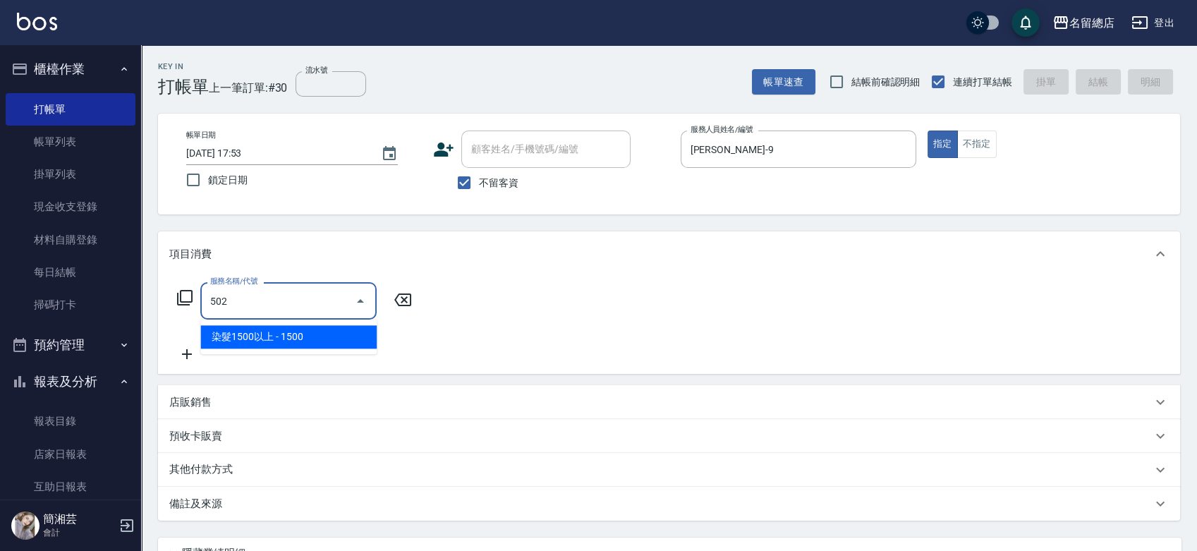
type input "染髮1500以上(502)"
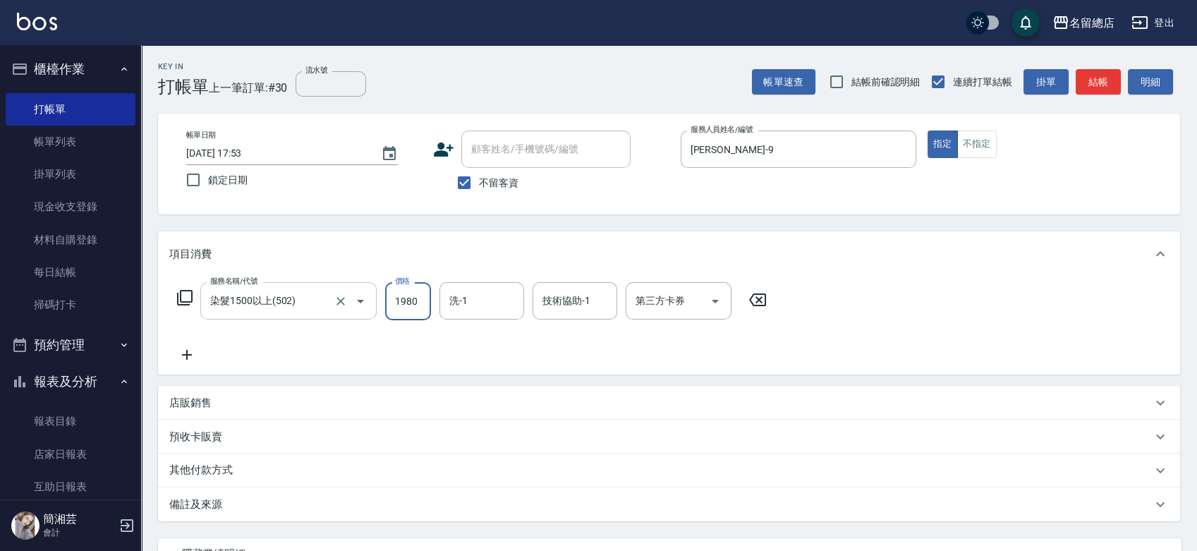
type input "1980"
type input "[PERSON_NAME]-31"
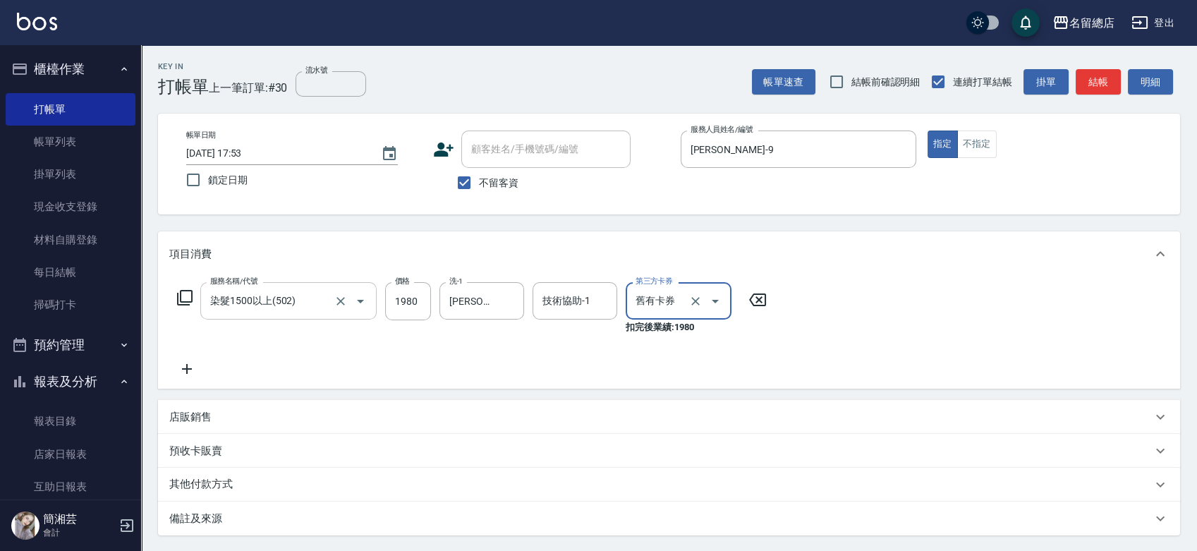
type input "舊有卡券"
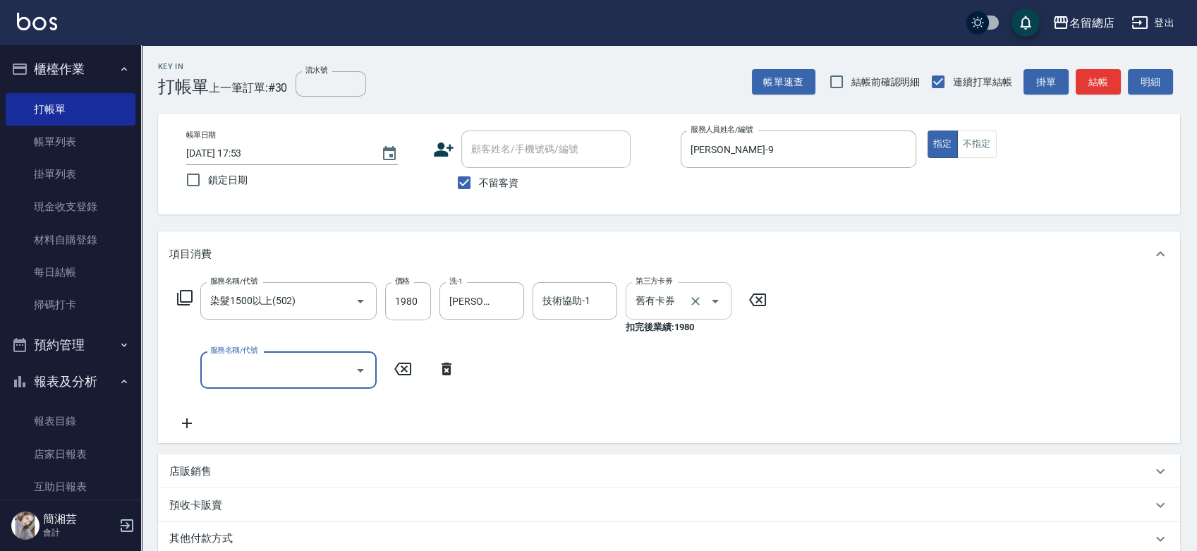
click at [696, 300] on icon "Clear" at bounding box center [695, 301] width 14 height 14
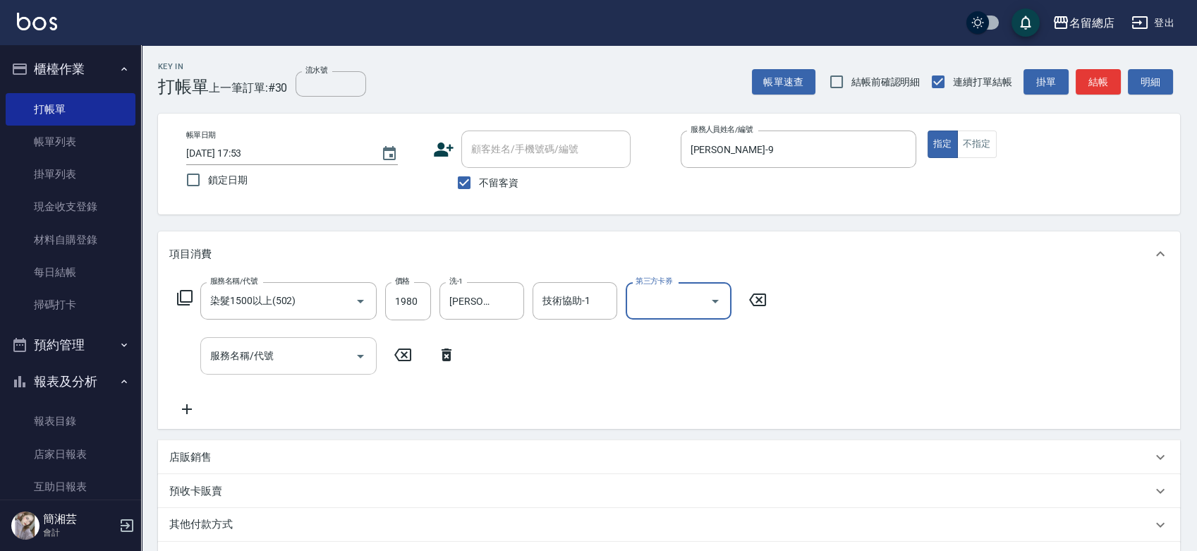
click at [226, 368] on div "服務名稱/代號" at bounding box center [288, 355] width 176 height 37
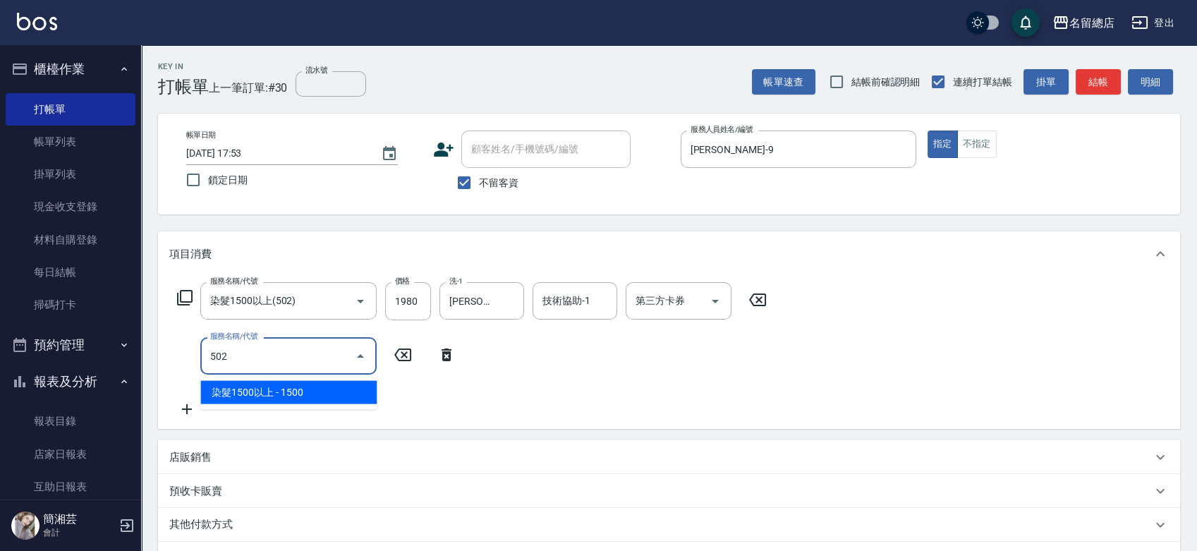
type input "染髮1500以上(502)"
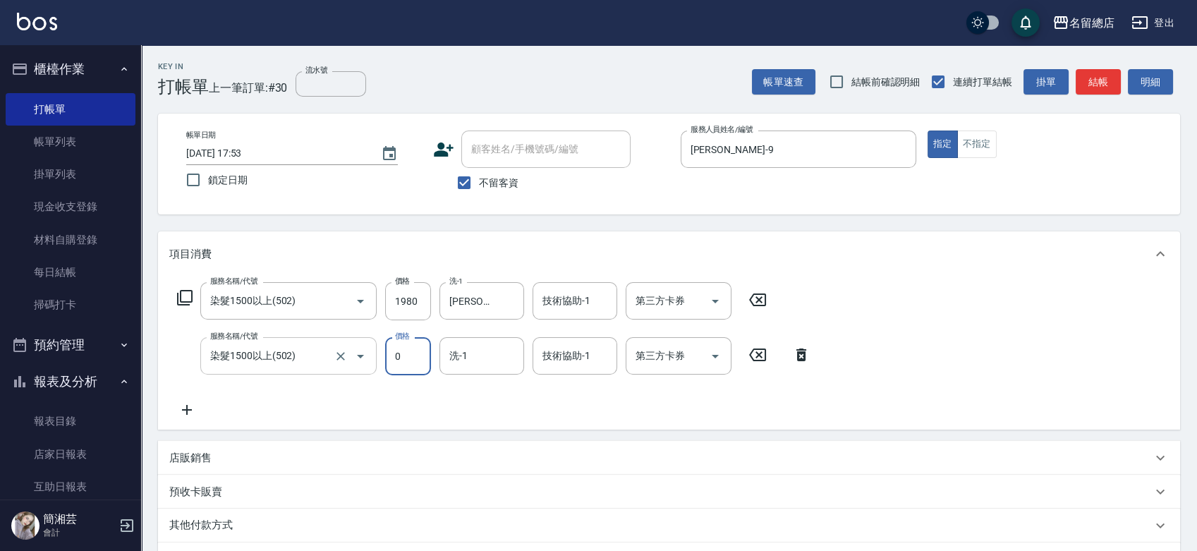
type input "0"
type input "[PERSON_NAME]-31"
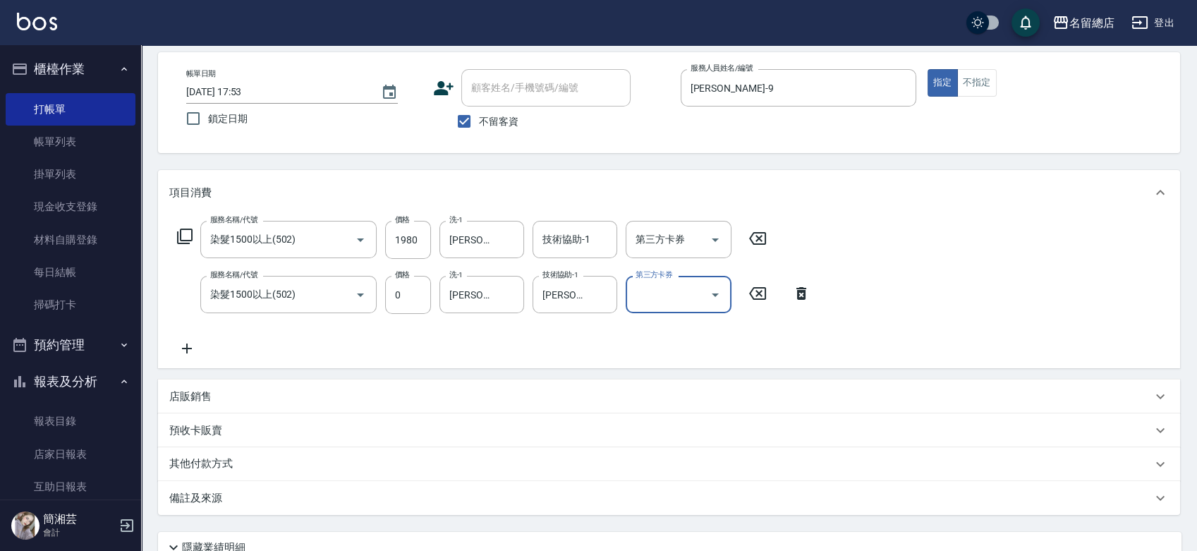
scroll to position [183, 0]
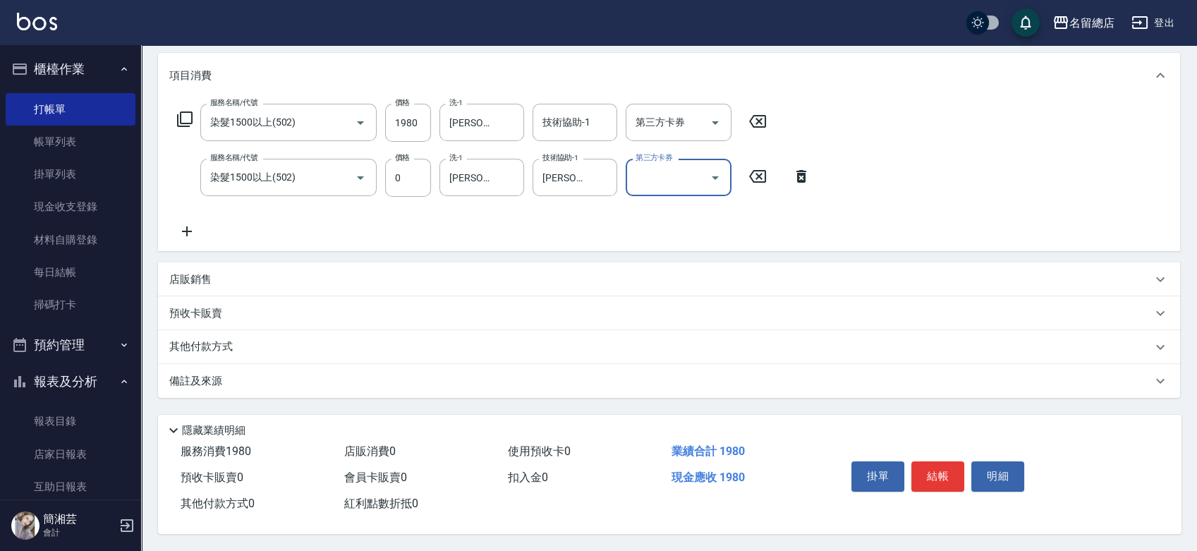
click at [264, 364] on div "備註及來源" at bounding box center [669, 381] width 1022 height 34
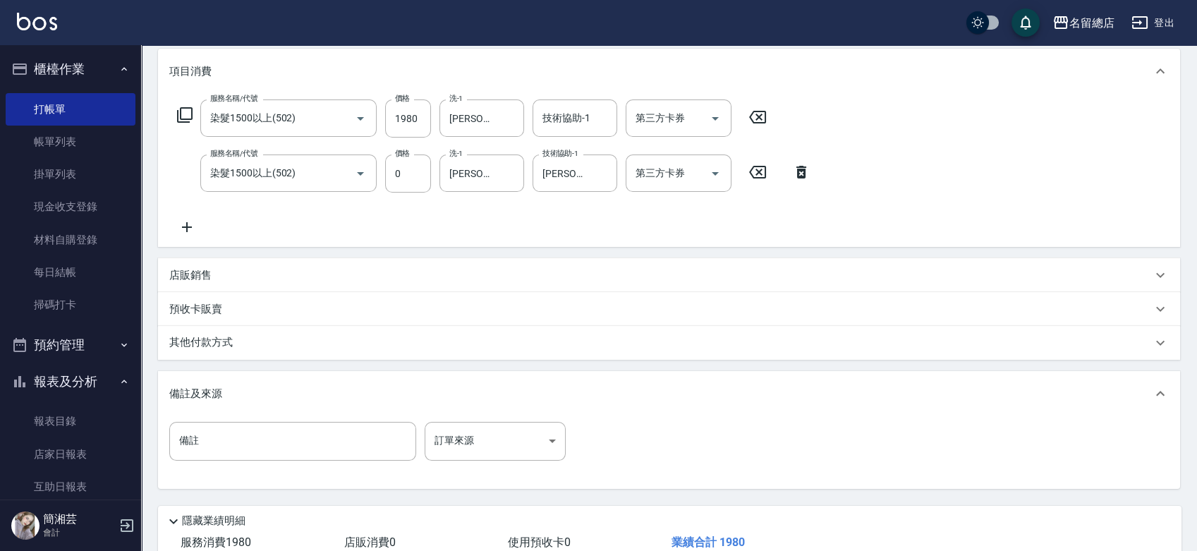
click at [262, 351] on div "其他付款方式" at bounding box center [669, 343] width 1022 height 34
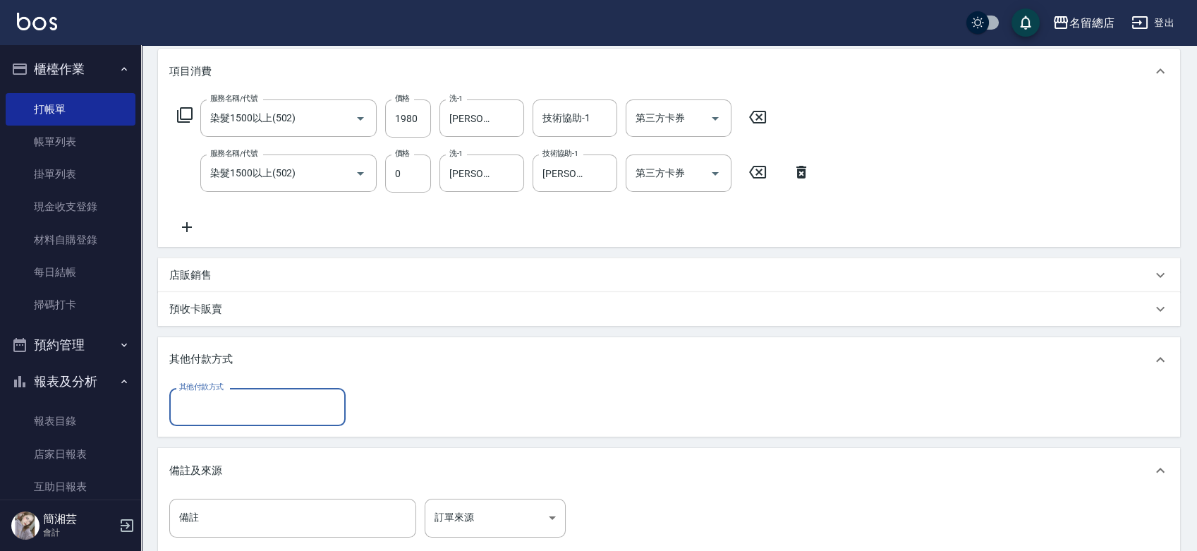
scroll to position [0, 0]
click at [256, 425] on div "其他付款方式" at bounding box center [257, 406] width 176 height 37
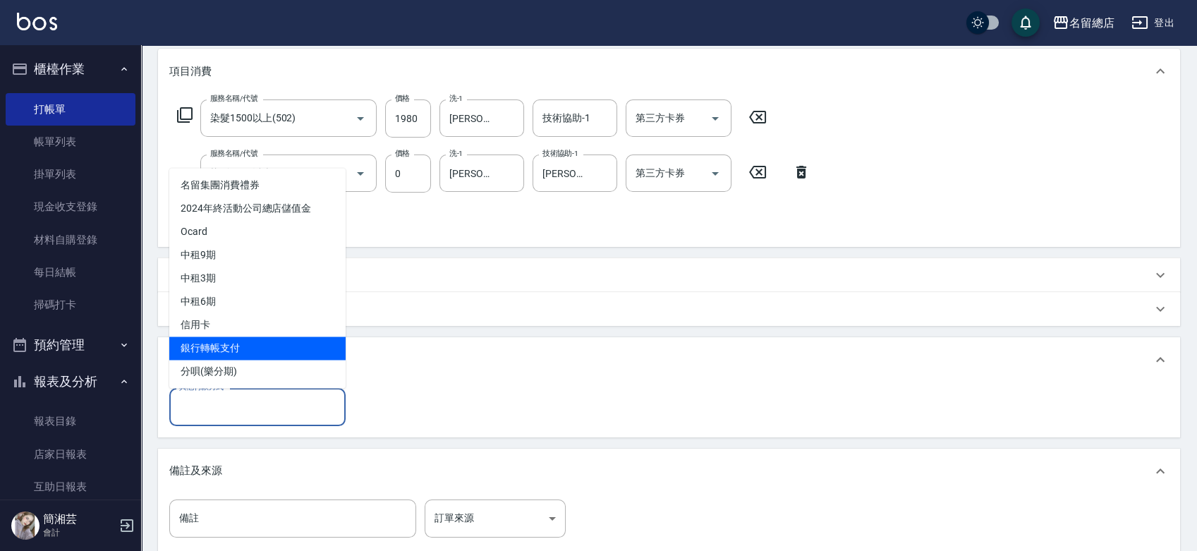
click at [249, 344] on span "銀行轉帳支付" at bounding box center [257, 347] width 176 height 23
type input "銀行轉帳支付"
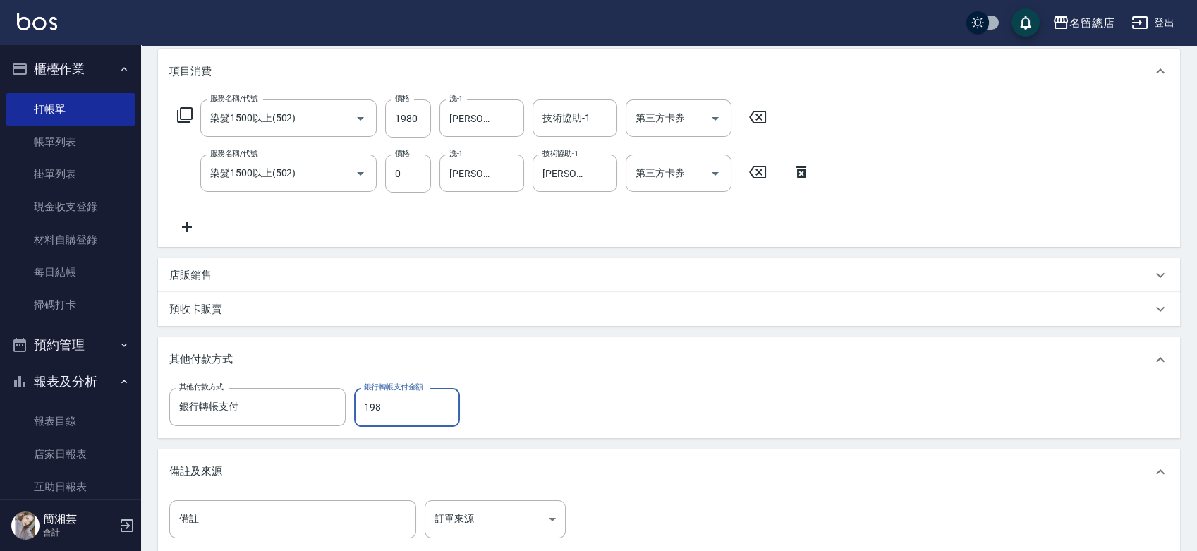
type input "1980"
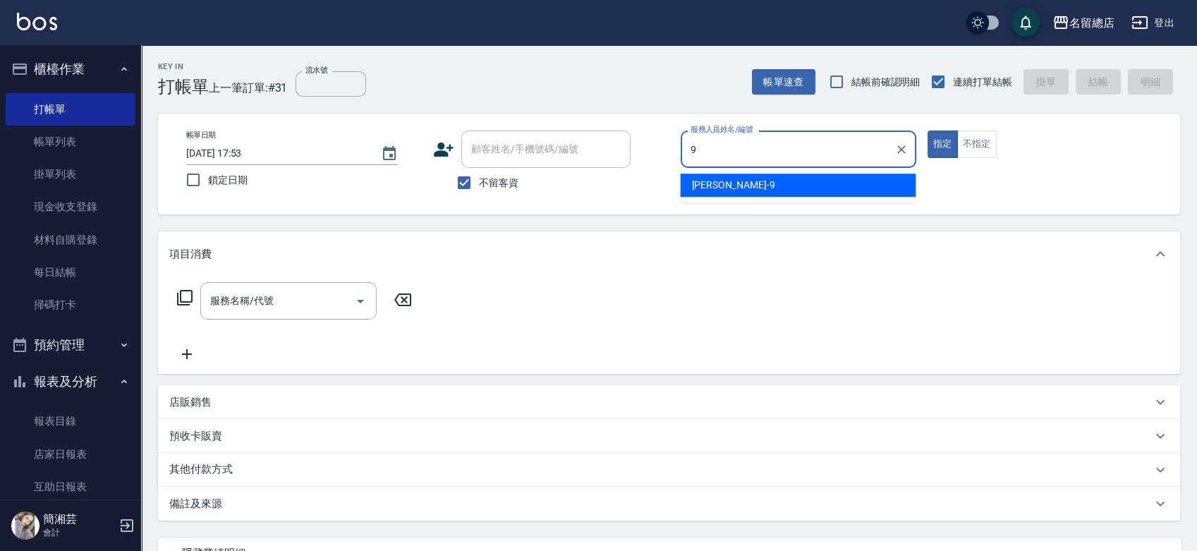
type input "[PERSON_NAME]-9"
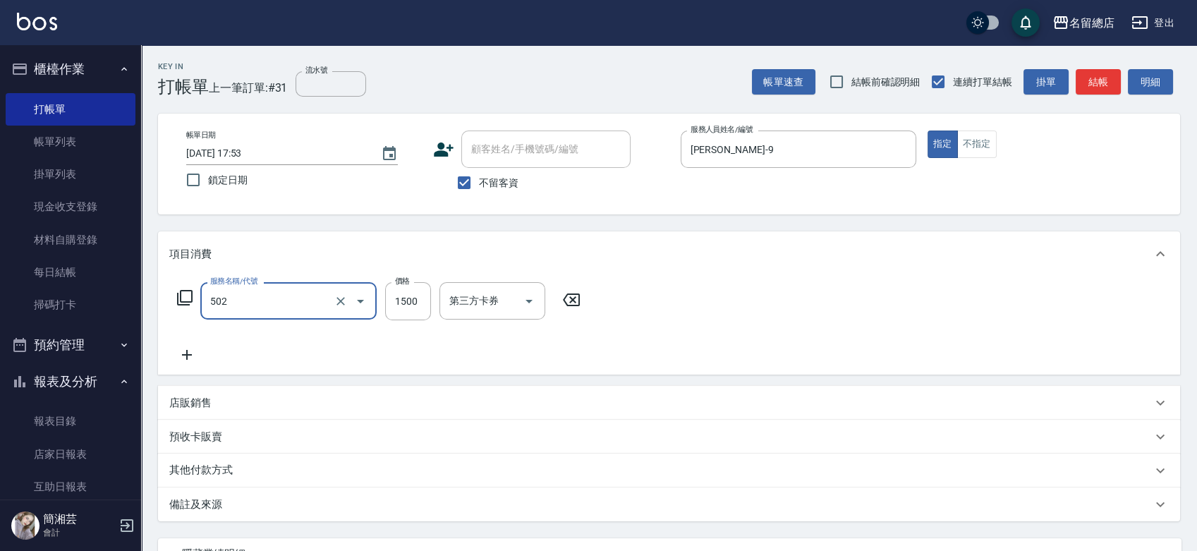
type input "染髮1500以上(502)"
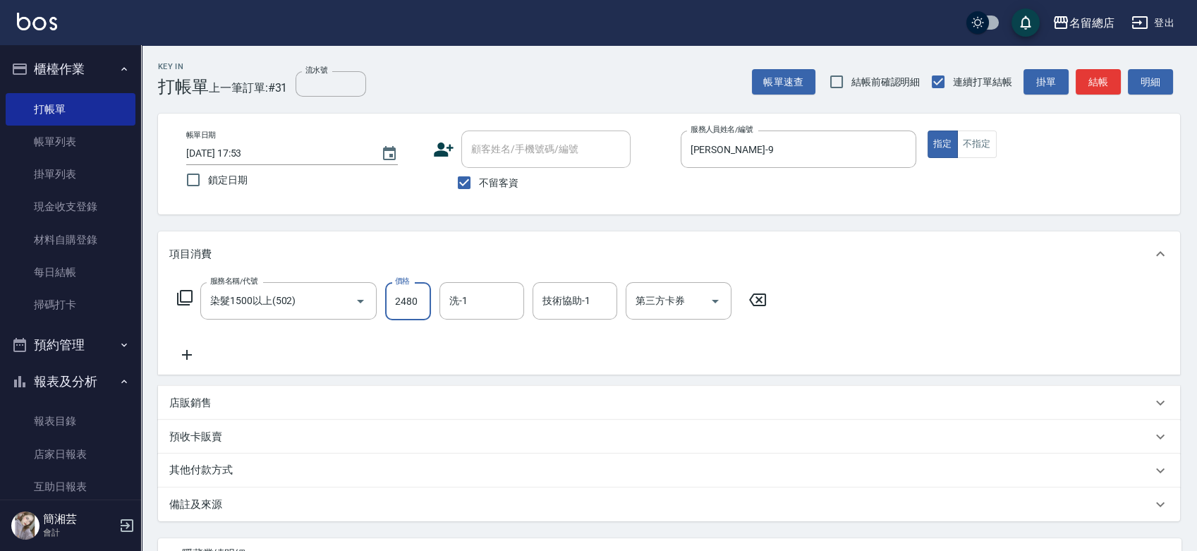
type input "2480"
type input "[PERSON_NAME]-31"
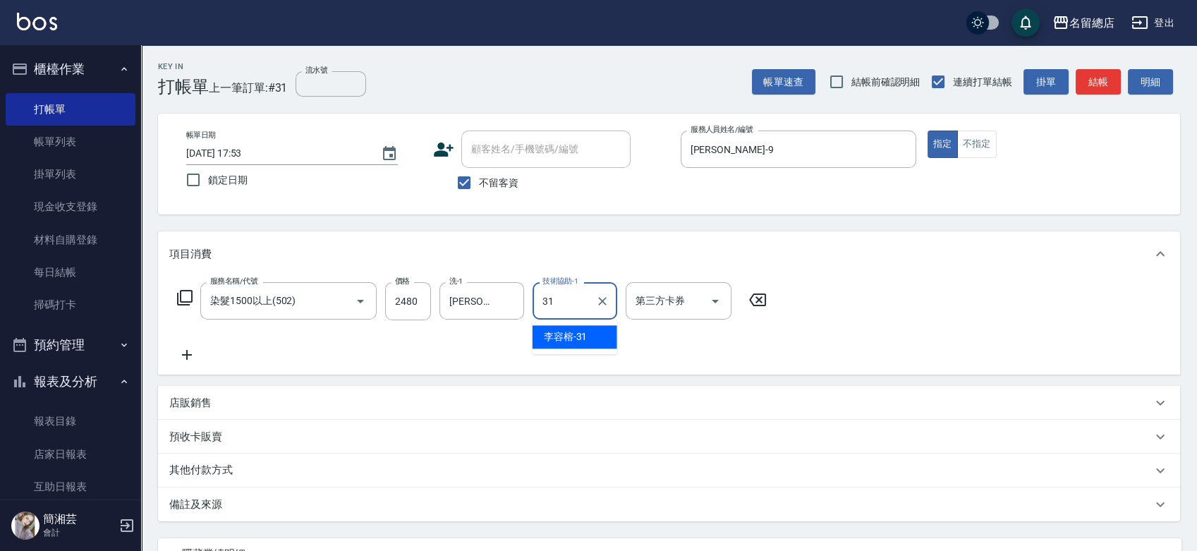
type input "[PERSON_NAME]-31"
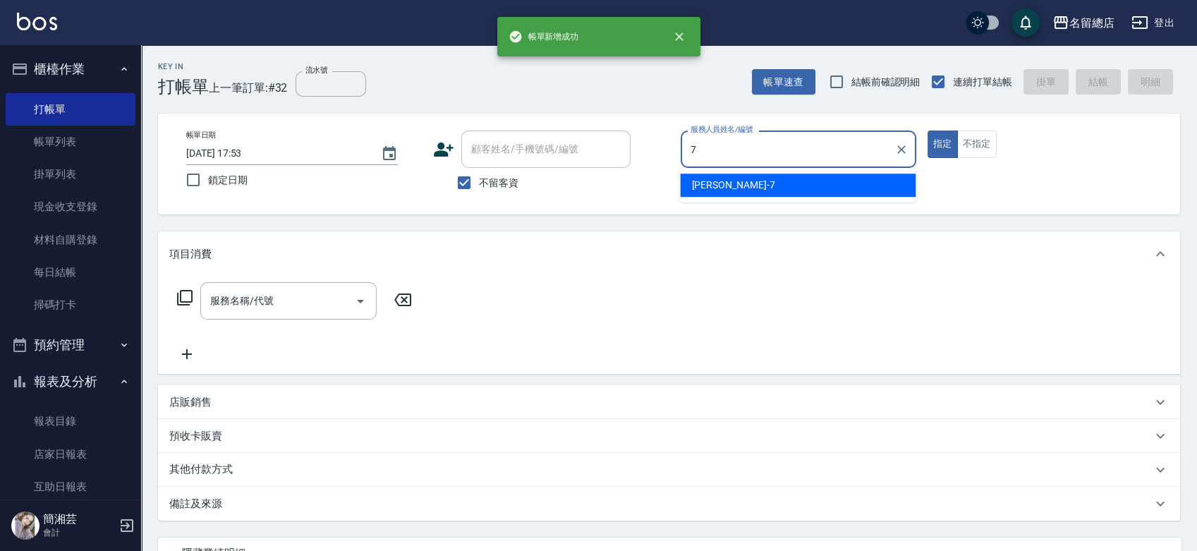
type input "Mick-7"
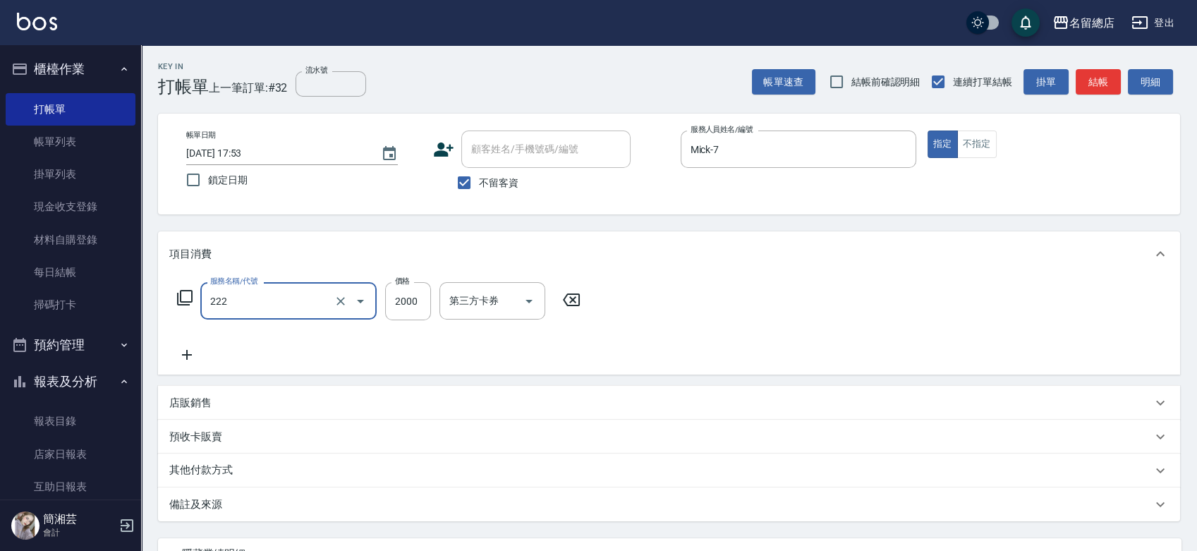
type input "燙髮2000以上(222)"
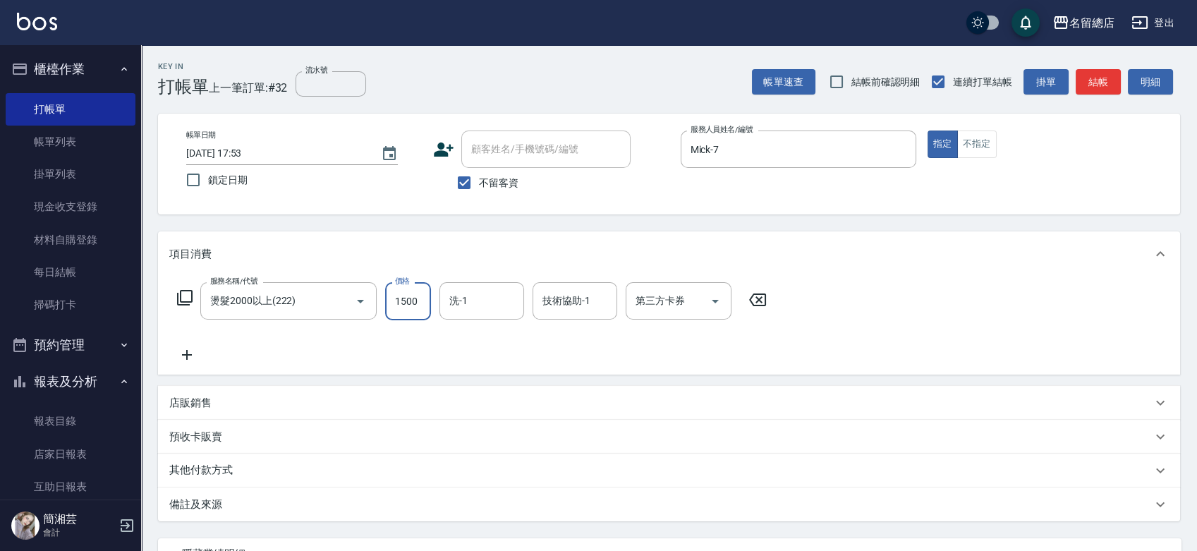
type input "1500"
type input "陳予歆-28"
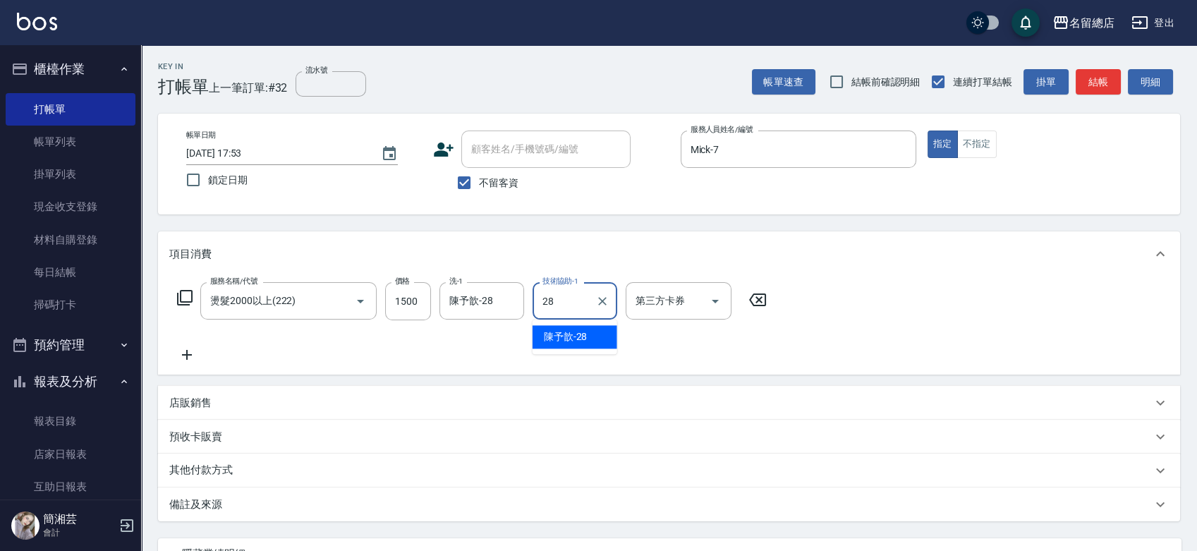
type input "陳予歆-28"
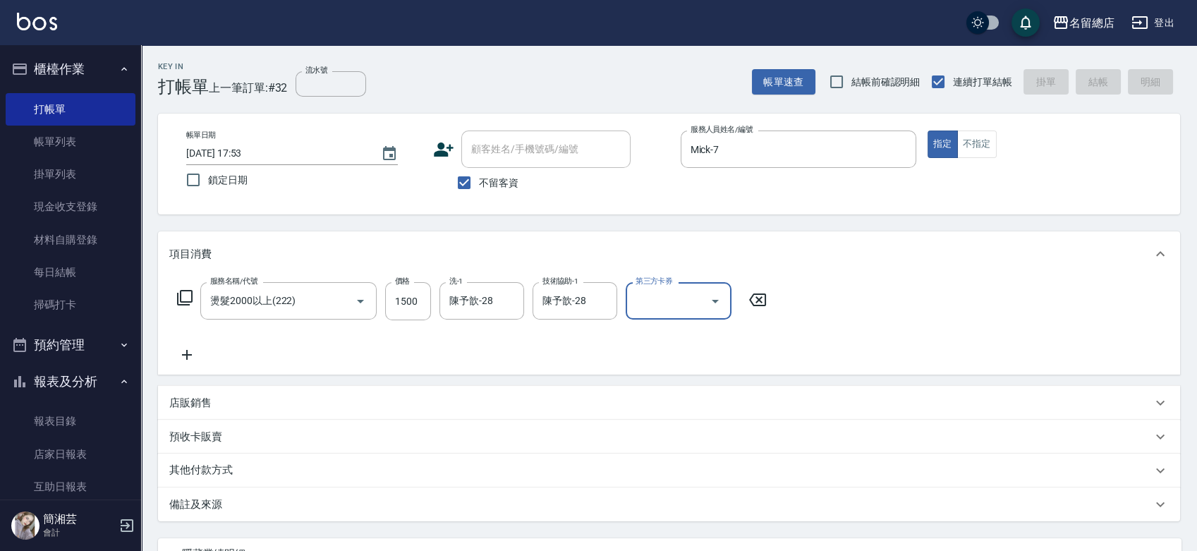
type input "[DATE] 17:54"
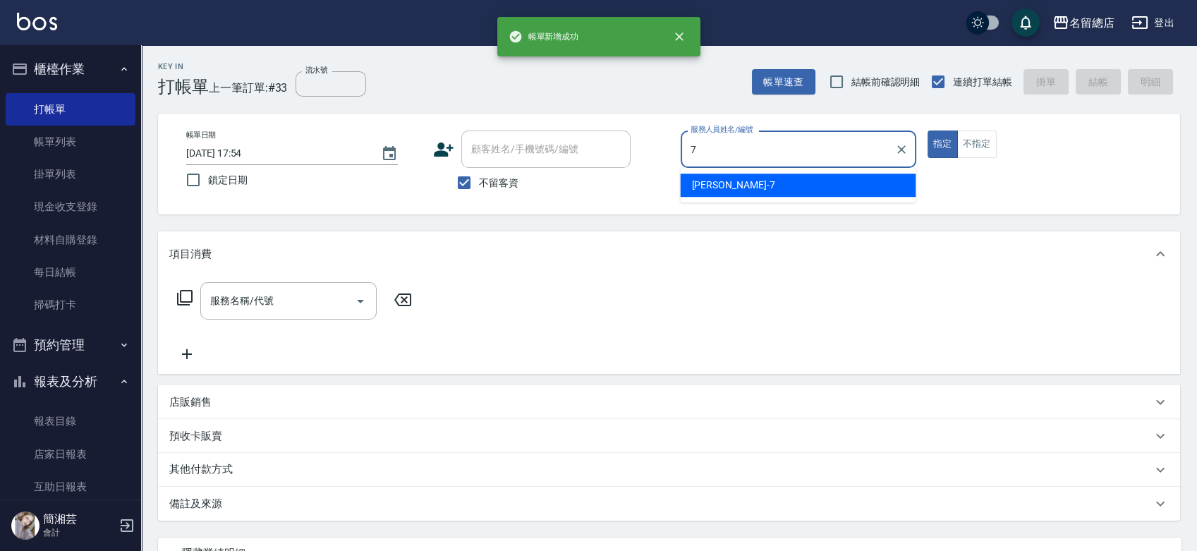
type input "Mick-7"
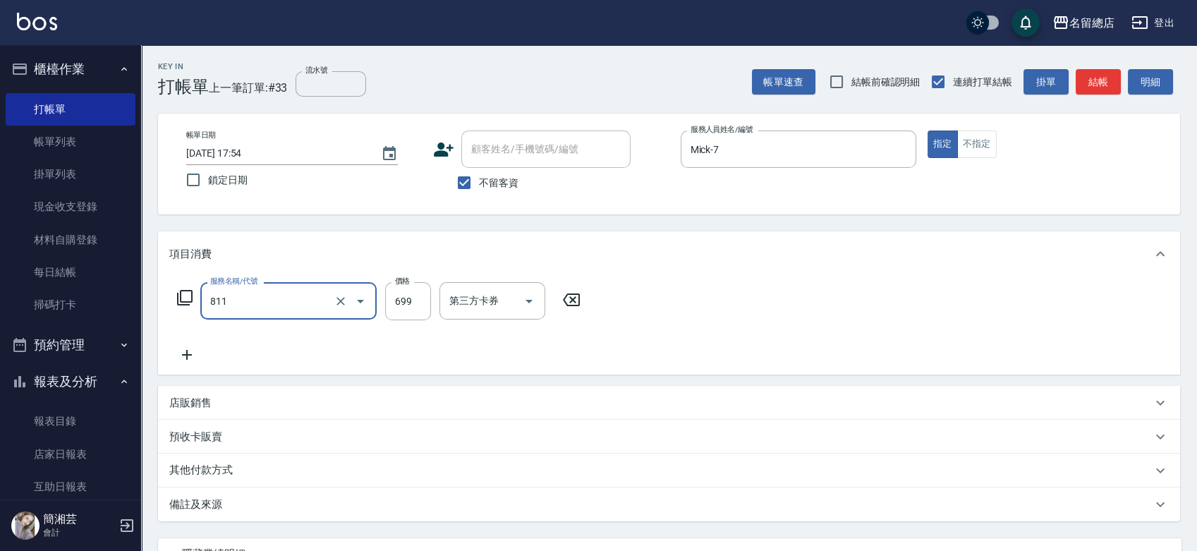
type input "洗+剪(811)"
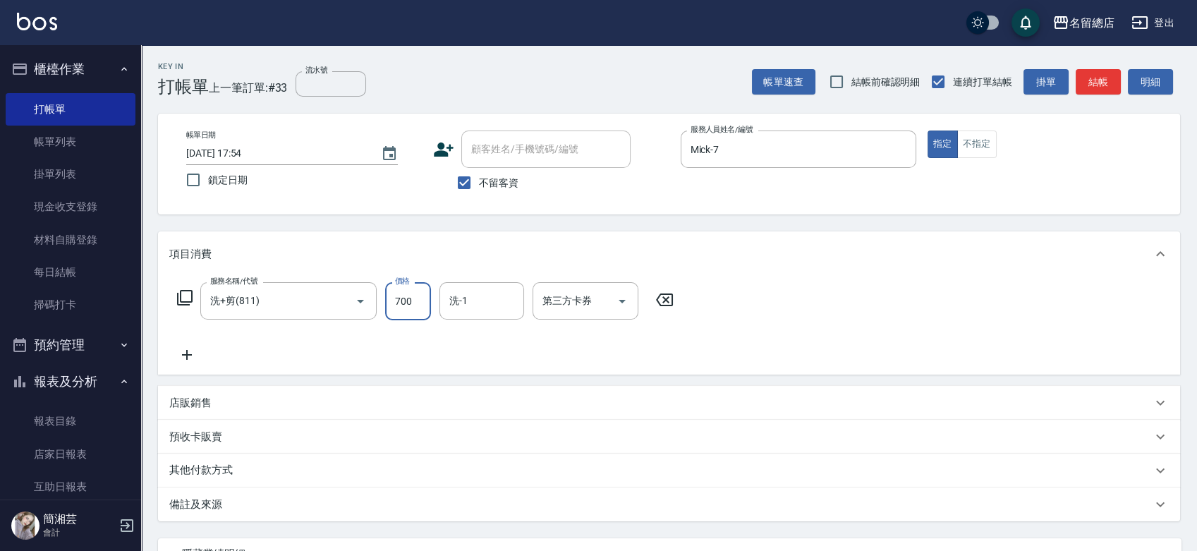
type input "700"
type input "陳予歆-28"
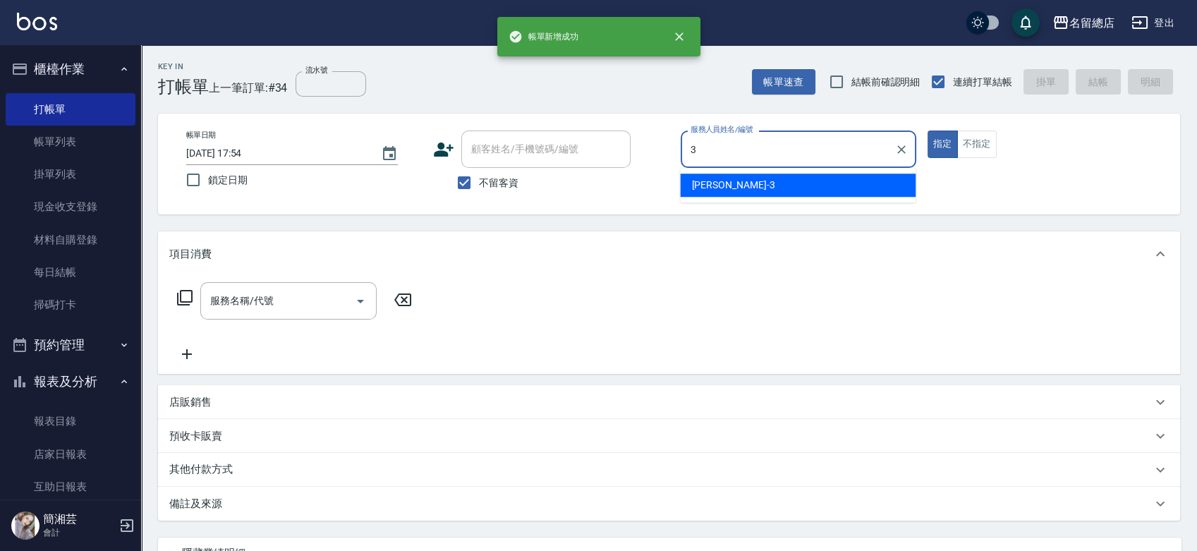
type input "芷涵-3"
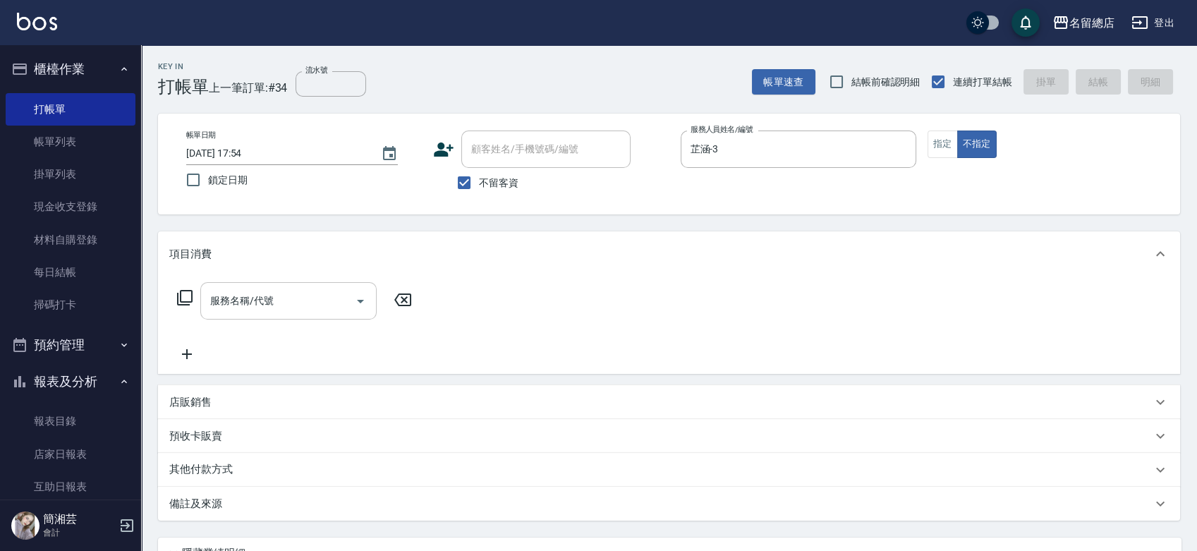
click at [255, 287] on div "服務名稱/代號" at bounding box center [288, 300] width 176 height 37
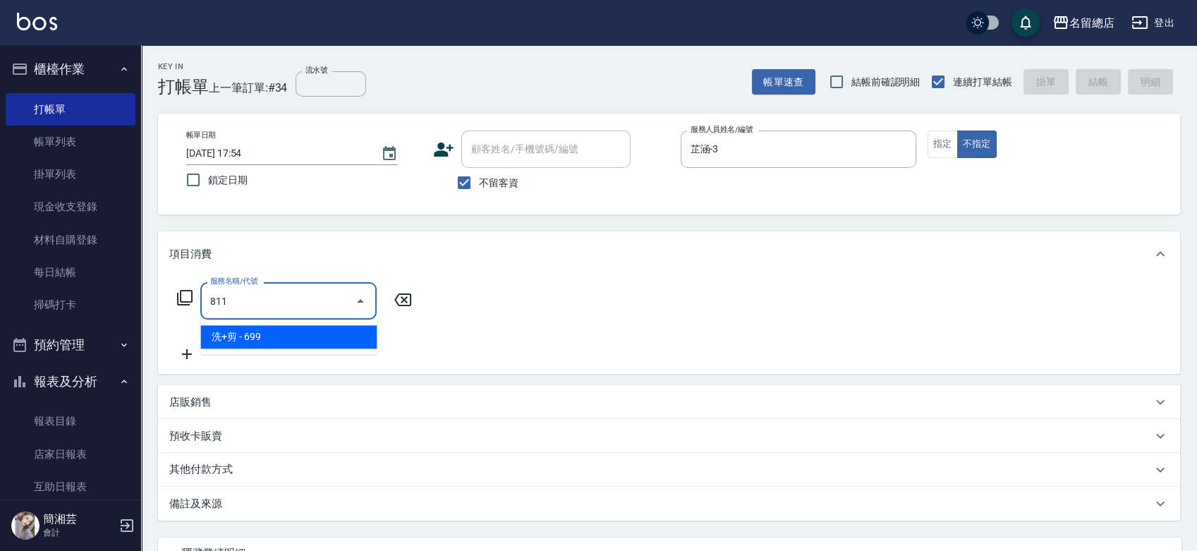
type input "洗+剪(811)"
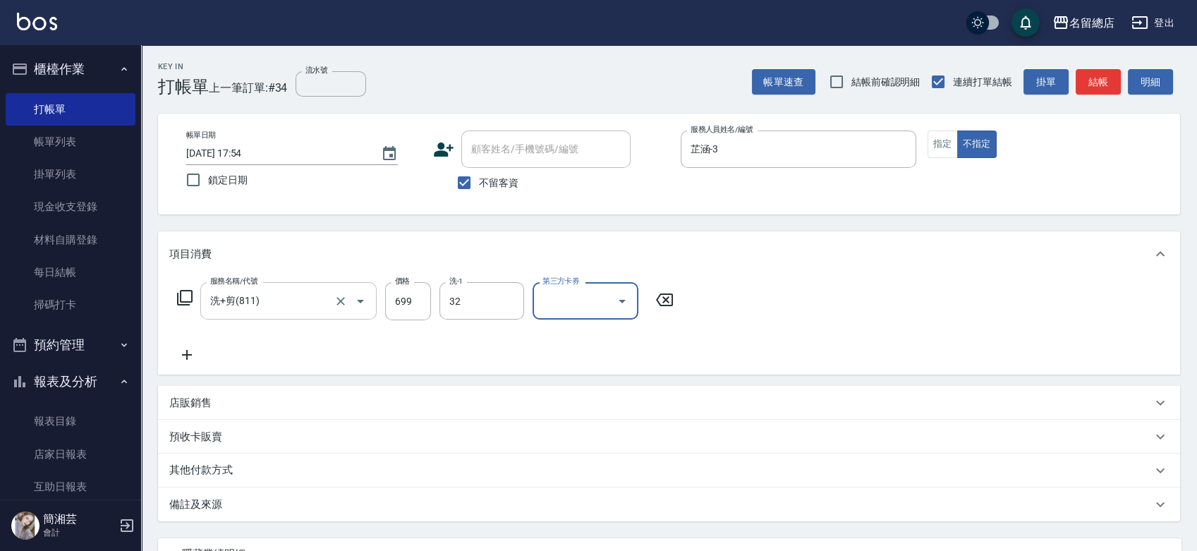
type input "[PERSON_NAME]-32"
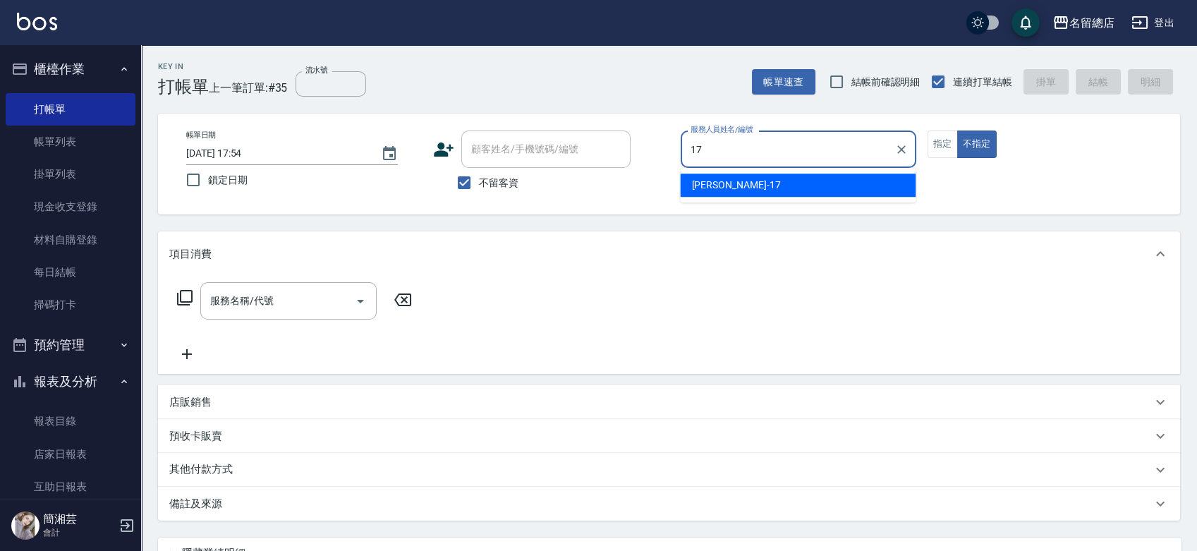
type input "[PERSON_NAME]-17"
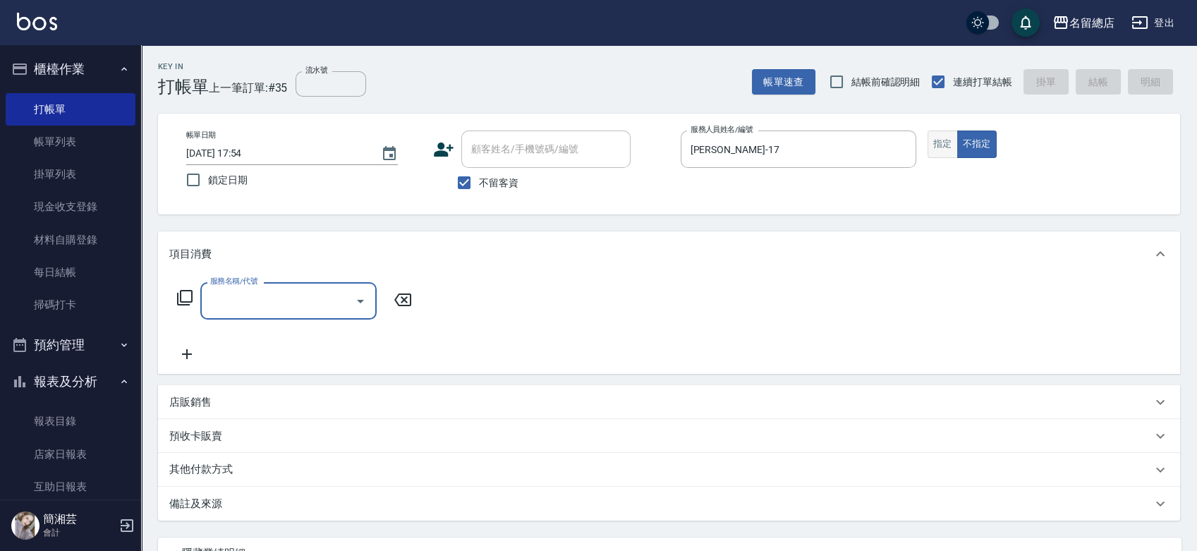
click at [934, 143] on button "指定" at bounding box center [942, 144] width 30 height 28
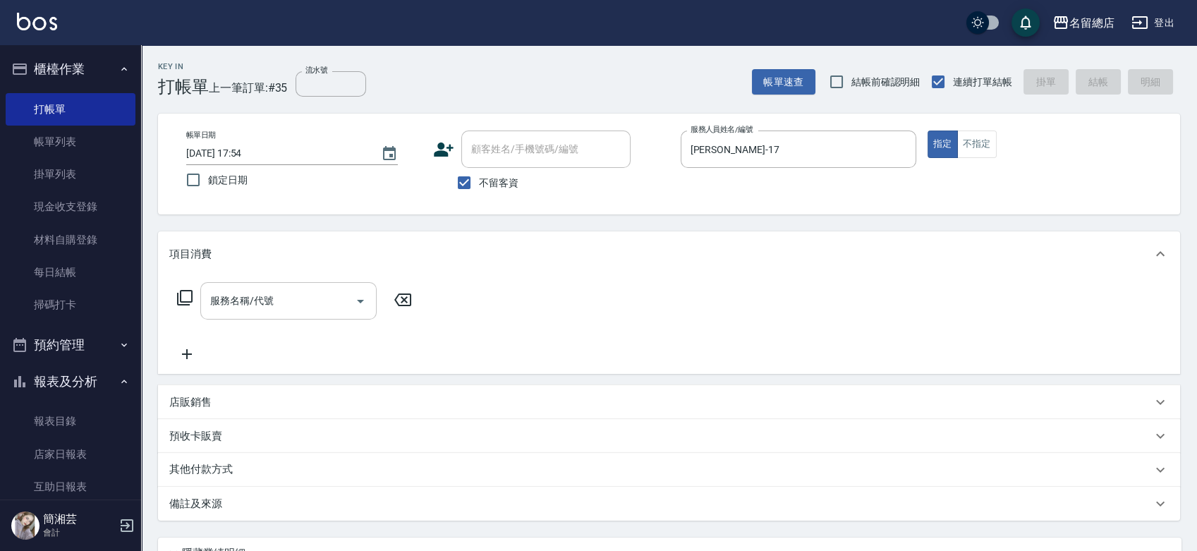
click at [217, 305] on input "服務名稱/代號" at bounding box center [278, 300] width 142 height 25
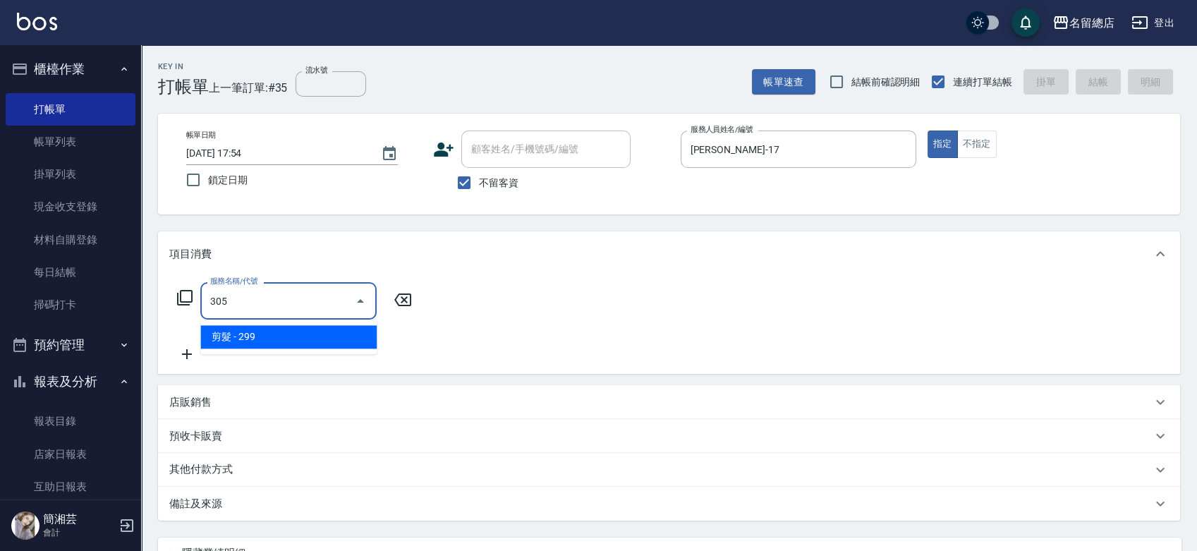
type input "剪髮(305)"
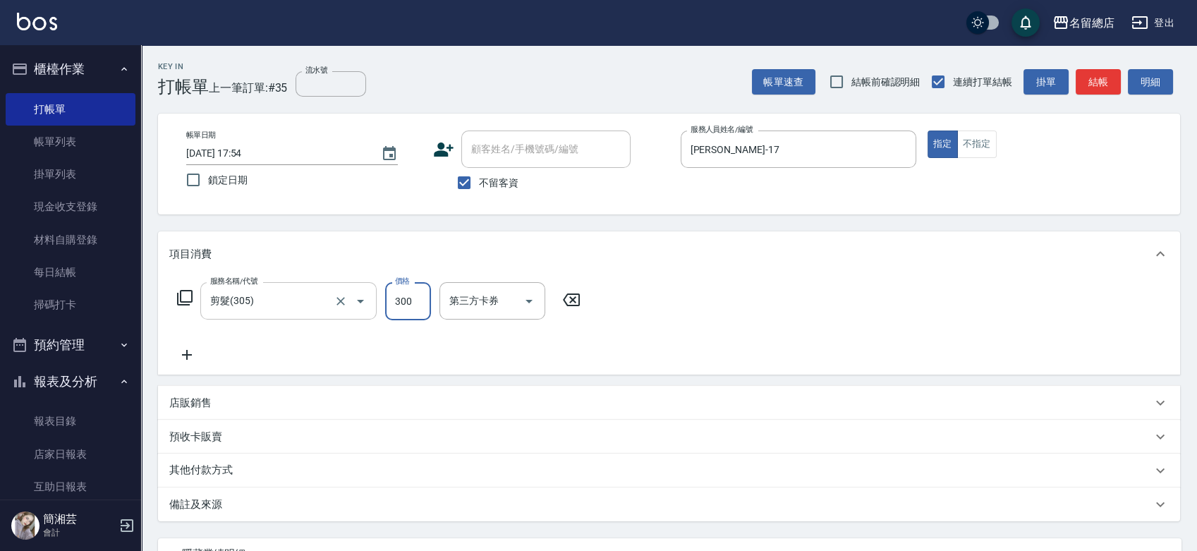
type input "300"
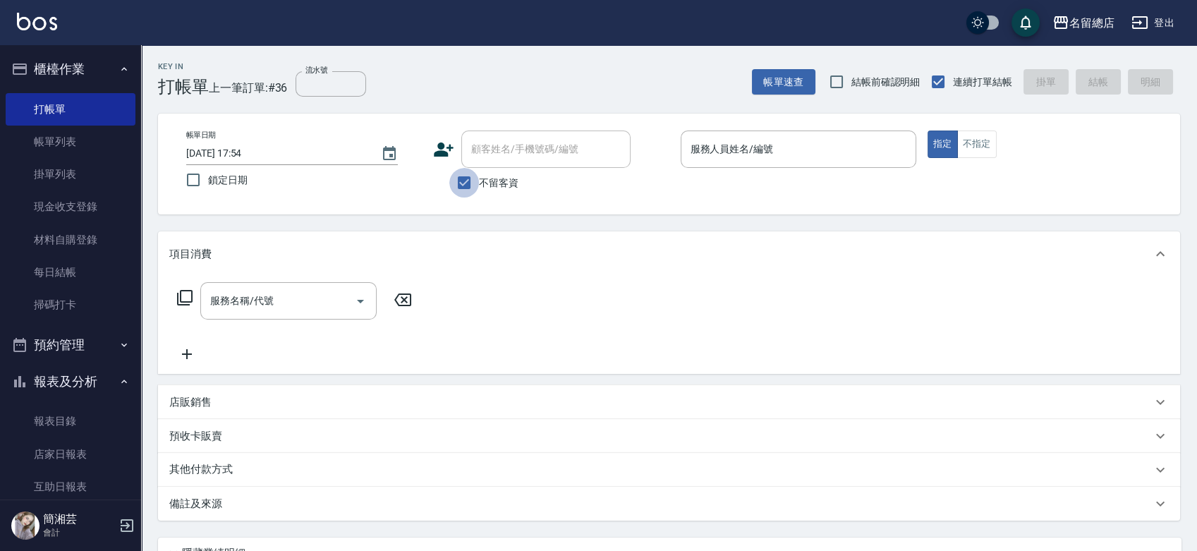
click at [474, 178] on input "不留客資" at bounding box center [464, 183] width 30 height 30
checkbox input "false"
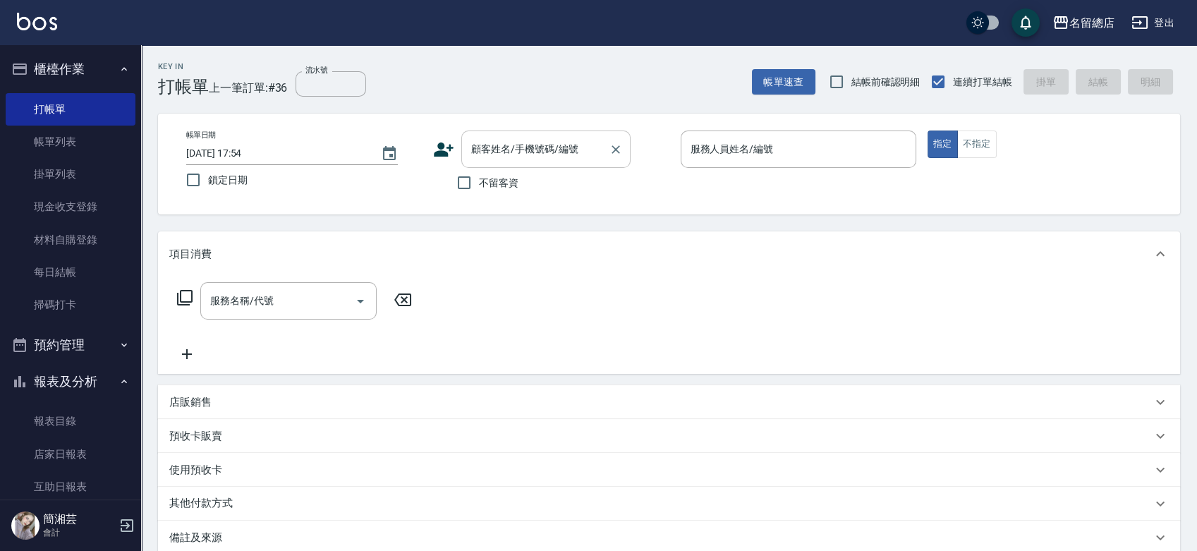
click at [481, 148] on input "顧客姓名/手機號碼/編號" at bounding box center [535, 149] width 135 height 25
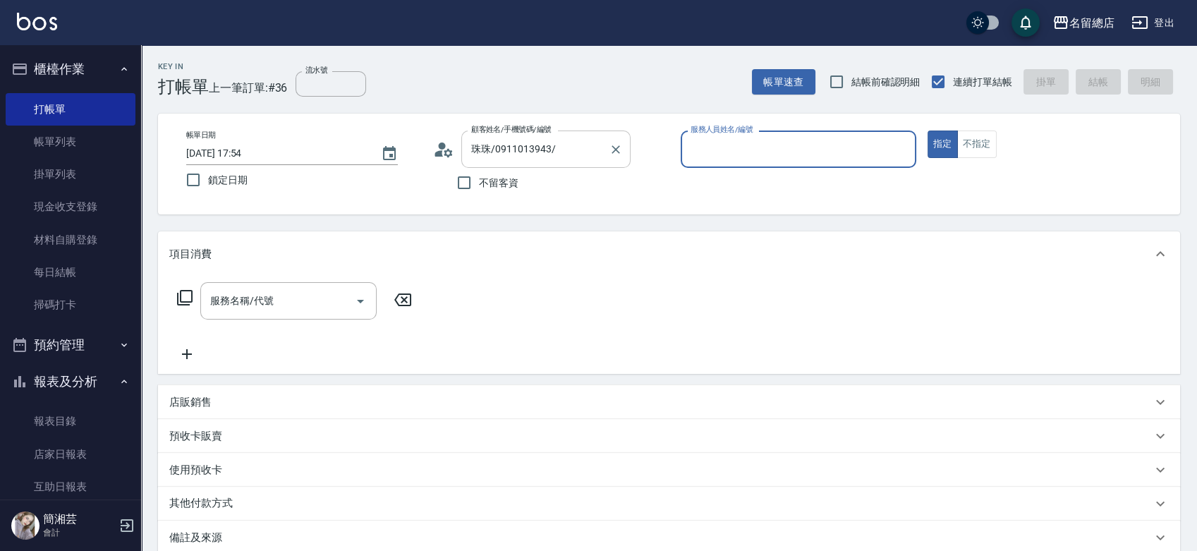
click at [927, 130] on button "指定" at bounding box center [942, 144] width 30 height 28
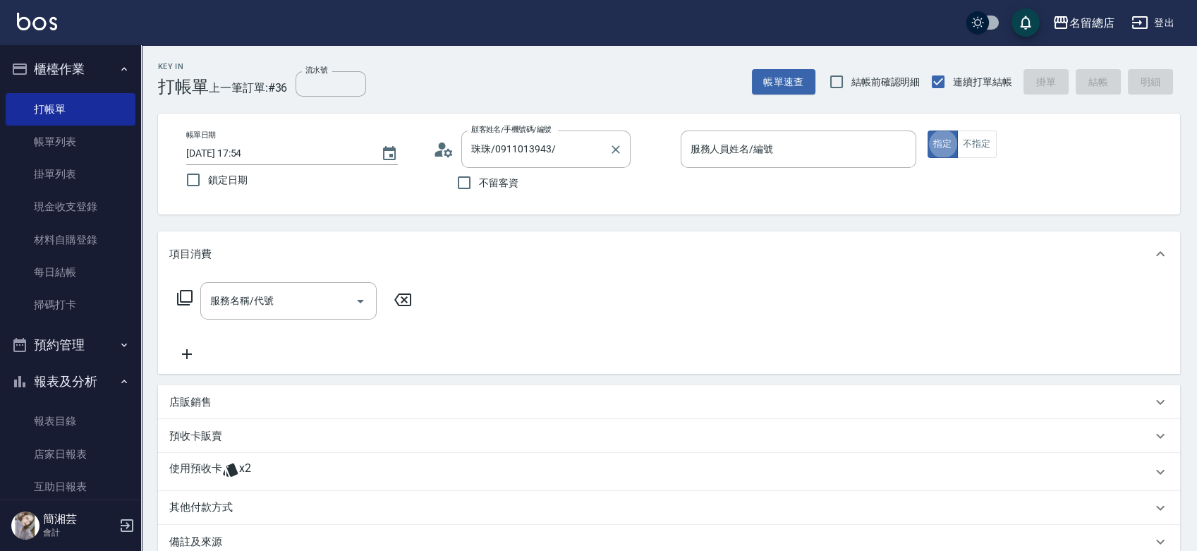
type input "江明珠/0935056965/10"
click at [616, 142] on icon "Clear" at bounding box center [616, 149] width 14 height 14
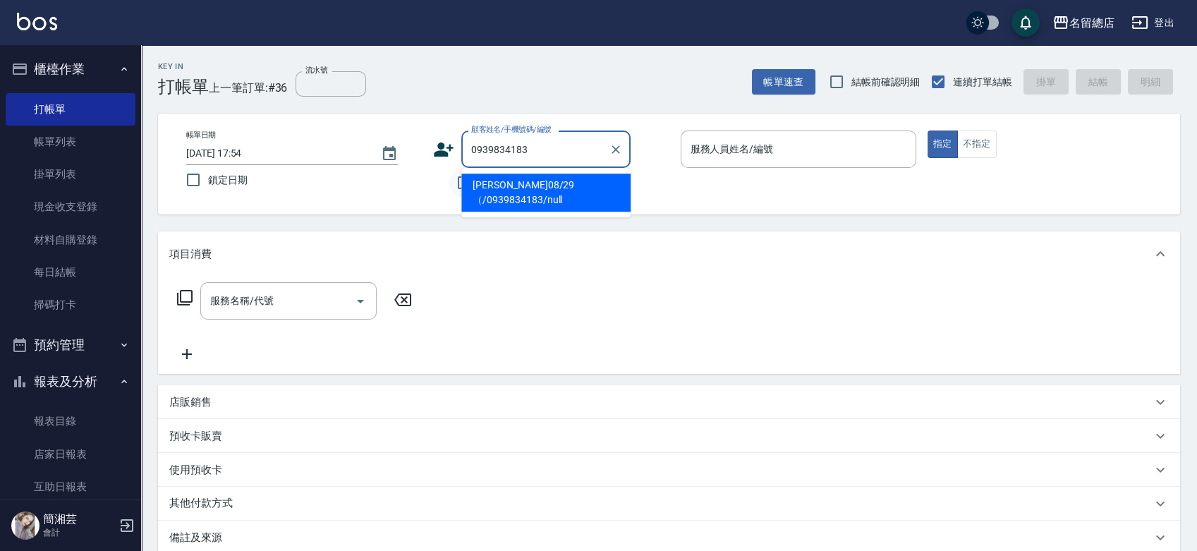
type input "[PERSON_NAME]08/29（/0939834183/null"
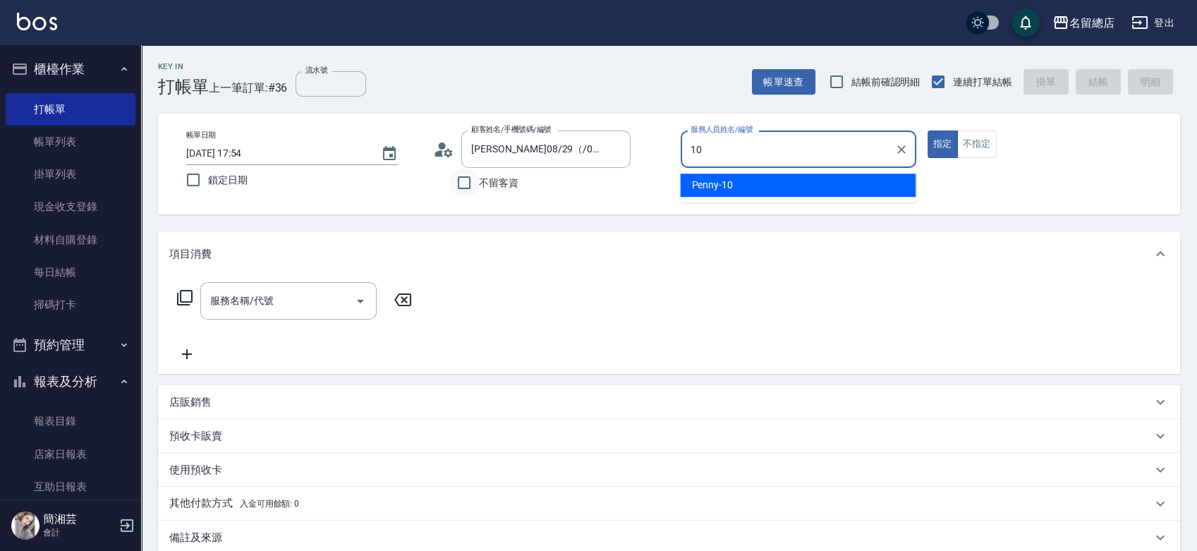
type input "Penny-10"
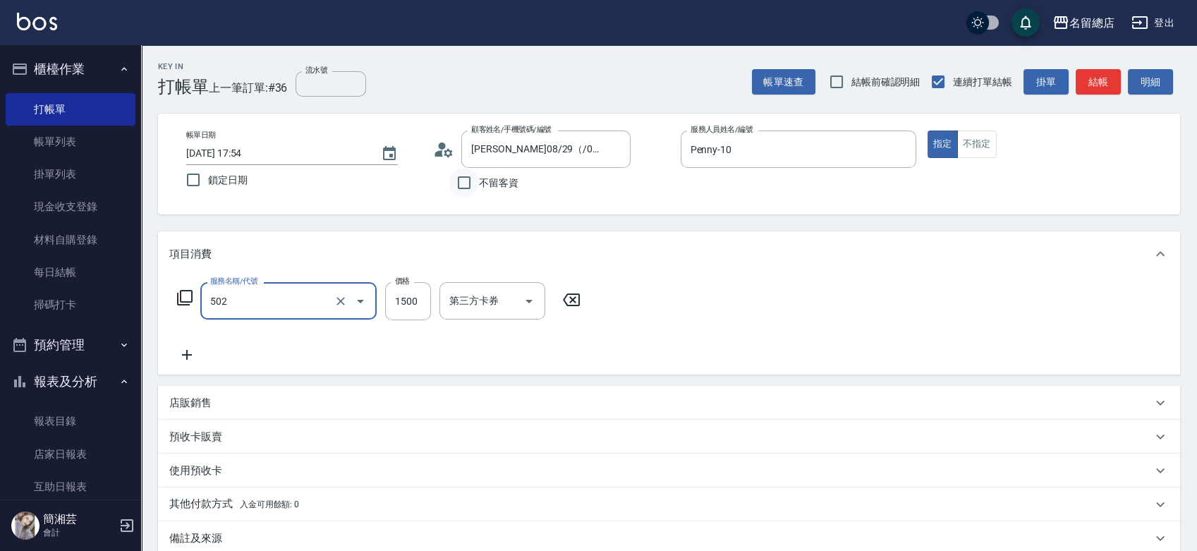
type input "染髮1500以上(502)"
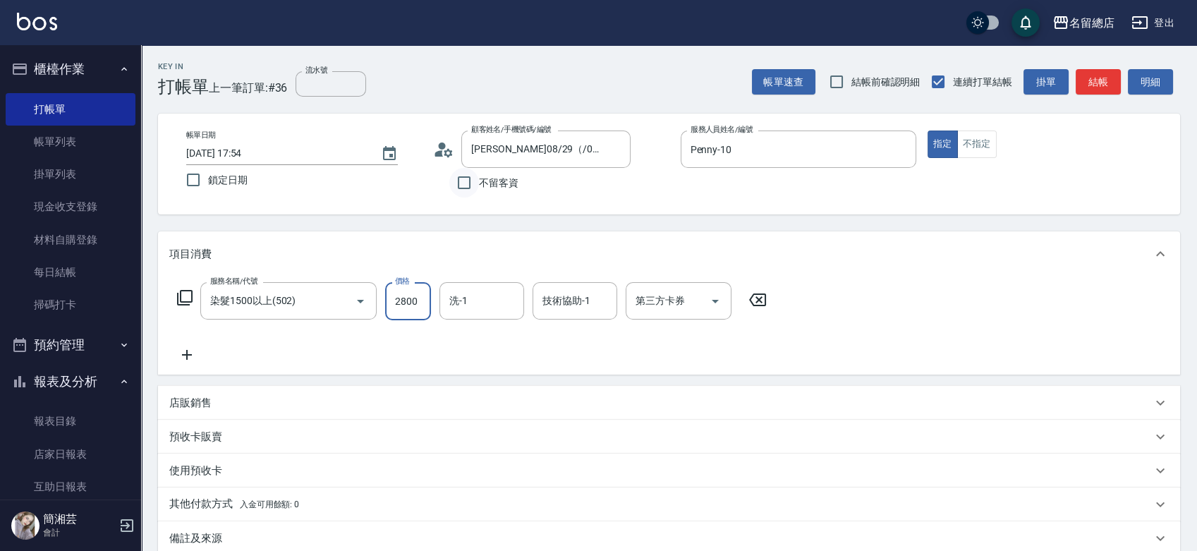
type input "2800"
type input "[PERSON_NAME]-26"
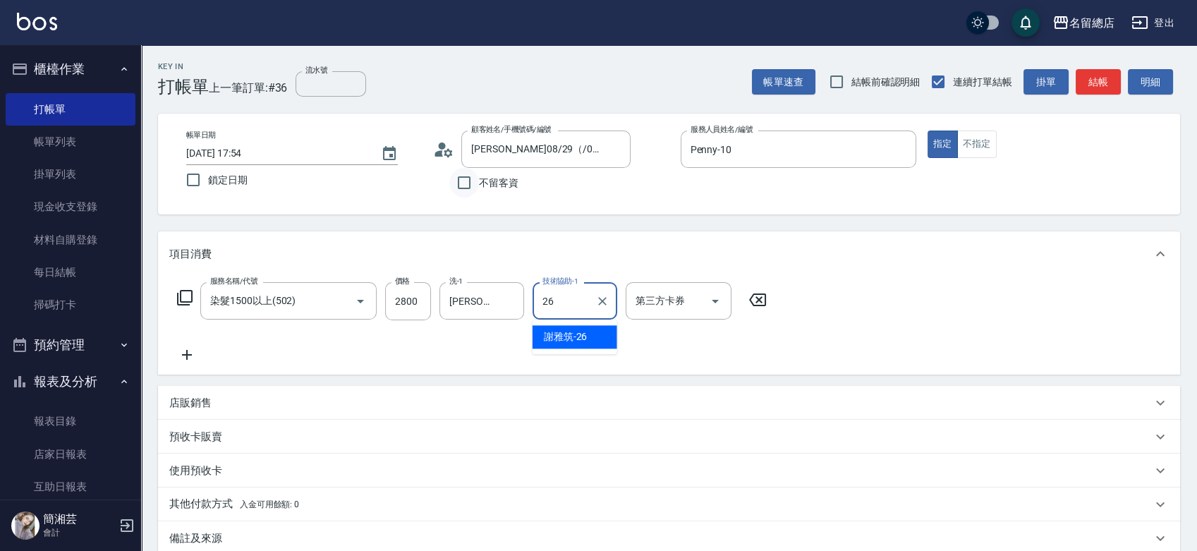
type input "[PERSON_NAME]-26"
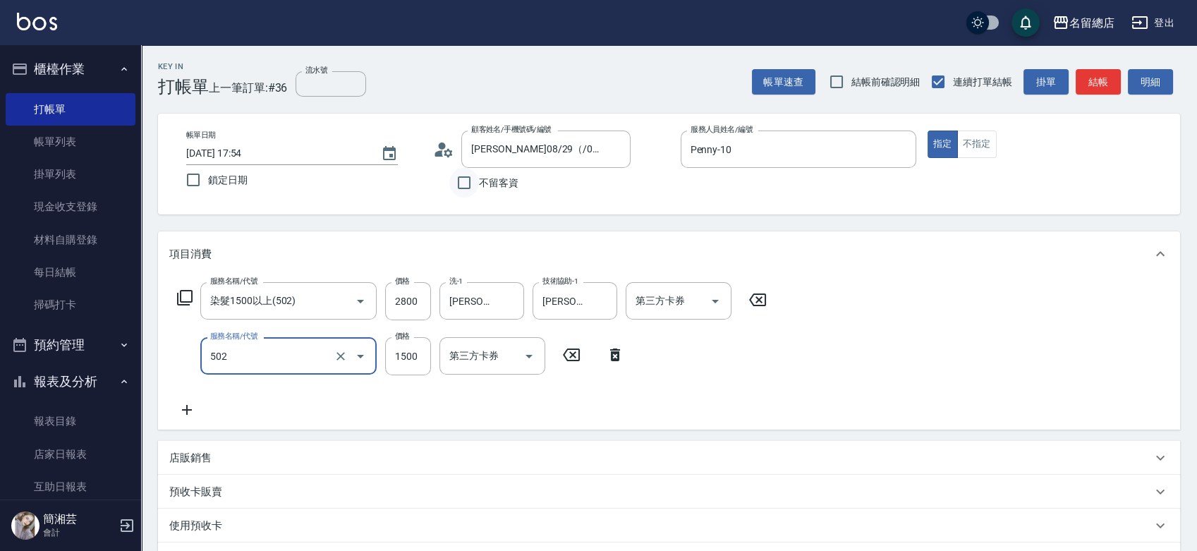
type input "染髮1500以上(502)"
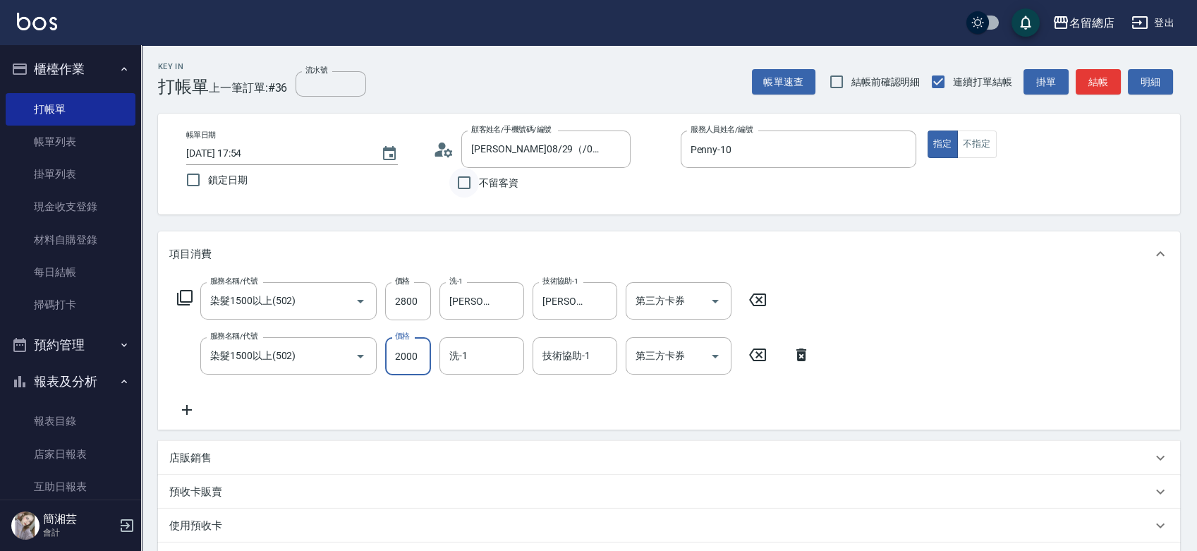
type input "2000"
type input "[PERSON_NAME]-26"
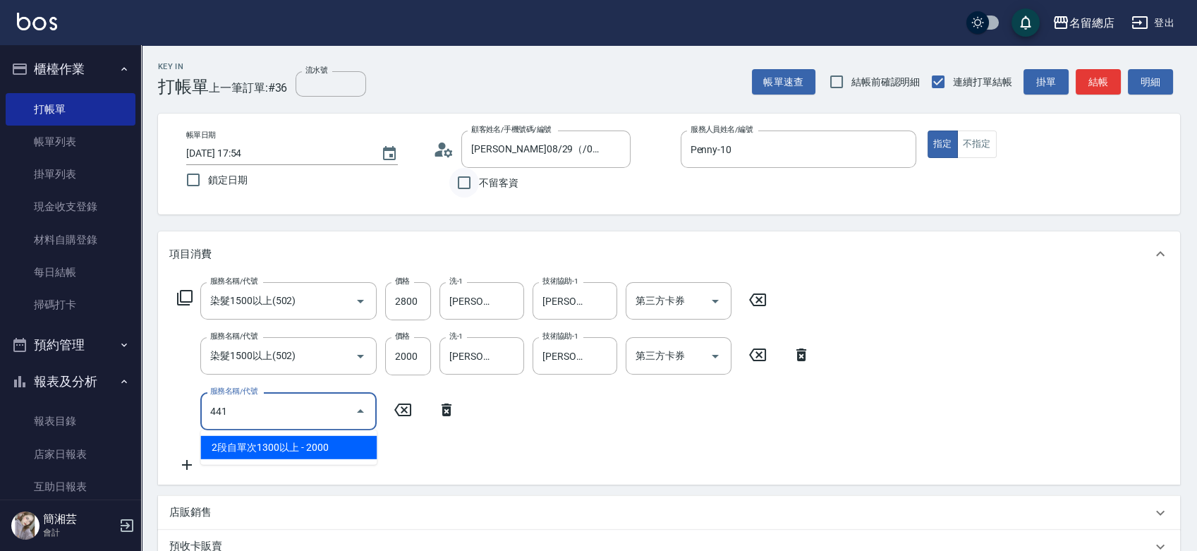
type input "2段自單次1300以上(441)"
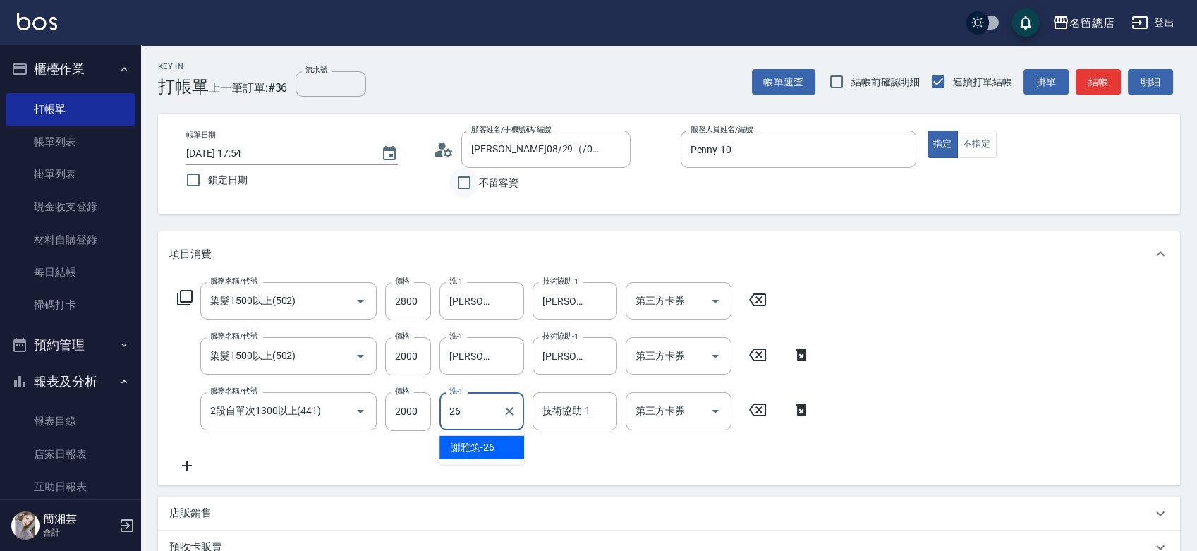
type input "[PERSON_NAME]-26"
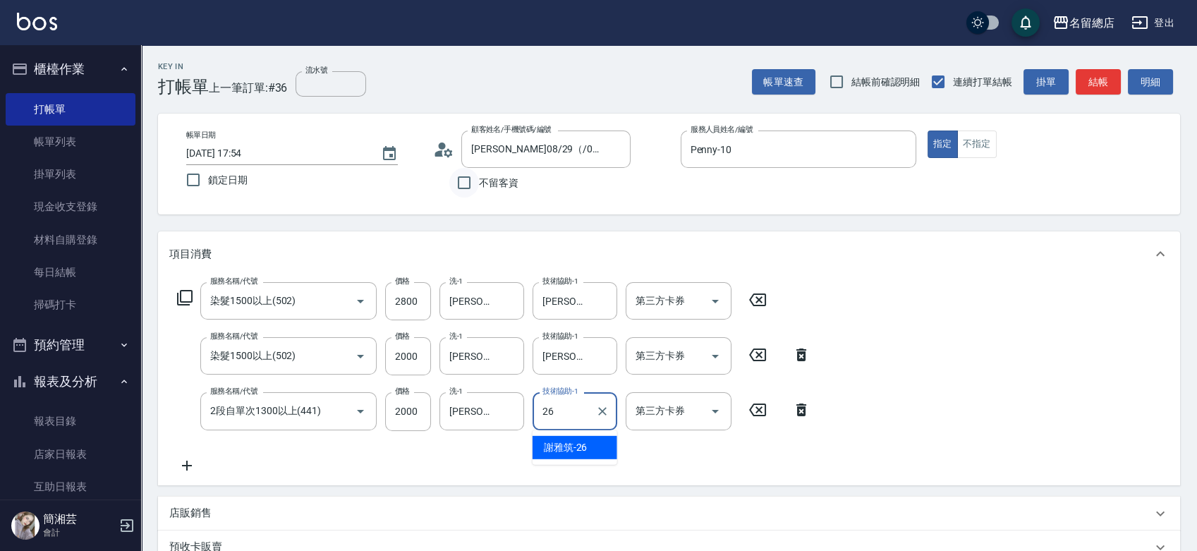
type input "[PERSON_NAME]-26"
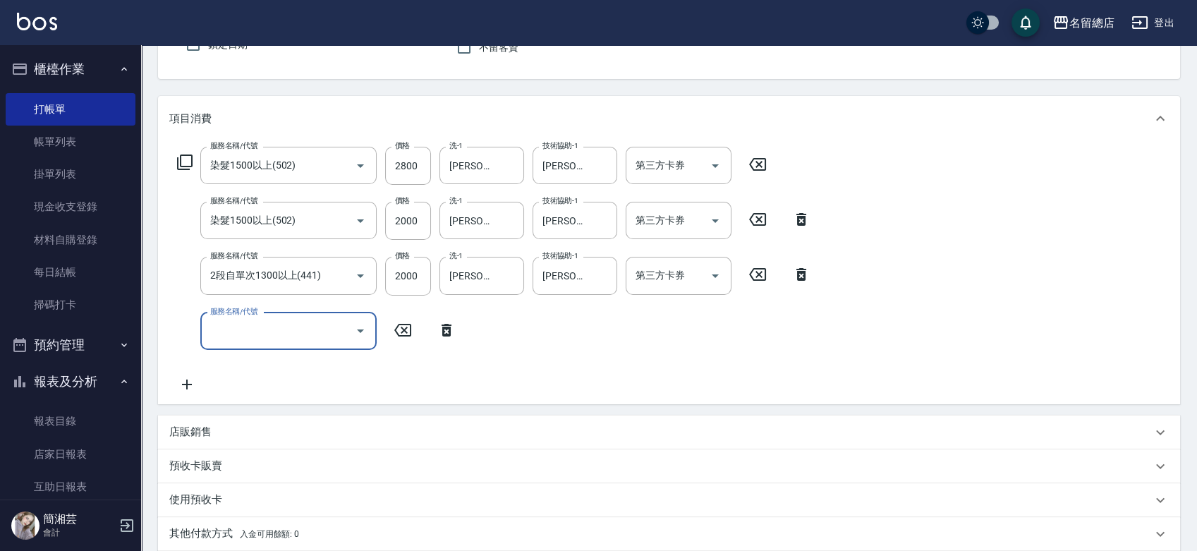
scroll to position [235, 0]
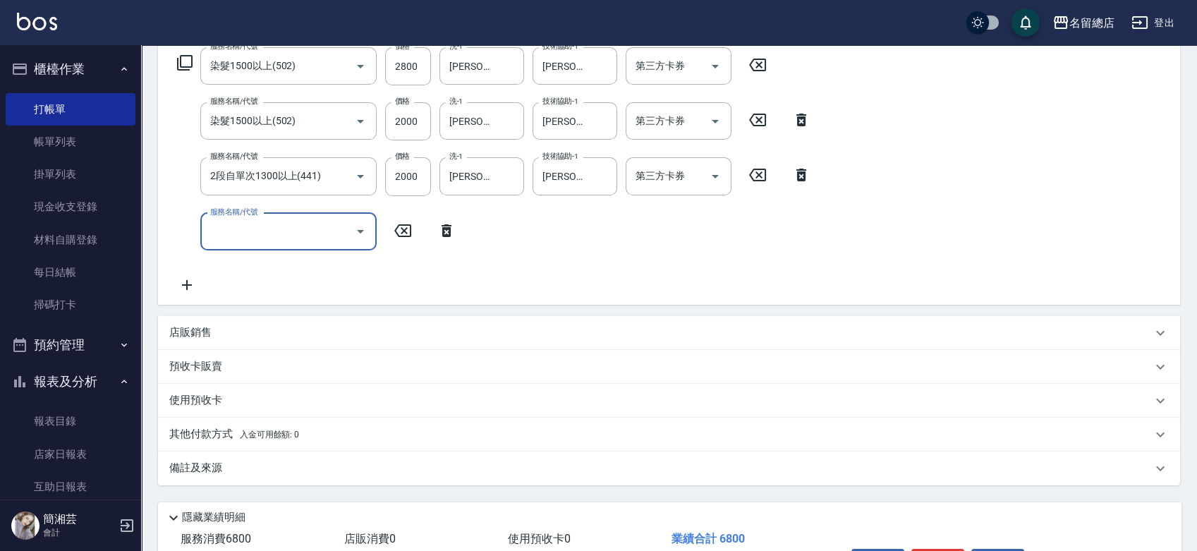
click at [213, 431] on p "其他付款方式 入金可用餘額: 0" at bounding box center [234, 435] width 130 height 16
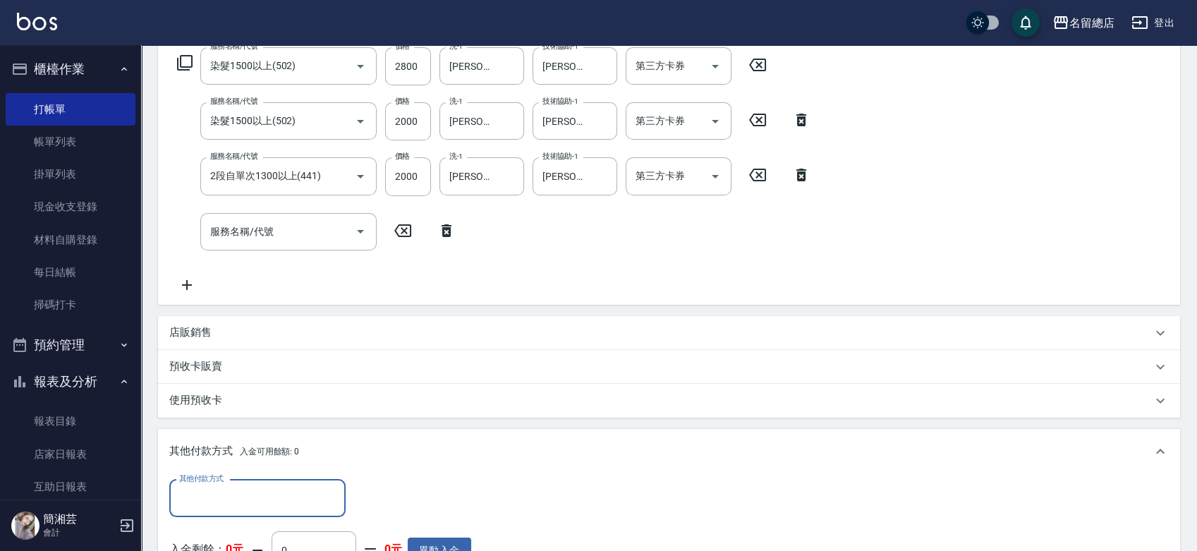
scroll to position [0, 0]
click at [231, 480] on div "其他付款方式" at bounding box center [257, 498] width 176 height 37
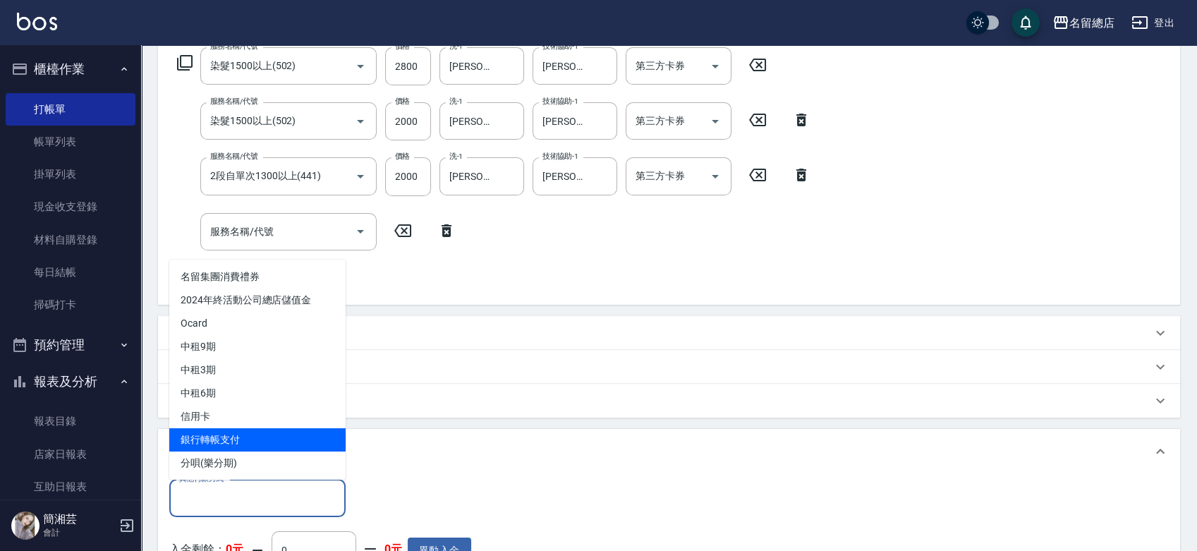
click at [234, 440] on span "銀行轉帳支付" at bounding box center [257, 439] width 176 height 23
type input "銀行轉帳支付"
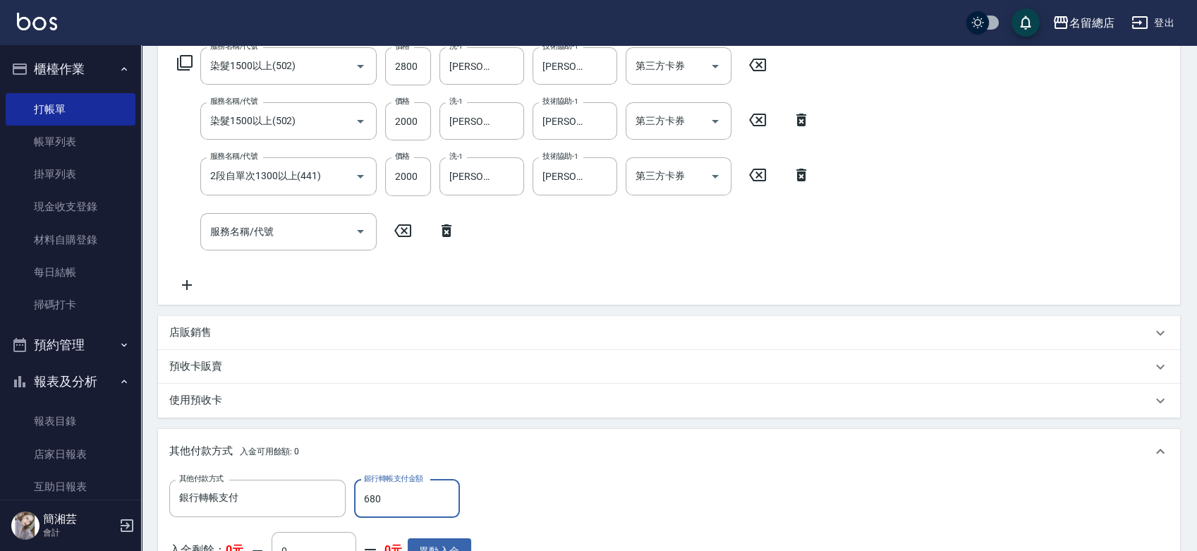
type input "6800"
type input "[DATE] 17:55"
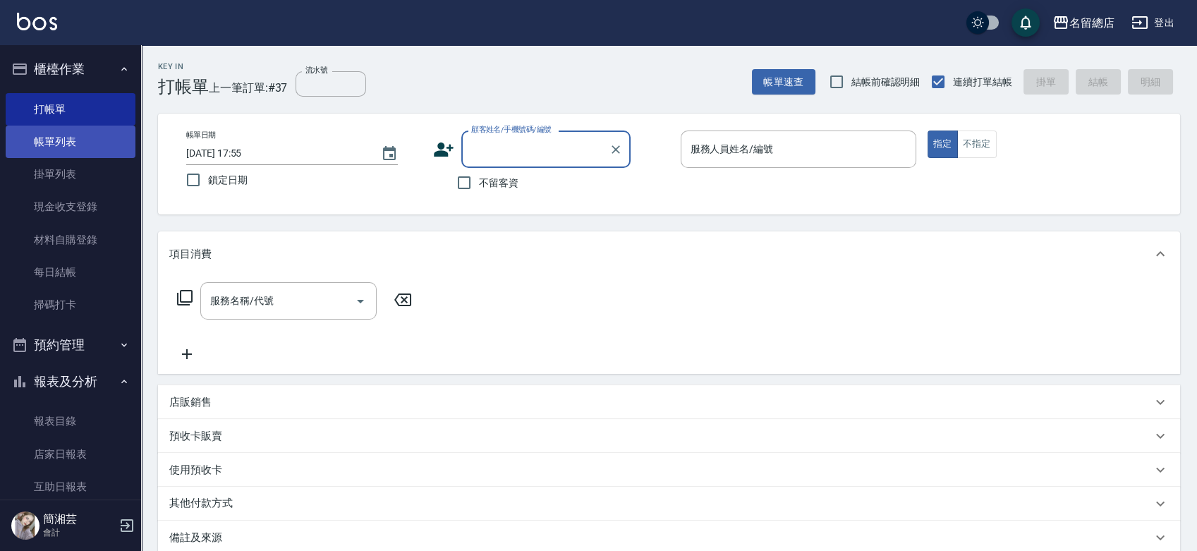
click at [32, 143] on link "帳單列表" at bounding box center [71, 142] width 130 height 32
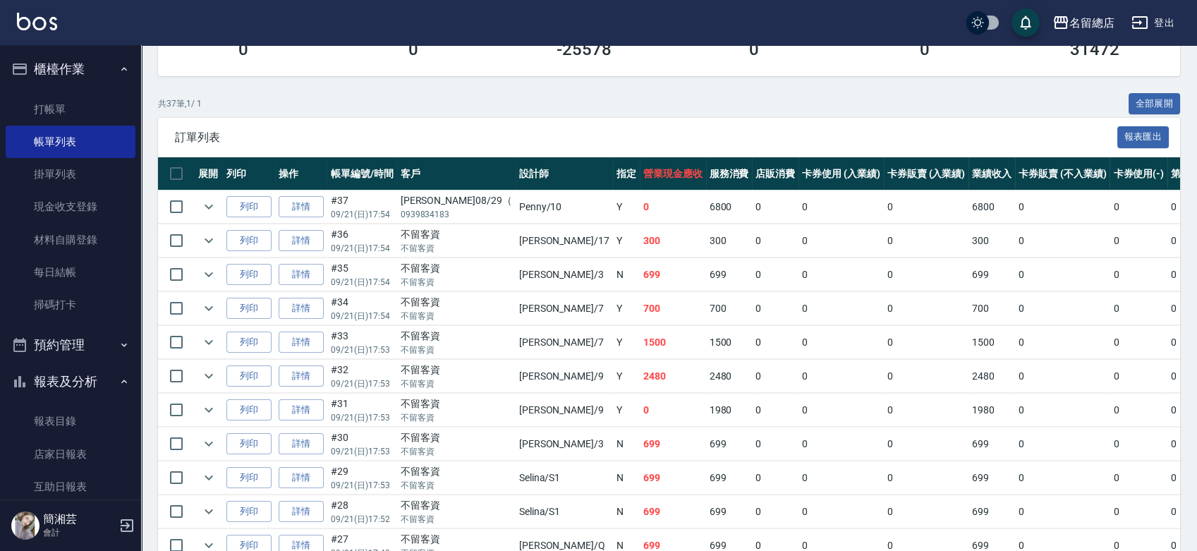
scroll to position [313, 0]
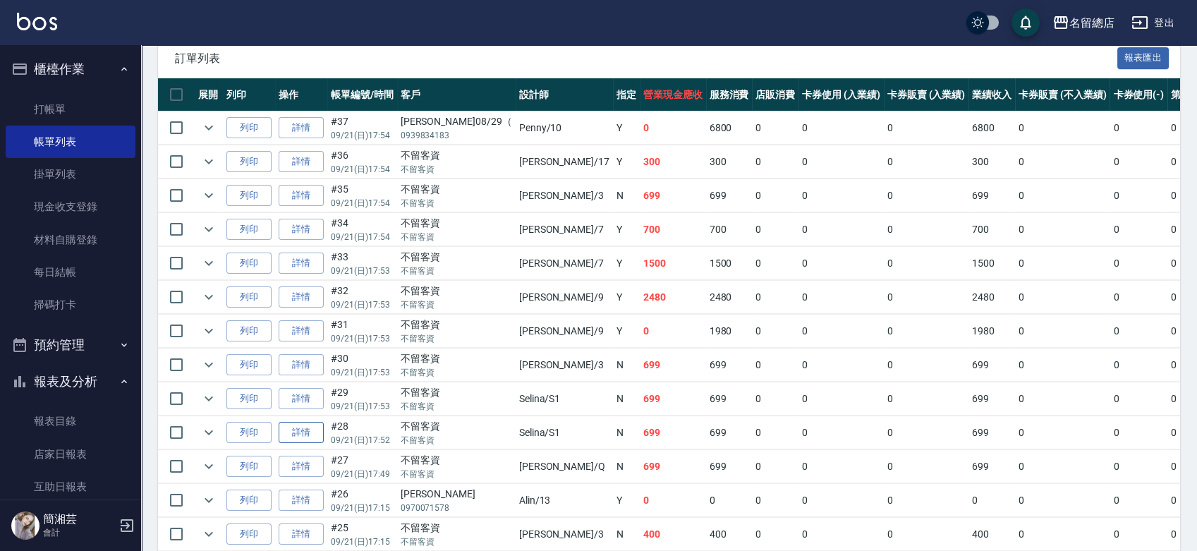
click at [307, 438] on link "詳情" at bounding box center [301, 433] width 45 height 22
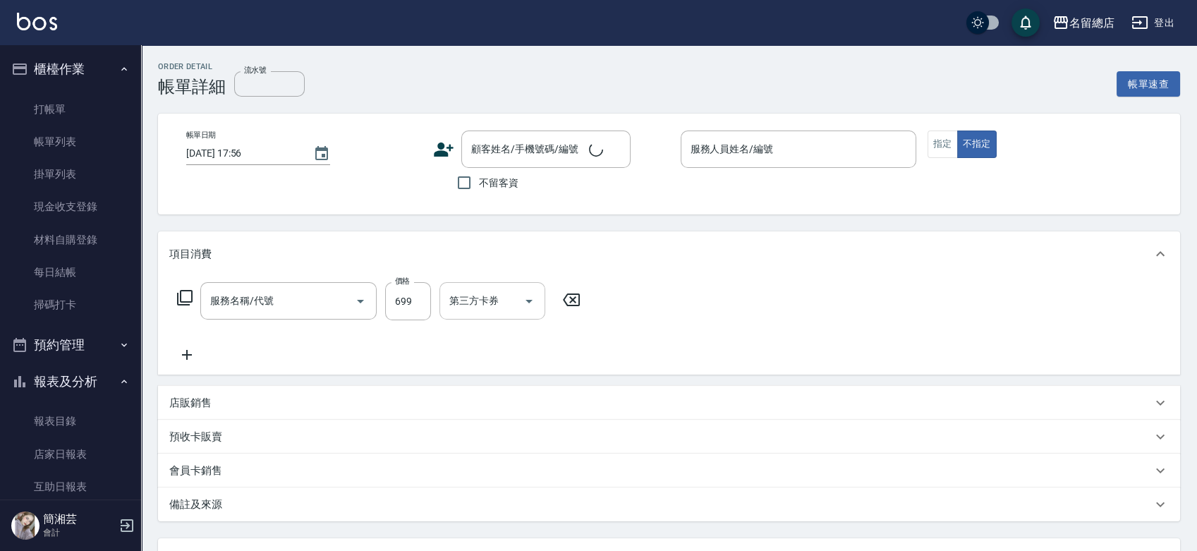
type input "[DATE] 17:52"
checkbox input "true"
type input "Selina-S1"
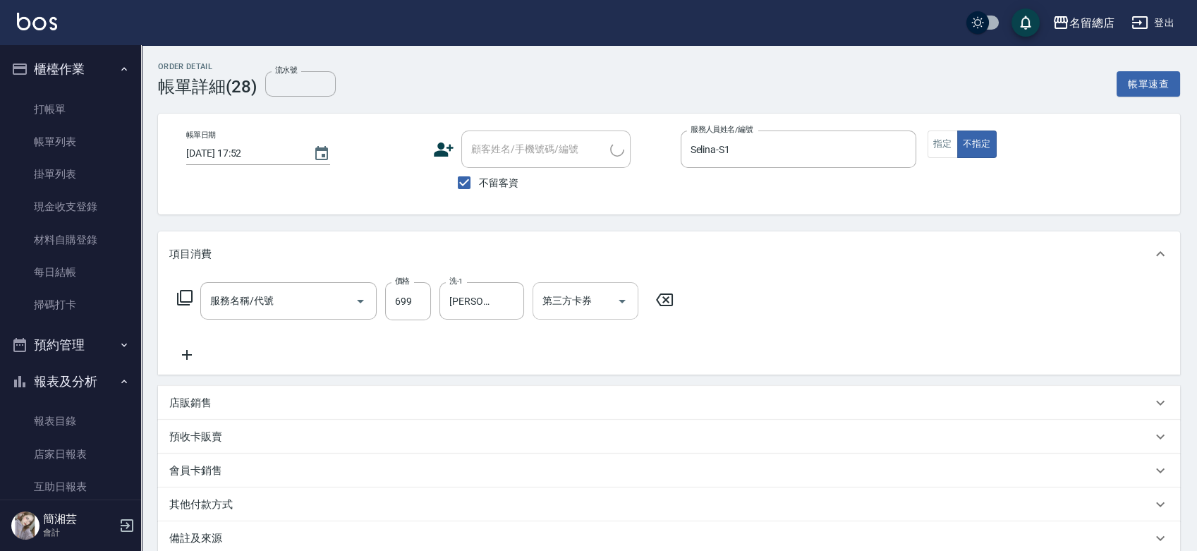
type input "洗+剪(811)"
click at [508, 298] on icon "Clear" at bounding box center [509, 301] width 8 height 8
type input "sally-41"
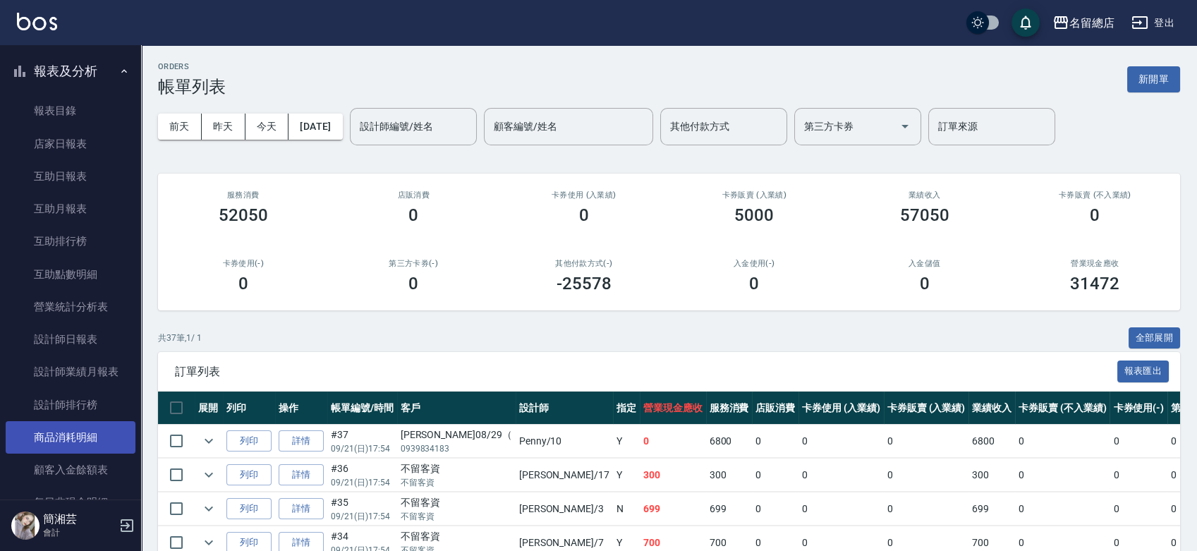
scroll to position [313, 0]
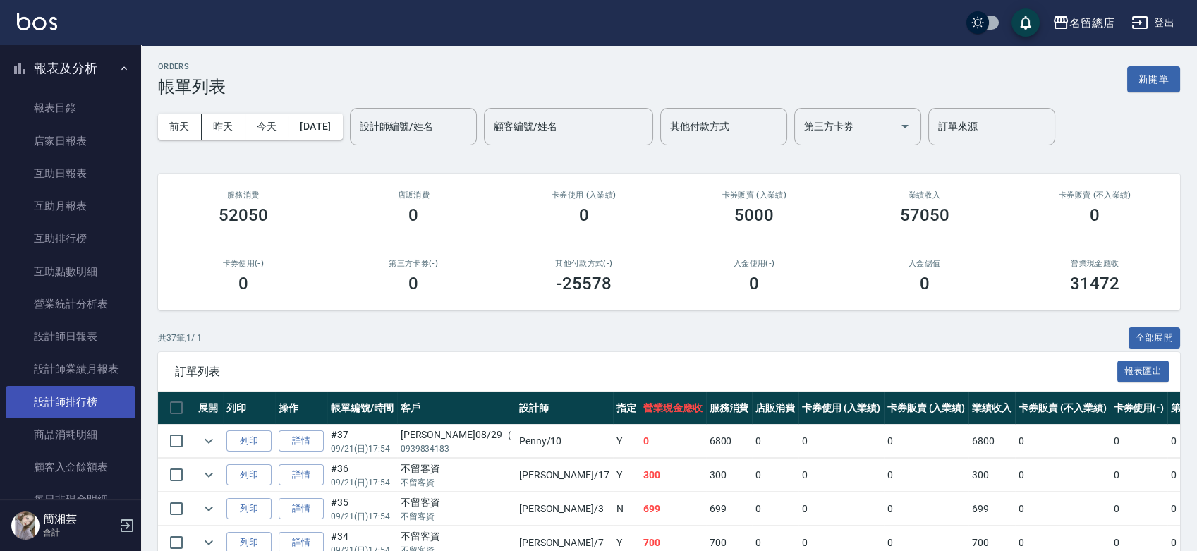
click at [74, 403] on link "設計師排行榜" at bounding box center [71, 402] width 130 height 32
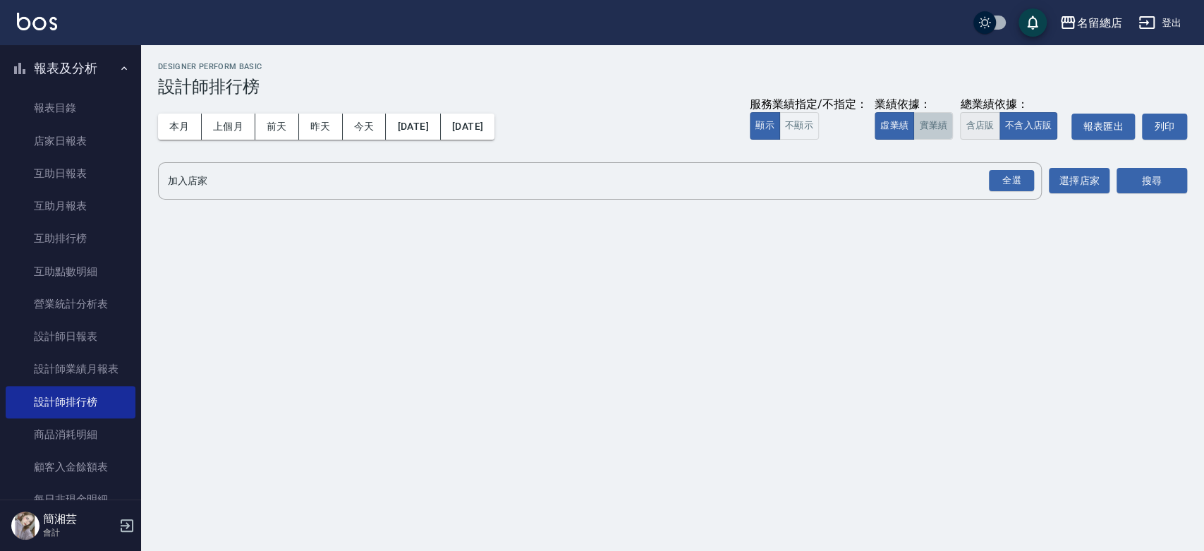
drag, startPoint x: 930, startPoint y: 120, endPoint x: 959, endPoint y: 137, distance: 34.1
click at [930, 120] on button "實業績" at bounding box center [932, 126] width 39 height 28
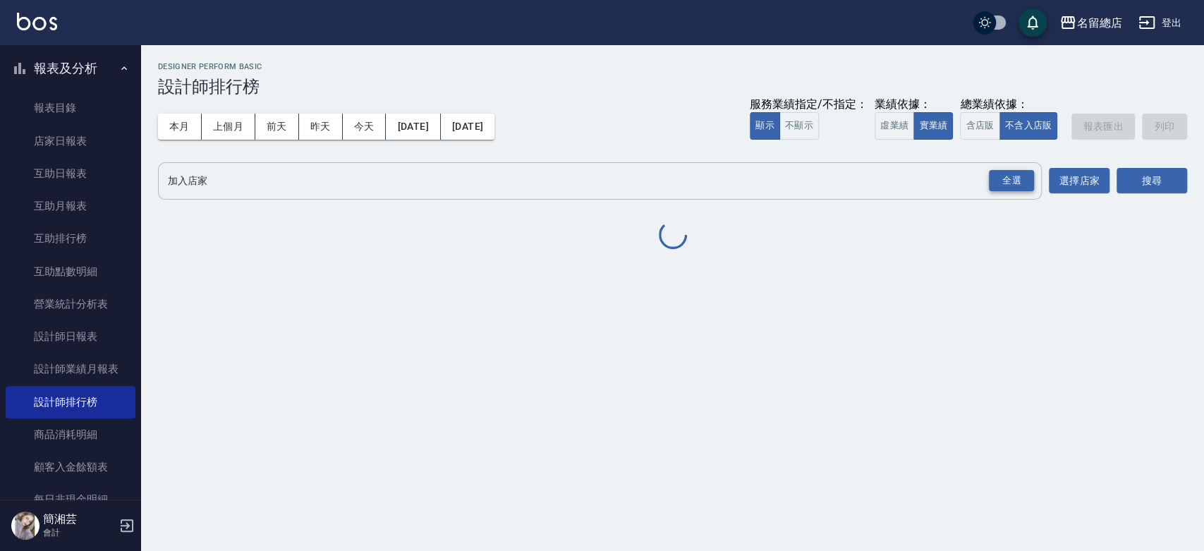
click at [1011, 186] on div "全選" at bounding box center [1011, 181] width 45 height 22
click at [1141, 184] on button "搜尋" at bounding box center [1151, 182] width 71 height 26
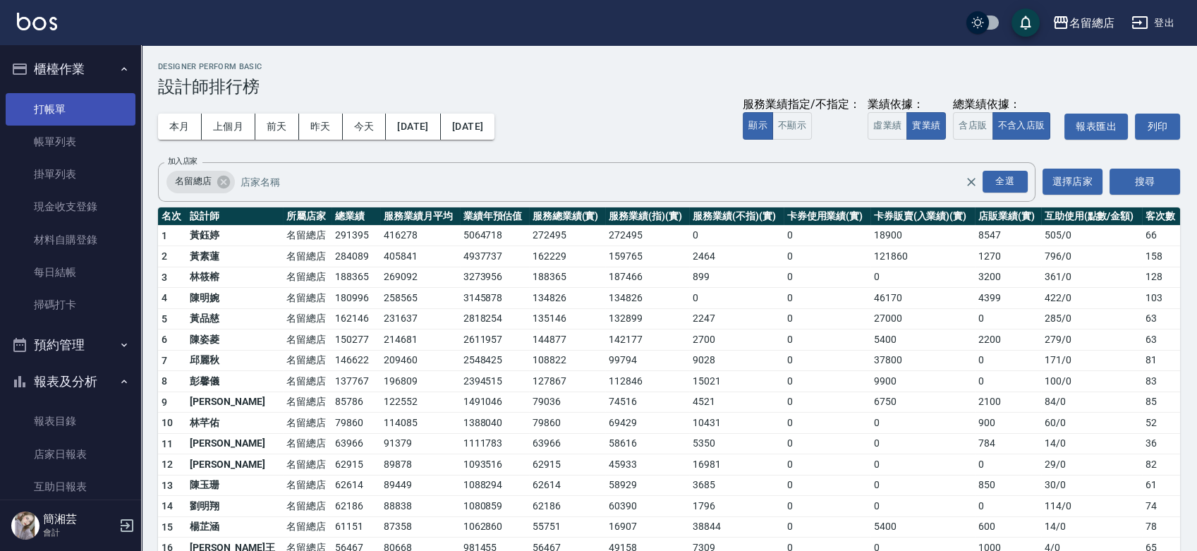
click at [79, 104] on link "打帳單" at bounding box center [71, 109] width 130 height 32
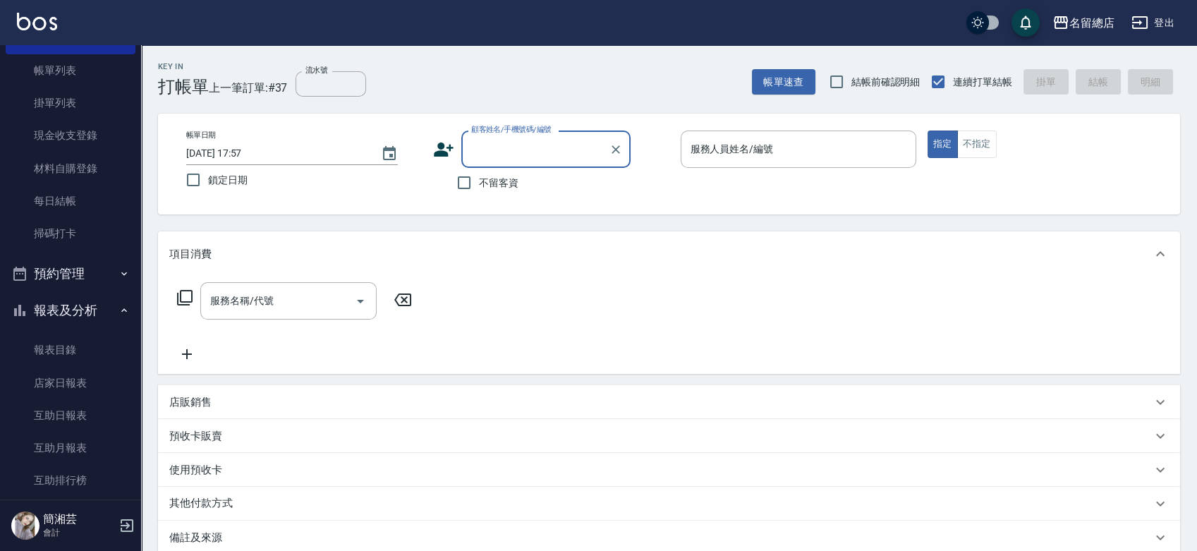
scroll to position [235, 0]
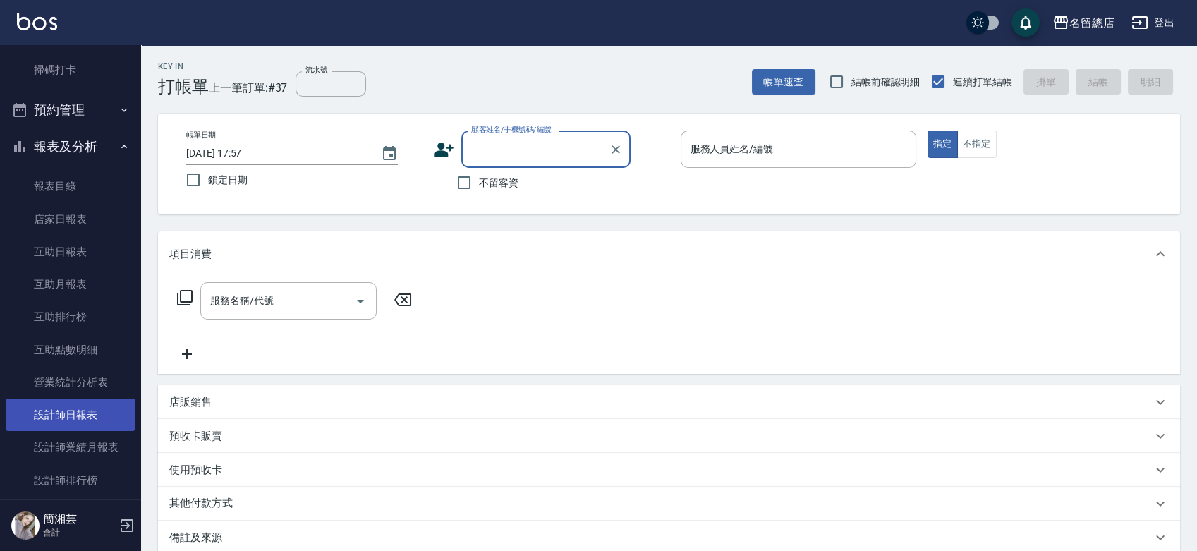
click at [85, 421] on link "設計師日報表" at bounding box center [71, 414] width 130 height 32
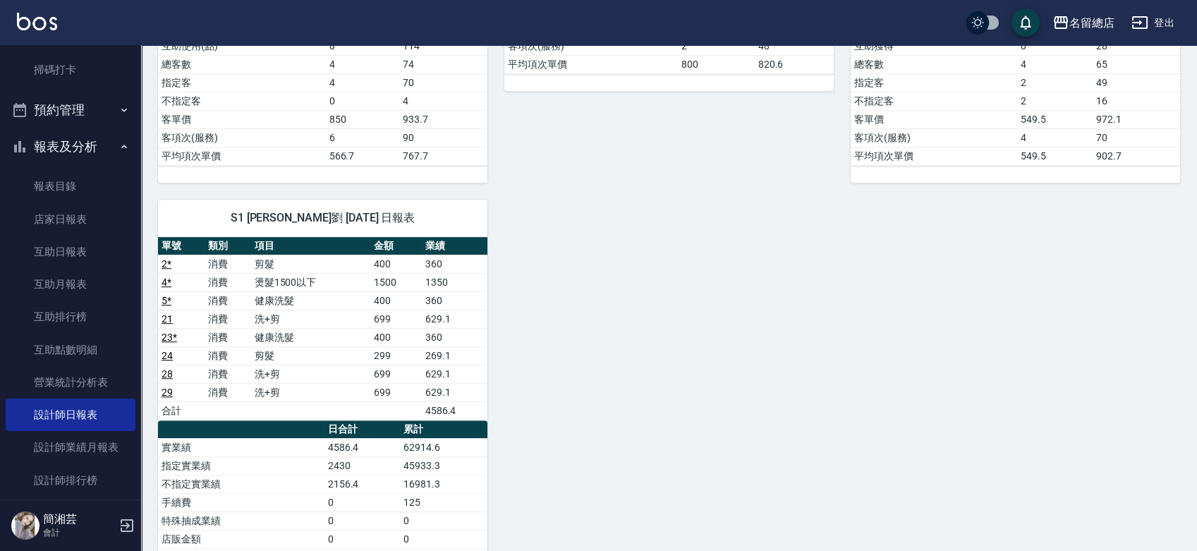
scroll to position [1567, 0]
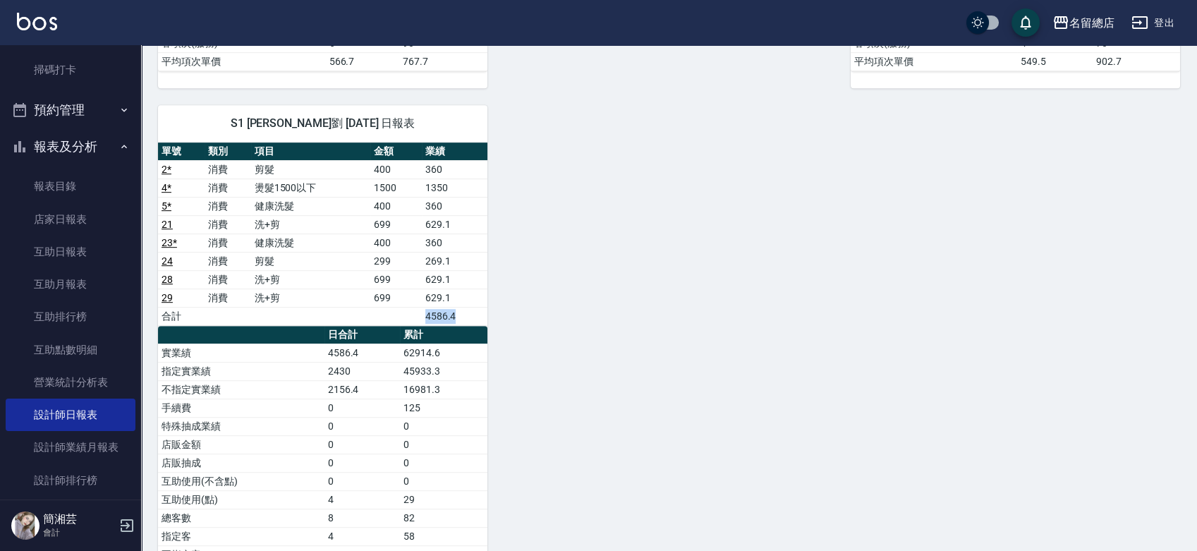
drag, startPoint x: 435, startPoint y: 312, endPoint x: 458, endPoint y: 313, distance: 23.3
click at [458, 313] on tr "合計 4586.4" at bounding box center [322, 316] width 329 height 18
click at [431, 362] on td "45933.3" at bounding box center [443, 371] width 87 height 18
drag, startPoint x: 423, startPoint y: 309, endPoint x: 456, endPoint y: 312, distance: 32.6
click at [456, 312] on td "4586.4" at bounding box center [455, 316] width 66 height 18
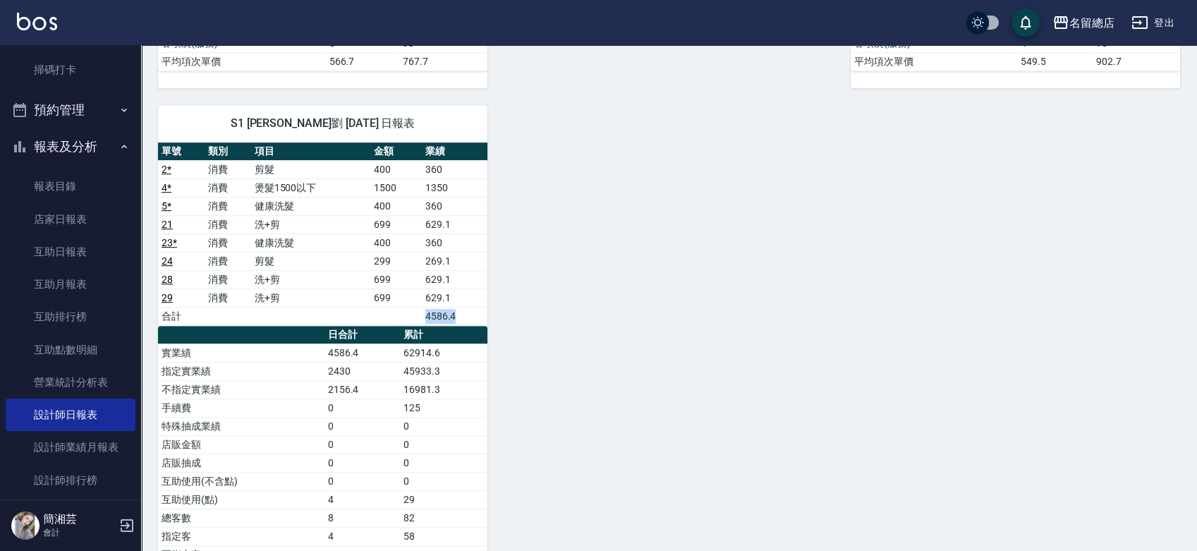
click at [470, 315] on td "4586.4" at bounding box center [455, 316] width 66 height 18
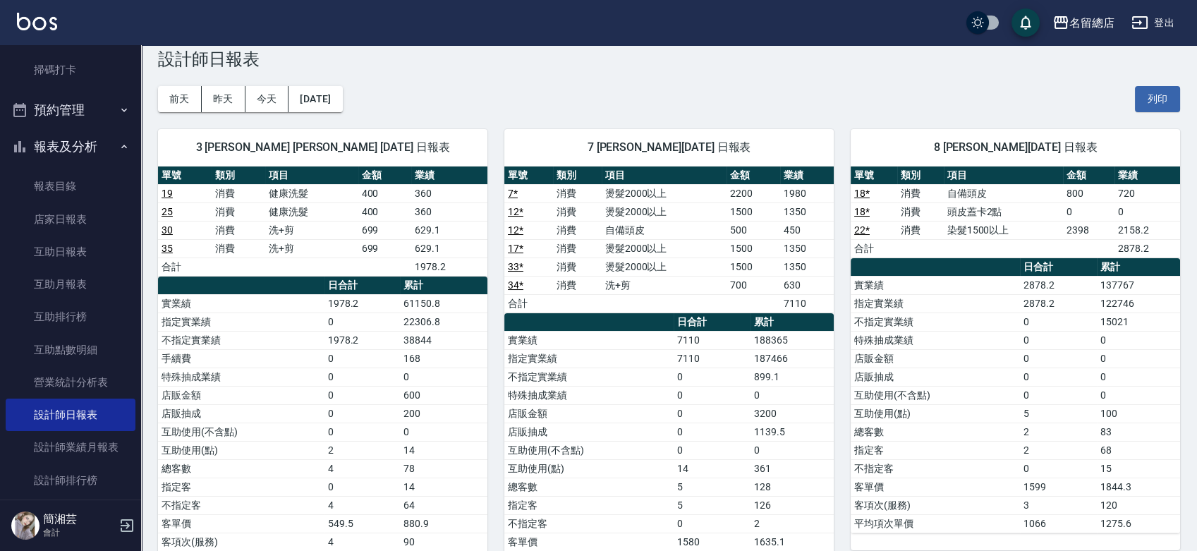
scroll to position [0, 0]
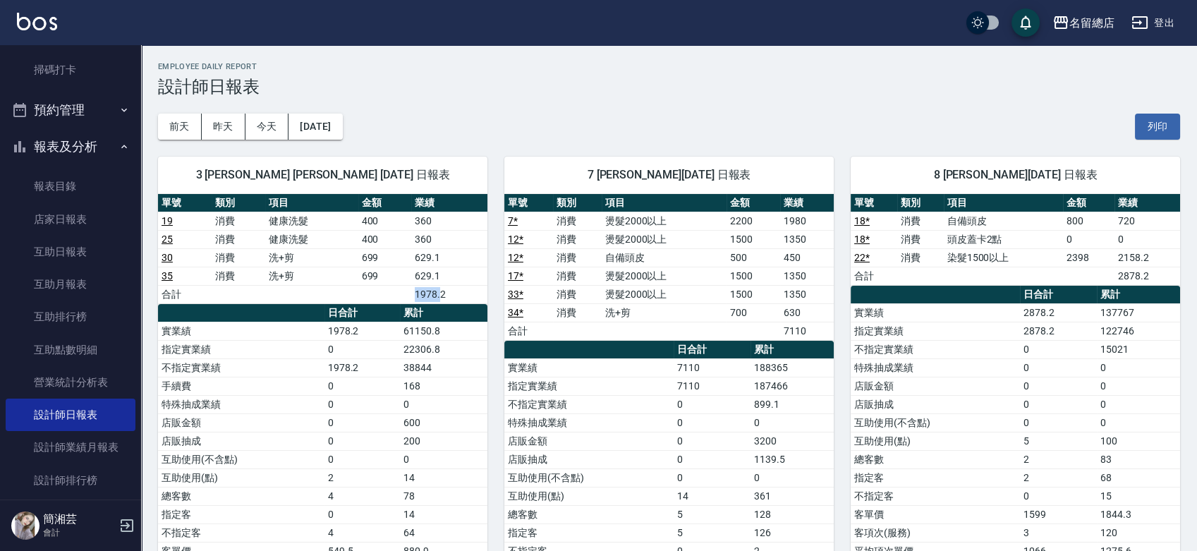
drag, startPoint x: 413, startPoint y: 296, endPoint x: 445, endPoint y: 294, distance: 32.5
click at [444, 296] on td "1978.2" at bounding box center [449, 294] width 76 height 18
click at [457, 292] on td "1978.2" at bounding box center [449, 294] width 76 height 18
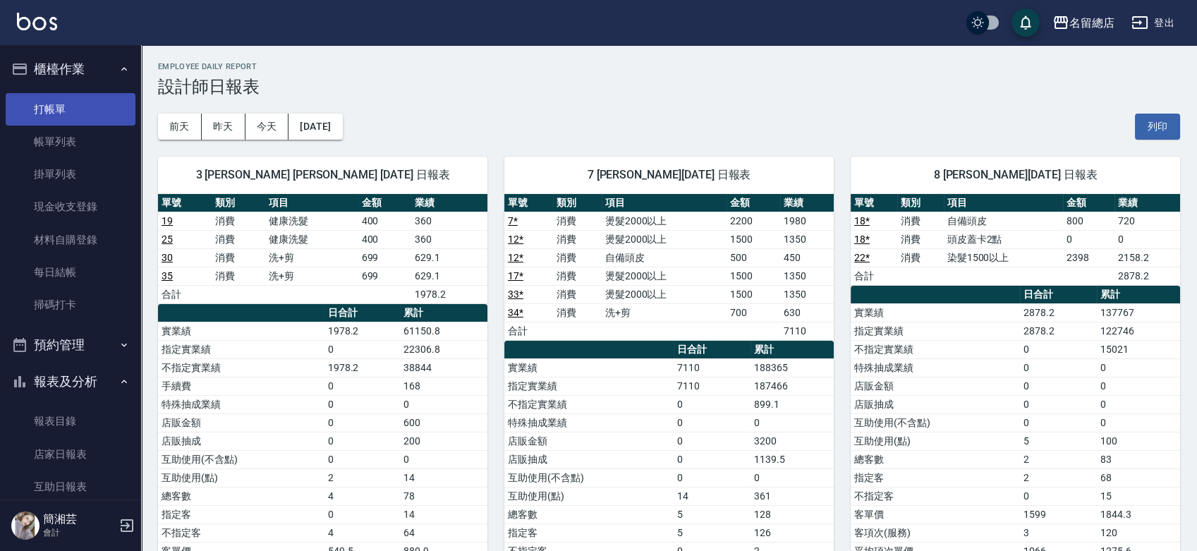
click at [62, 119] on link "打帳單" at bounding box center [71, 109] width 130 height 32
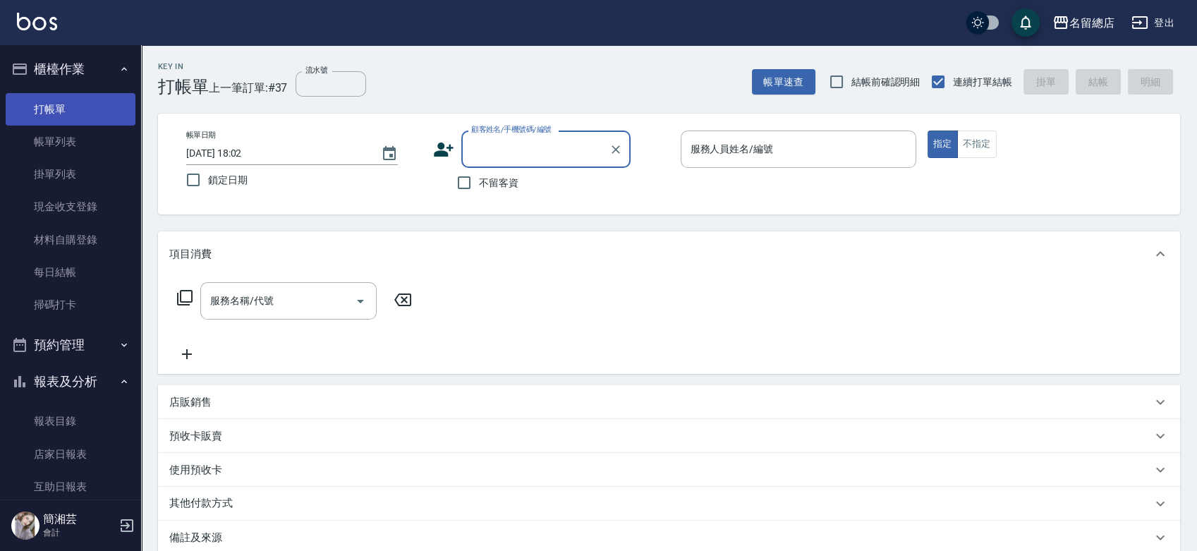
type input "Q"
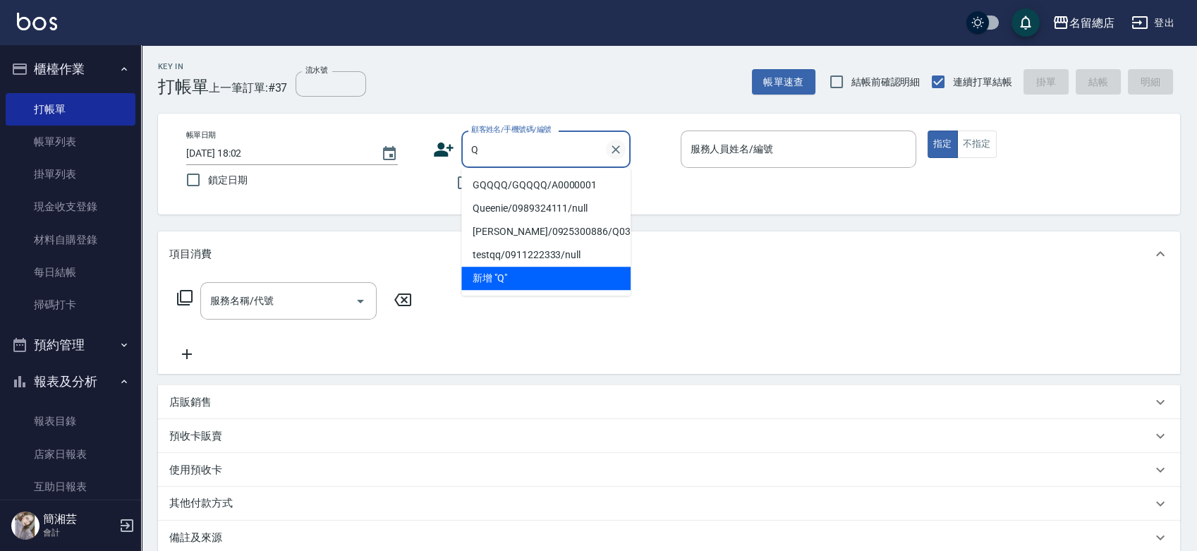
click at [616, 151] on icon "Clear" at bounding box center [615, 149] width 8 height 8
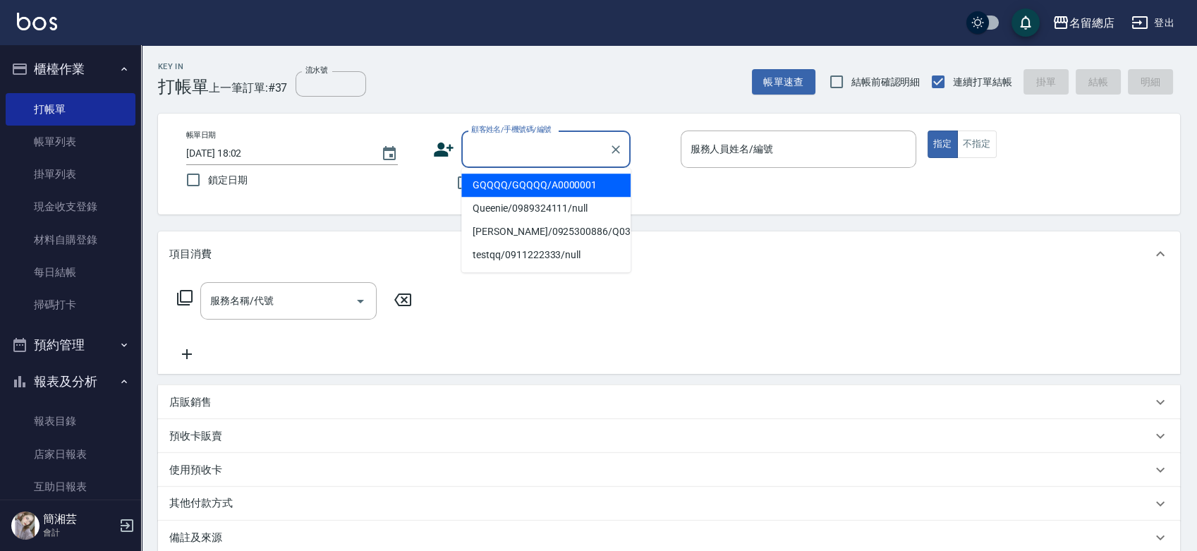
click at [429, 185] on div "帳單日期 [DATE] 18:02 鎖定日期 顧客姓名/手機號碼/編號 顧客姓名/手機號碼/編號 不留客資 服務人員姓名/編號 服務人員姓名/編號 指定 不指定" at bounding box center [669, 163] width 988 height 67
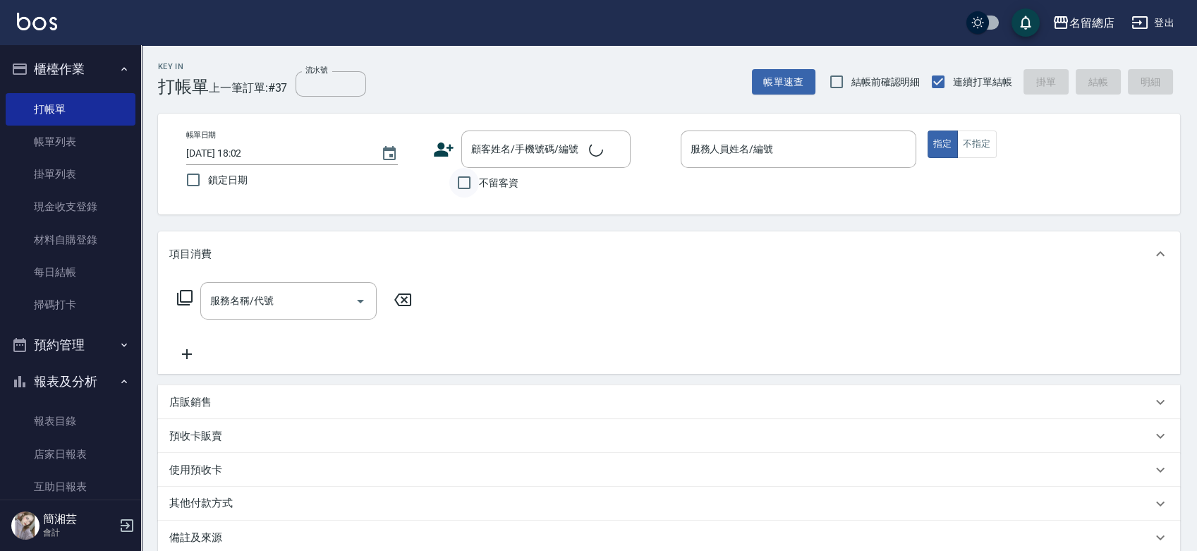
click at [462, 185] on input "不留客資" at bounding box center [464, 183] width 30 height 30
checkbox input "true"
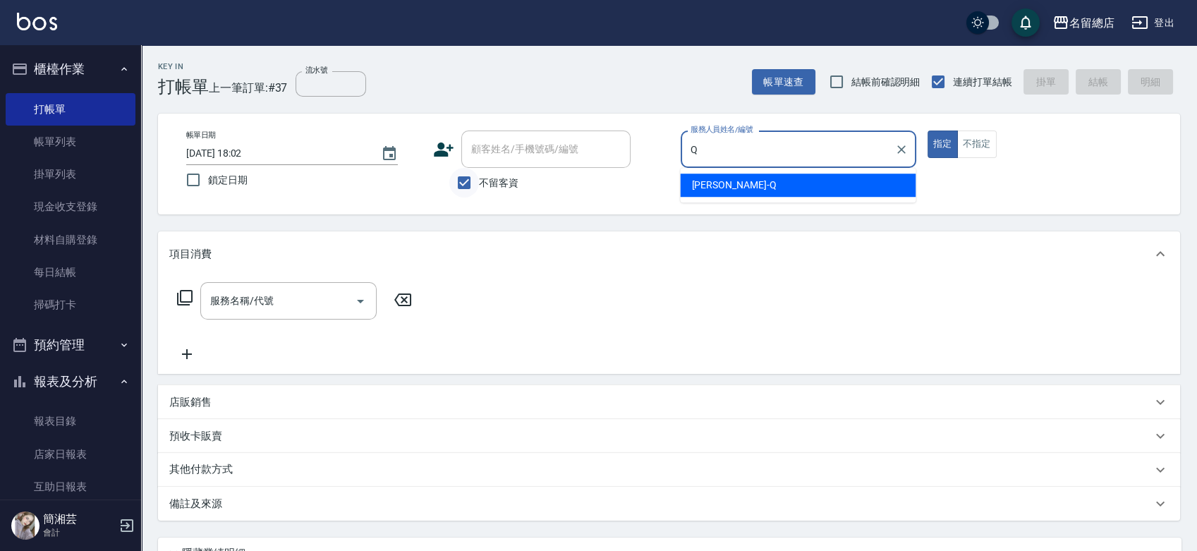
type input "[PERSON_NAME]"
type button "true"
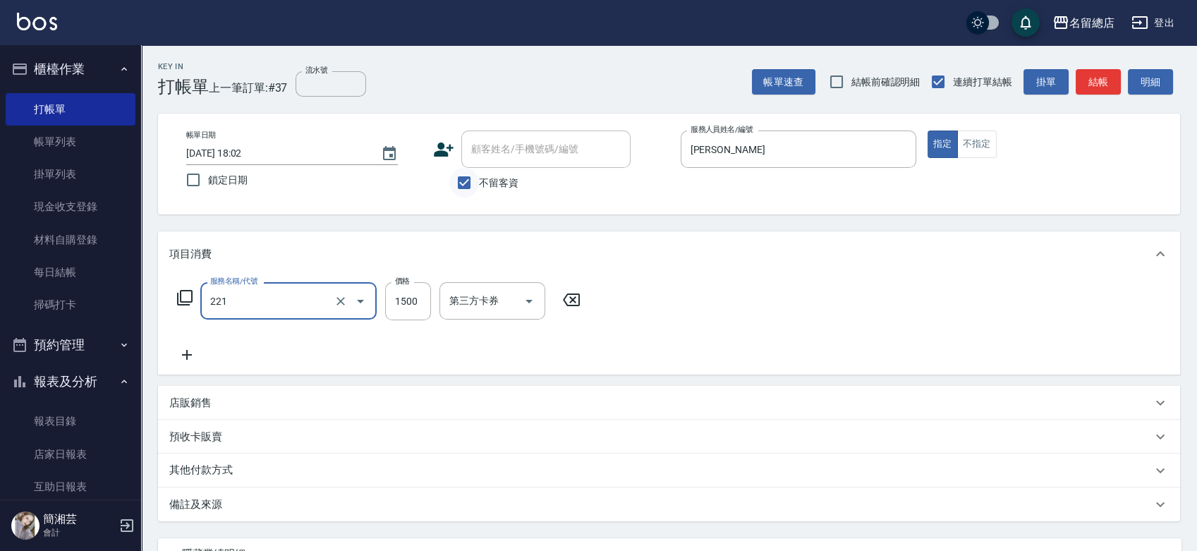
type input "燙髮1500以下(221)"
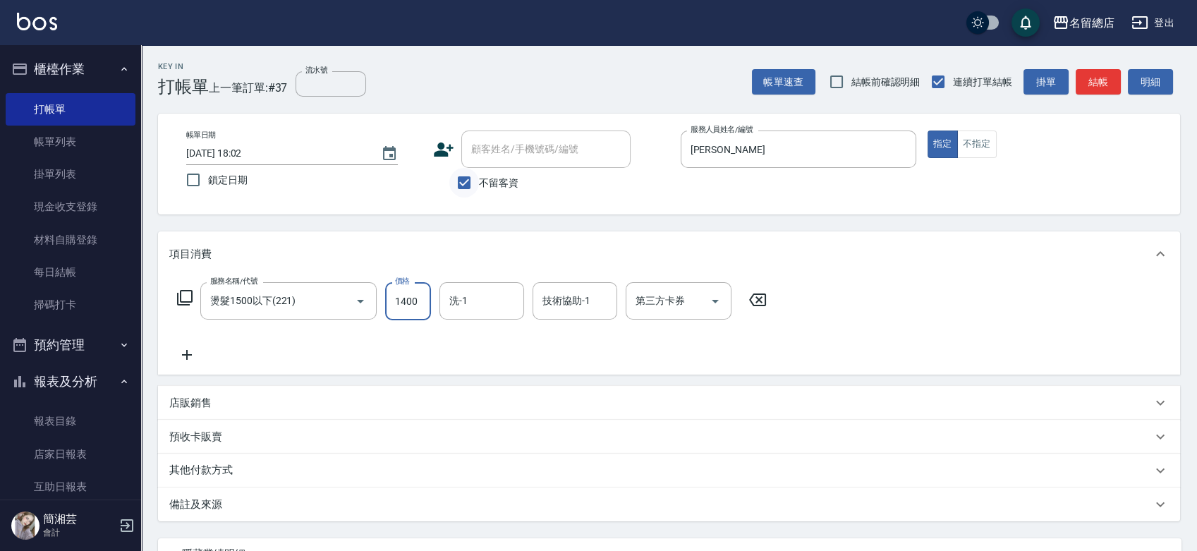
type input "1400"
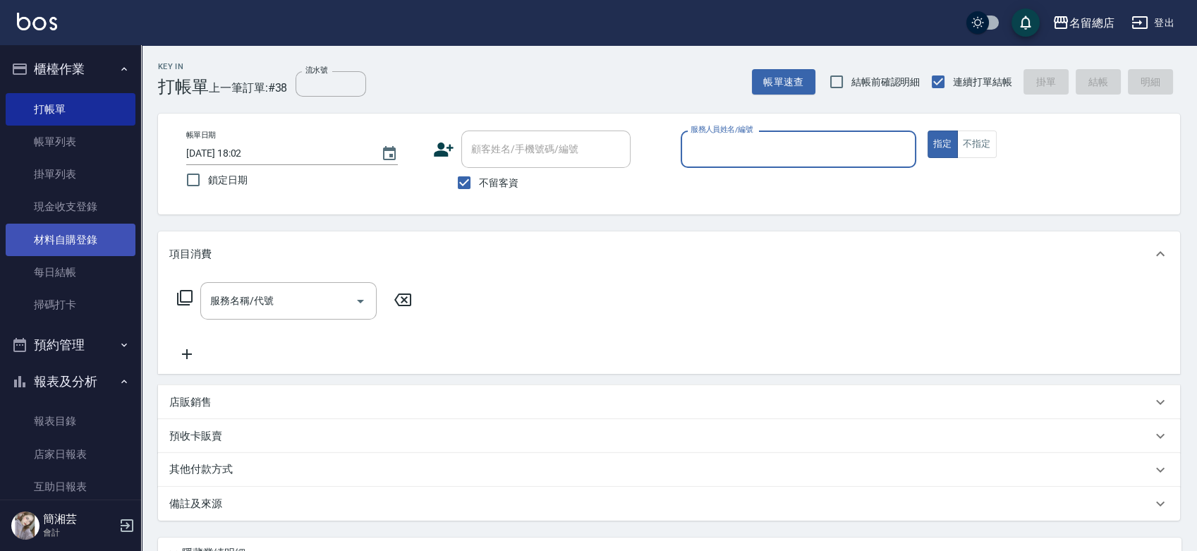
click at [64, 235] on link "材料自購登錄" at bounding box center [71, 240] width 130 height 32
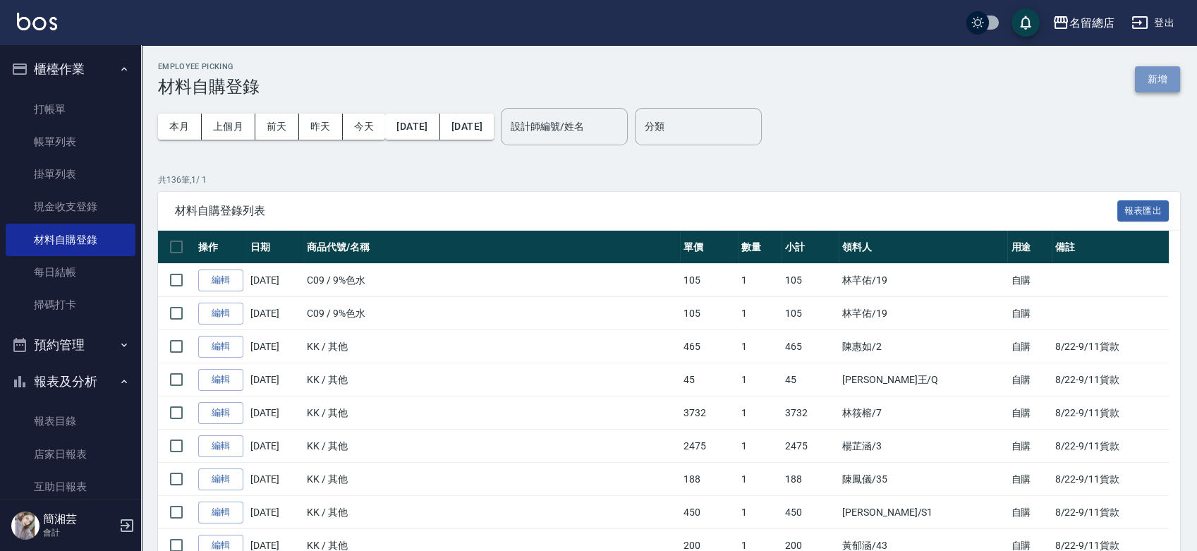
click at [1147, 73] on button "新增" at bounding box center [1157, 79] width 45 height 26
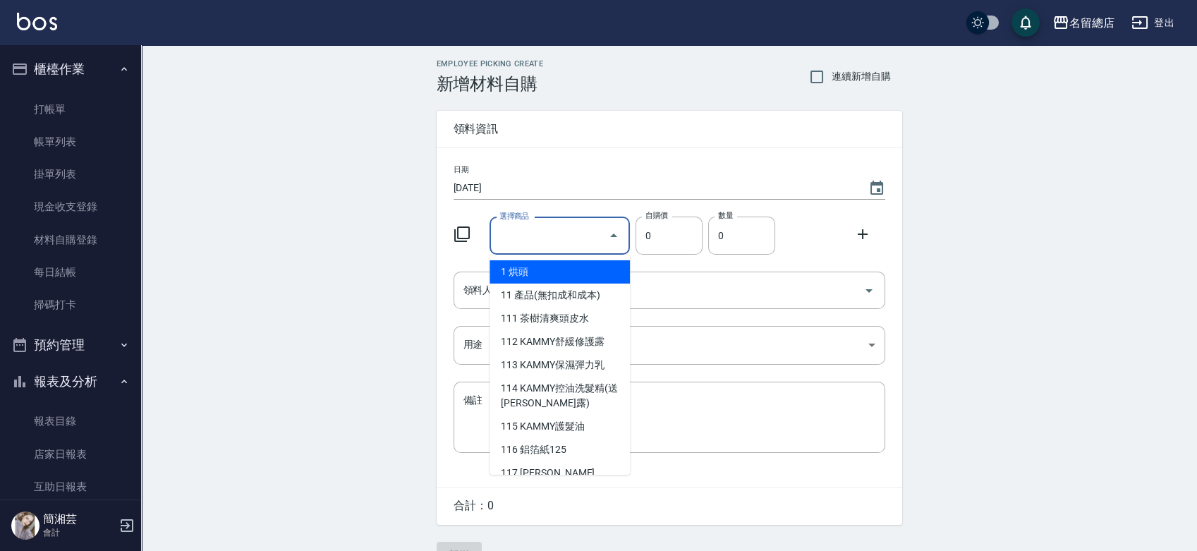
click at [586, 234] on input "選擇商品" at bounding box center [549, 236] width 106 height 25
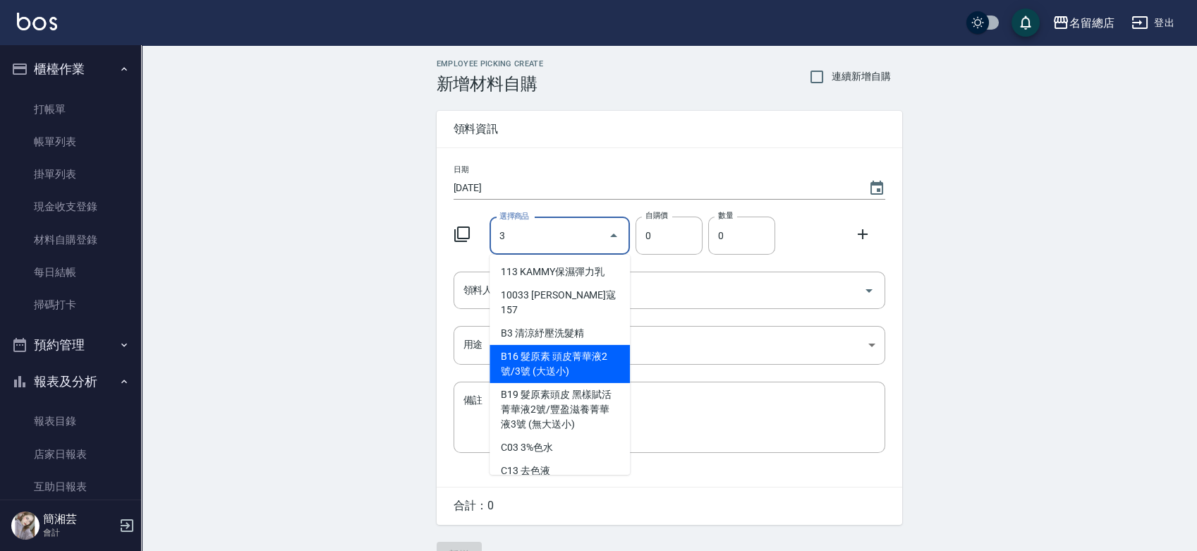
type input "3%色水"
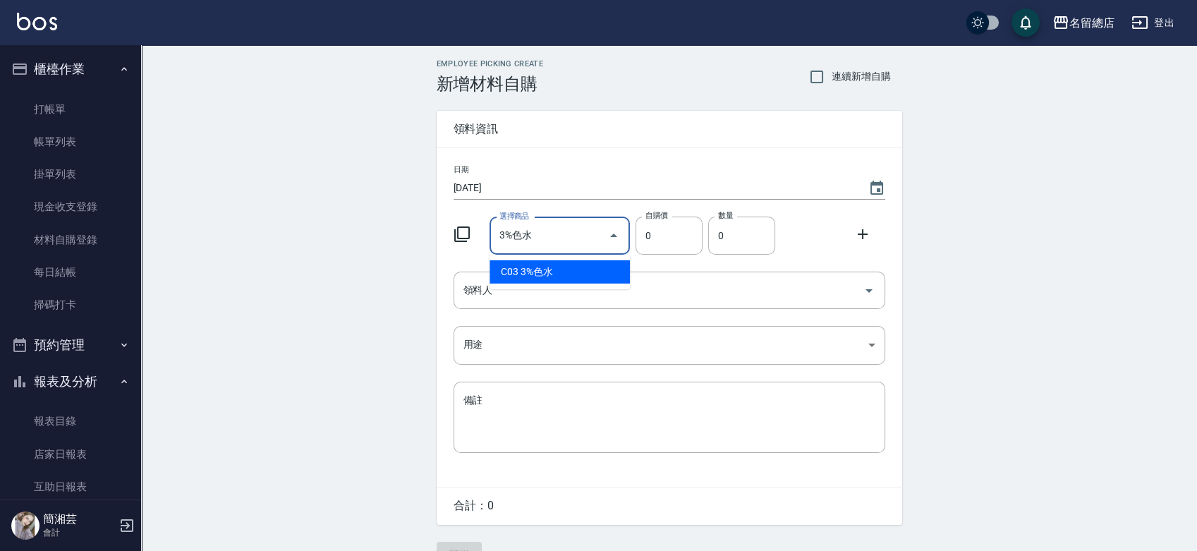
click at [575, 264] on li "C03 3%色水" at bounding box center [559, 271] width 140 height 23
type input "105"
type input "1"
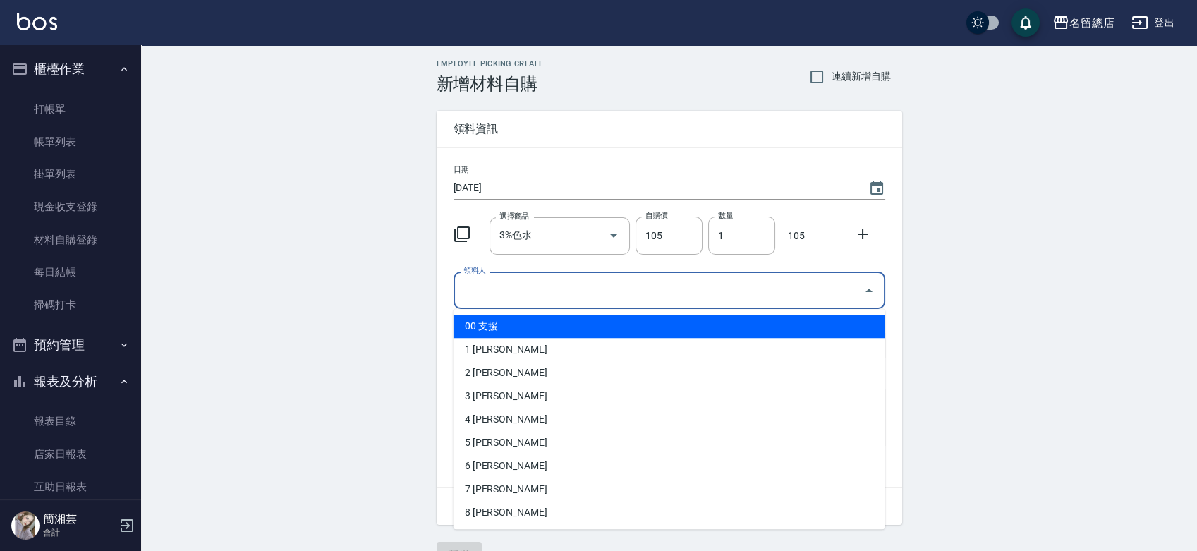
click at [595, 284] on input "領料人" at bounding box center [659, 290] width 398 height 25
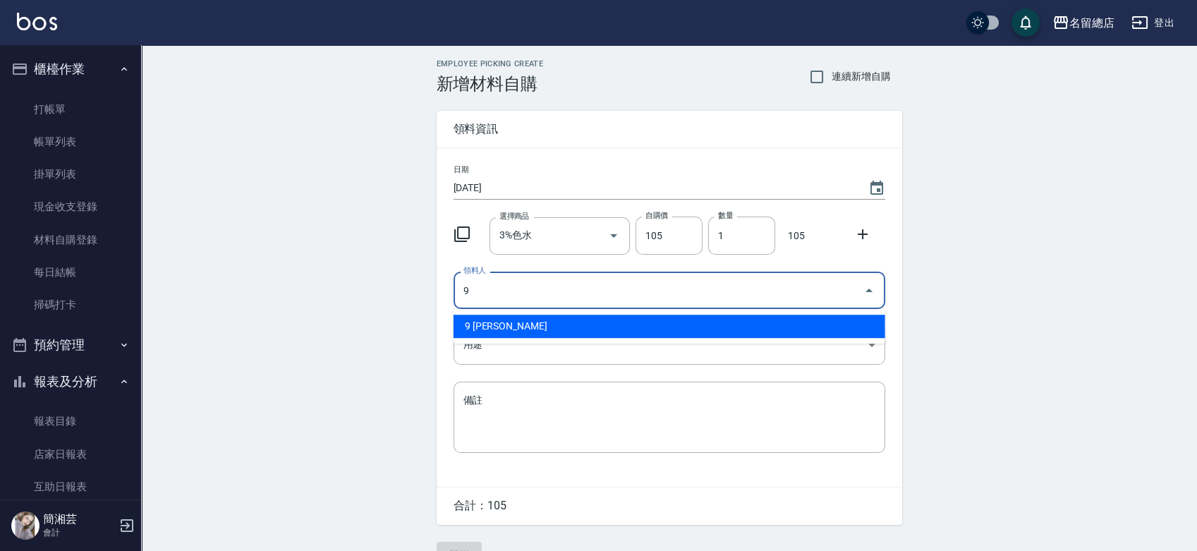
type input "9 [PERSON_NAME]"
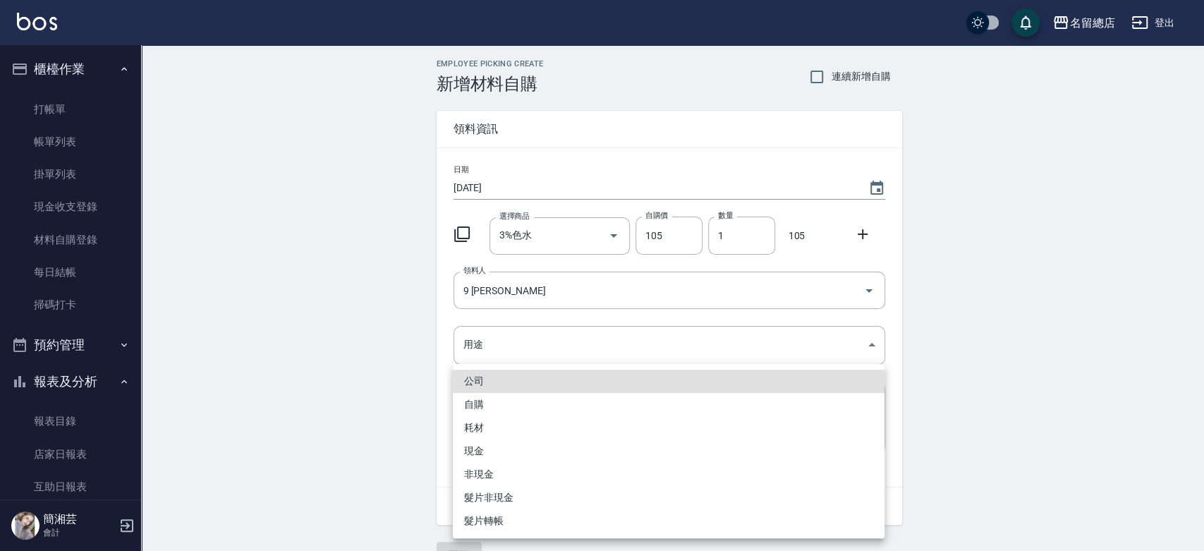
click at [537, 403] on li "自購" at bounding box center [669, 404] width 432 height 23
type input "自購"
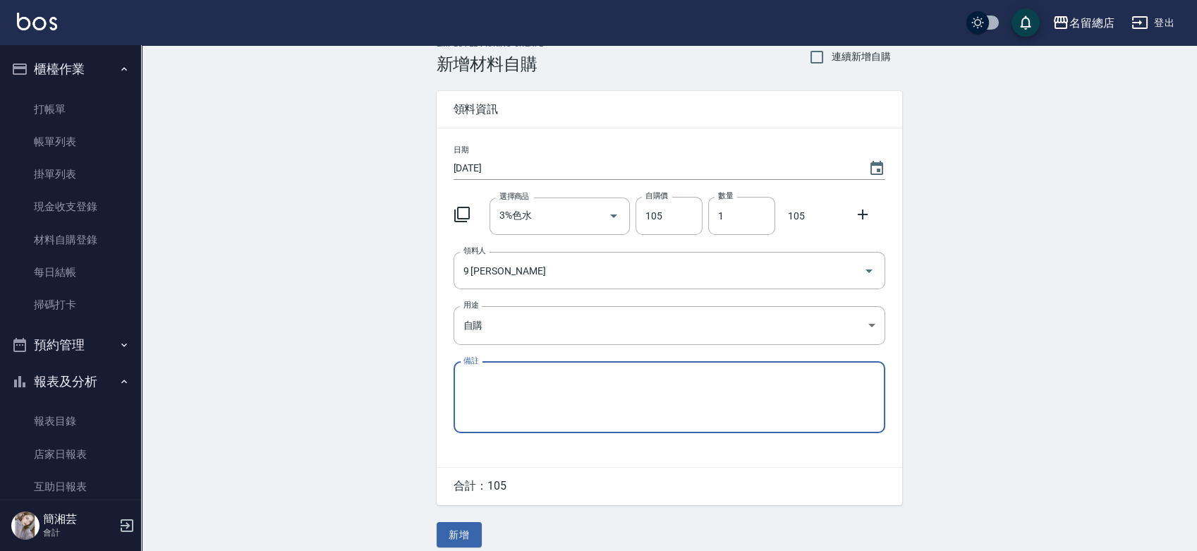
scroll to position [31, 0]
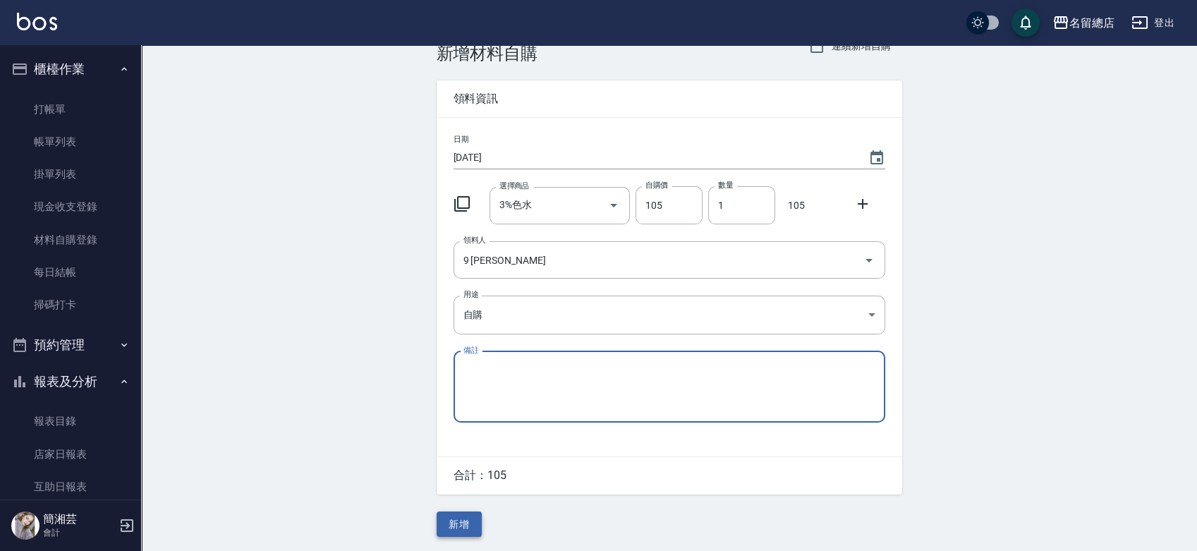
click at [468, 523] on button "新增" at bounding box center [459, 524] width 45 height 26
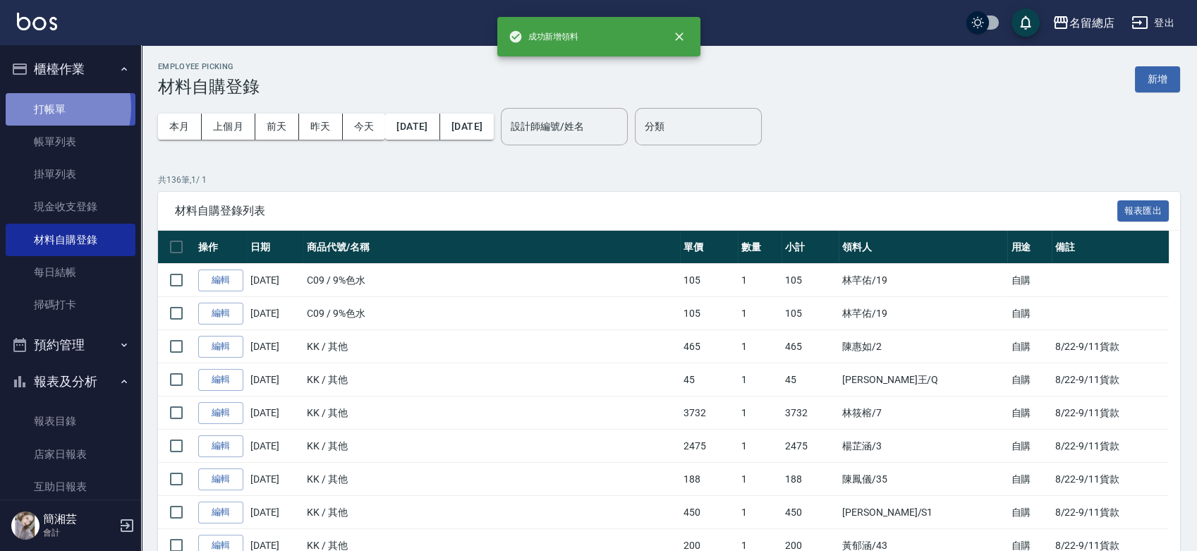
click at [43, 107] on link "打帳單" at bounding box center [71, 109] width 130 height 32
